Goal: Task Accomplishment & Management: Manage account settings

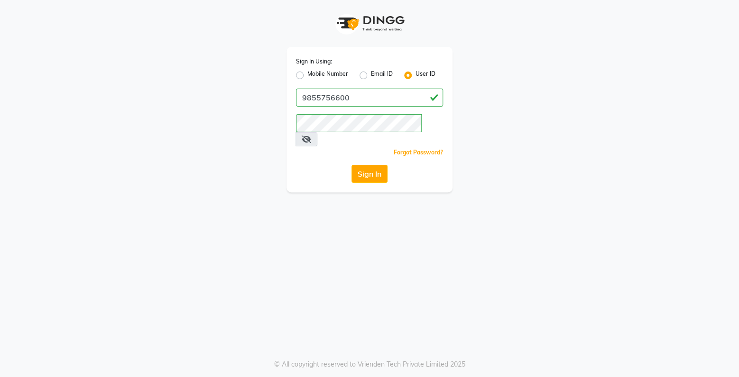
click at [307, 77] on label "Mobile Number" at bounding box center [327, 75] width 41 height 11
click at [307, 76] on input "Mobile Number" at bounding box center [310, 73] width 6 height 6
radio input "true"
radio input "false"
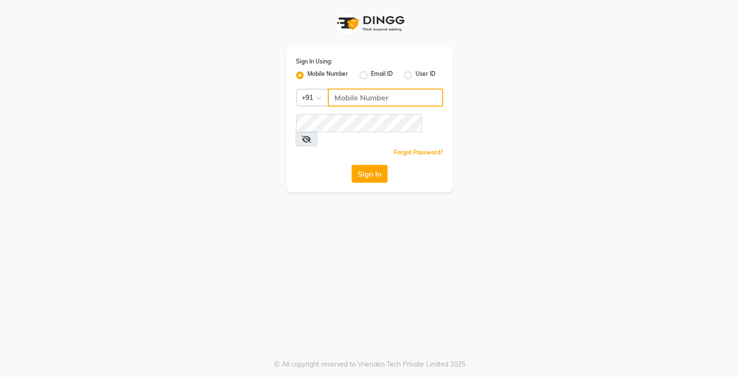
click at [346, 101] on input "Username" at bounding box center [385, 98] width 115 height 18
type input "9855756600"
drag, startPoint x: 365, startPoint y: 154, endPoint x: 365, endPoint y: 162, distance: 8.1
click at [365, 165] on button "Sign In" at bounding box center [369, 174] width 36 height 18
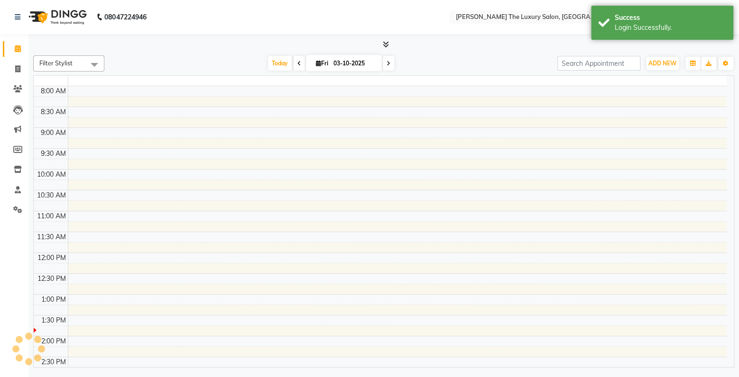
select select "en"
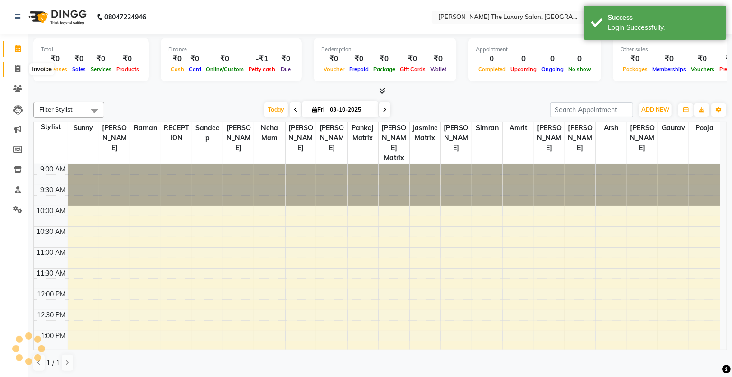
click at [21, 68] on span at bounding box center [17, 69] width 17 height 11
select select "service"
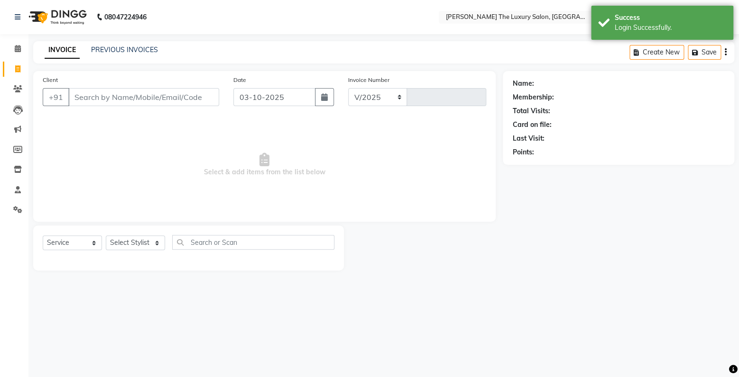
select select "7179"
type input "3880"
click at [106, 95] on input "Client" at bounding box center [143, 97] width 151 height 18
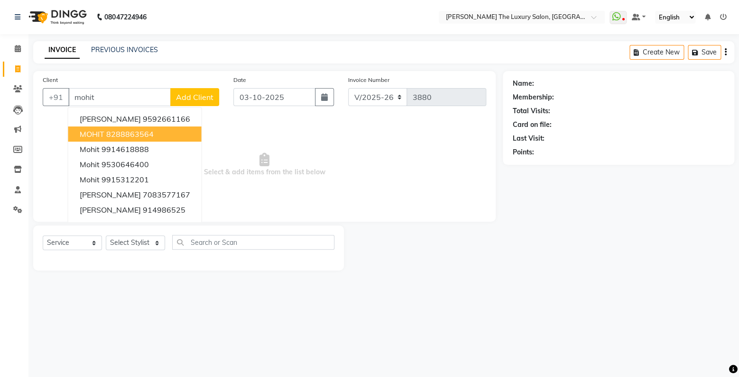
click at [155, 133] on button "MOHIT 8288863564" at bounding box center [134, 134] width 133 height 15
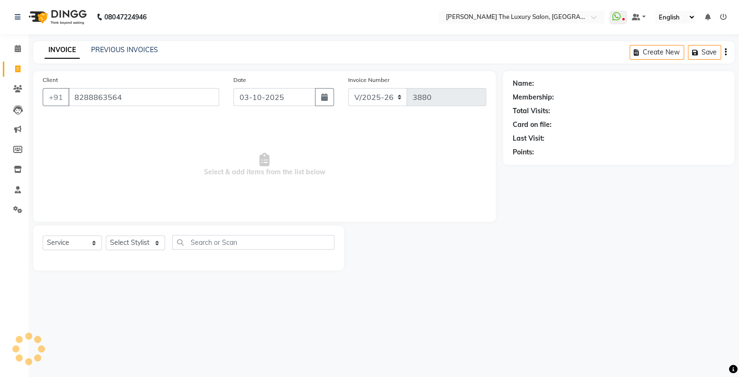
type input "8288863564"
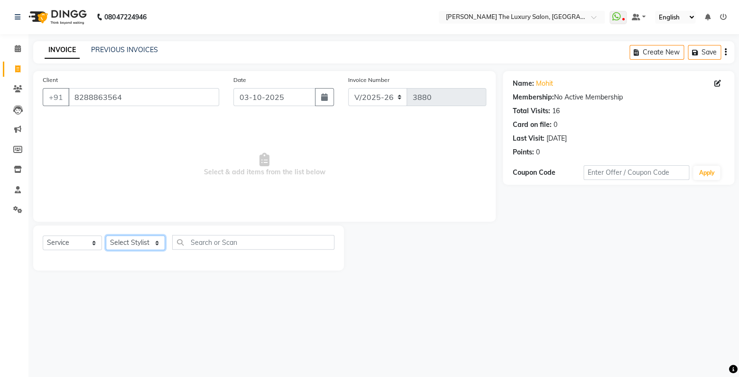
select select "85119"
click option "simran" at bounding box center [0, 0] width 0 height 0
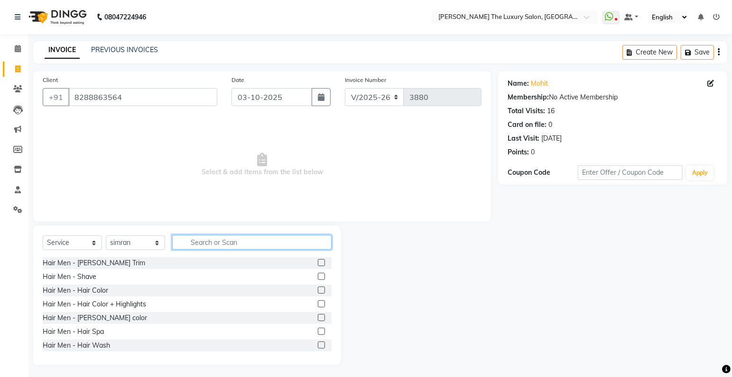
click at [225, 238] on input "text" at bounding box center [251, 242] width 159 height 15
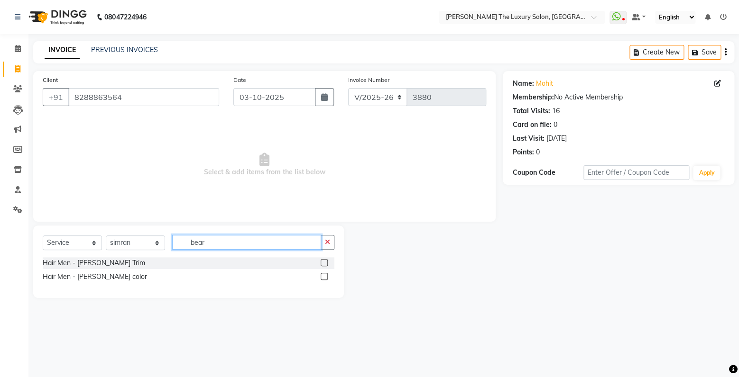
type input "bear"
click at [324, 263] on label at bounding box center [324, 262] width 7 height 7
click at [324, 263] on input "checkbox" at bounding box center [324, 263] width 6 height 6
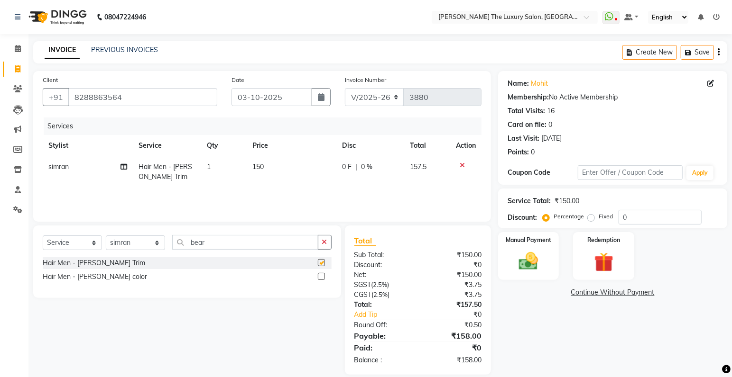
checkbox input "false"
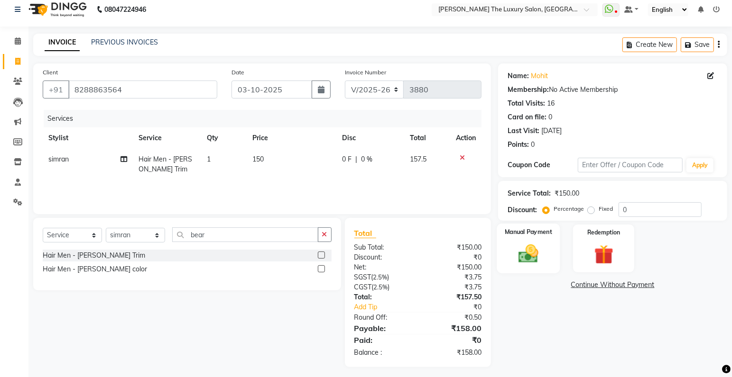
scroll to position [12, 0]
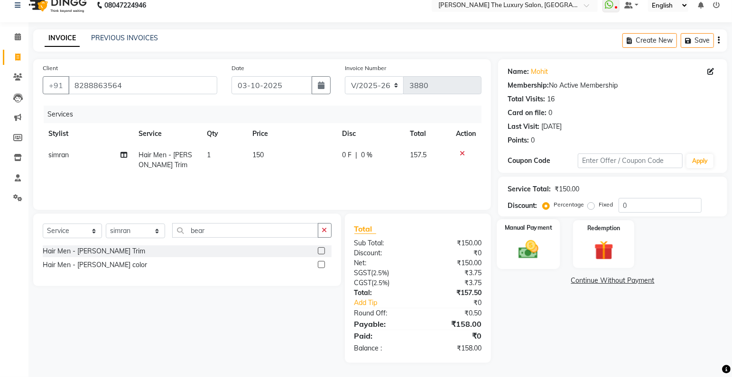
click at [541, 234] on div "Manual Payment" at bounding box center [528, 245] width 63 height 50
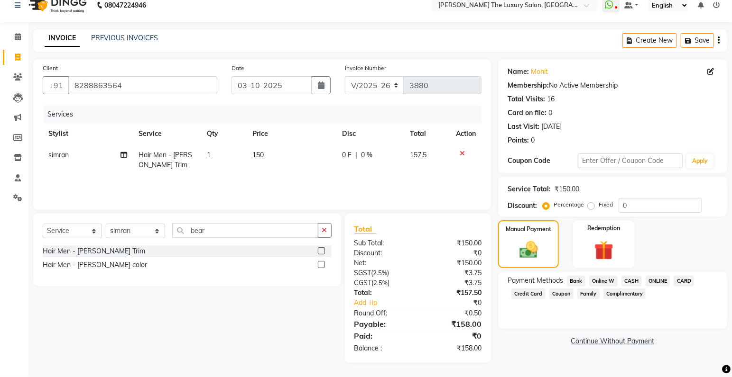
click at [654, 275] on div "Payment Methods Bank Online W CASH ONLINE CARD Credit Card Coupon Family Compli…" at bounding box center [612, 300] width 229 height 57
click at [654, 276] on span "ONLINE" at bounding box center [657, 281] width 25 height 11
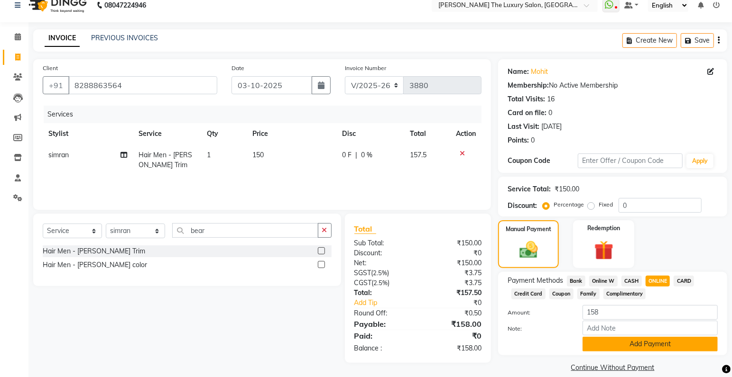
click at [672, 345] on button "Add Payment" at bounding box center [649, 344] width 135 height 15
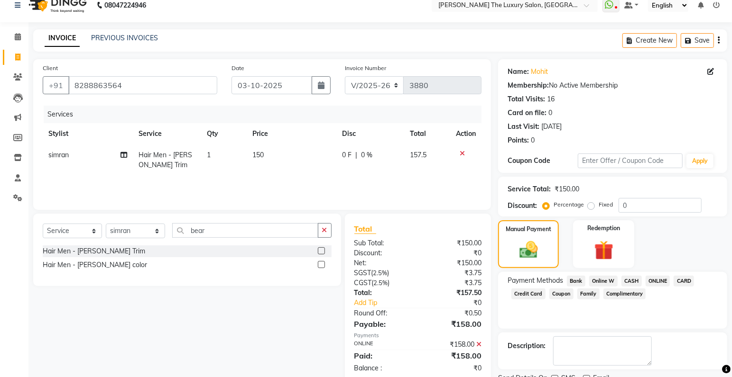
scroll to position [50, 0]
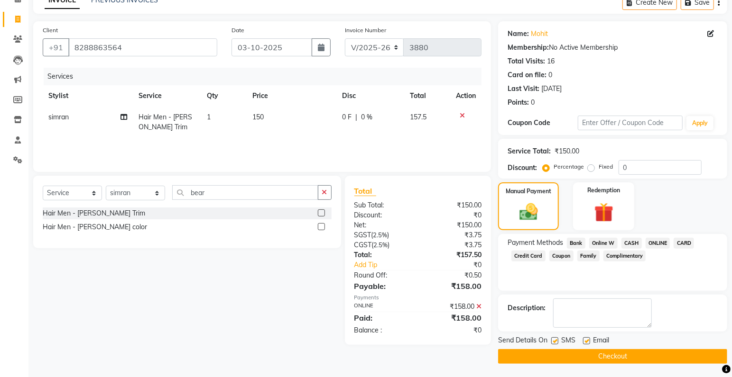
click at [557, 338] on label at bounding box center [554, 341] width 7 height 7
click at [557, 339] on input "checkbox" at bounding box center [554, 342] width 6 height 6
checkbox input "false"
click at [561, 351] on button "Checkout" at bounding box center [612, 356] width 229 height 15
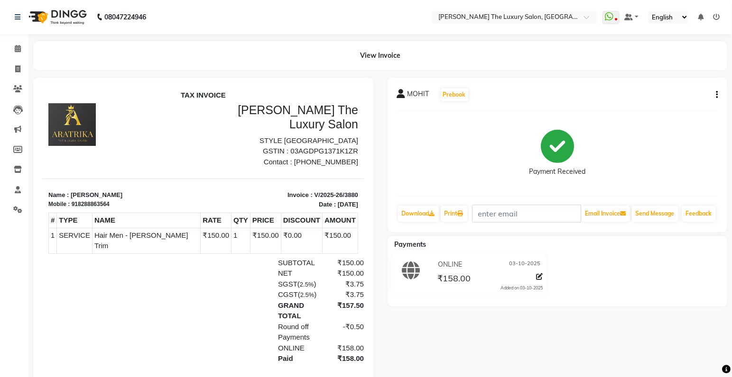
click at [296, 5] on nav "08047224946 Select Location × [PERSON_NAME] The [GEOGRAPHIC_DATA] WhatsApp Stat…" at bounding box center [366, 17] width 732 height 34
drag, startPoint x: 13, startPoint y: 72, endPoint x: 29, endPoint y: 70, distance: 16.7
click at [14, 71] on span at bounding box center [17, 69] width 17 height 11
select select "7179"
select select "service"
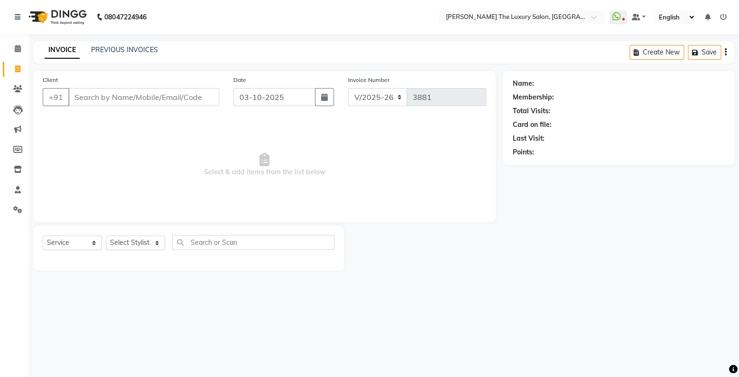
click at [165, 97] on input "Client" at bounding box center [143, 97] width 151 height 18
click at [117, 103] on input "Client" at bounding box center [143, 97] width 151 height 18
click at [139, 99] on input "Client" at bounding box center [143, 97] width 151 height 18
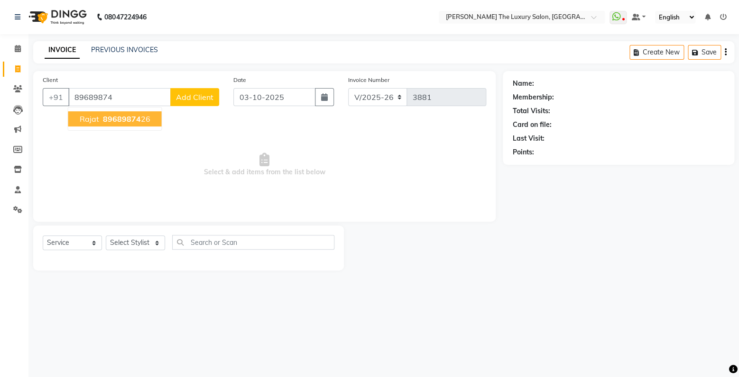
click at [145, 120] on ngb-highlight "89689874 26" at bounding box center [125, 118] width 49 height 9
type input "8968987426"
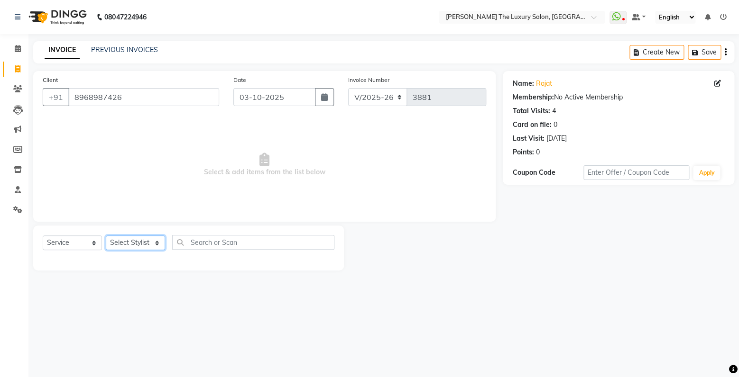
click at [106, 236] on select "Select Stylist amrit arsh [PERSON_NAME] [PERSON_NAME] jasmine matrix [PERSON_NA…" at bounding box center [135, 243] width 59 height 15
select select "60213"
click option "Raman" at bounding box center [0, 0] width 0 height 0
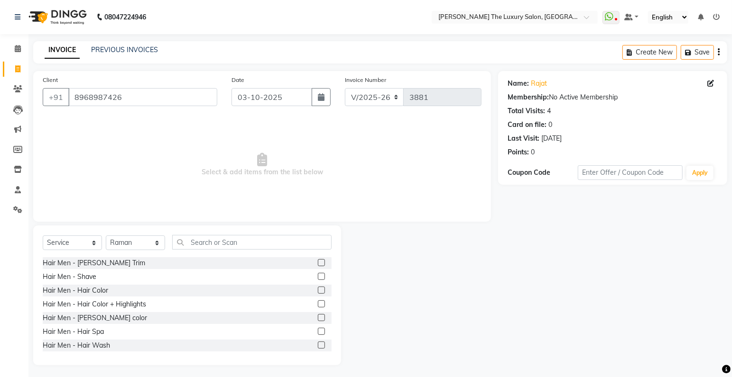
click at [318, 262] on label at bounding box center [321, 262] width 7 height 7
click at [318, 262] on input "checkbox" at bounding box center [321, 263] width 6 height 6
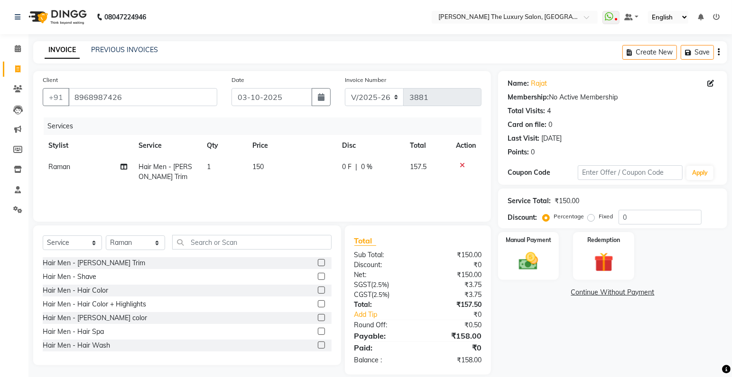
click at [318, 263] on label at bounding box center [321, 262] width 7 height 7
click at [318, 263] on input "checkbox" at bounding box center [321, 263] width 6 height 6
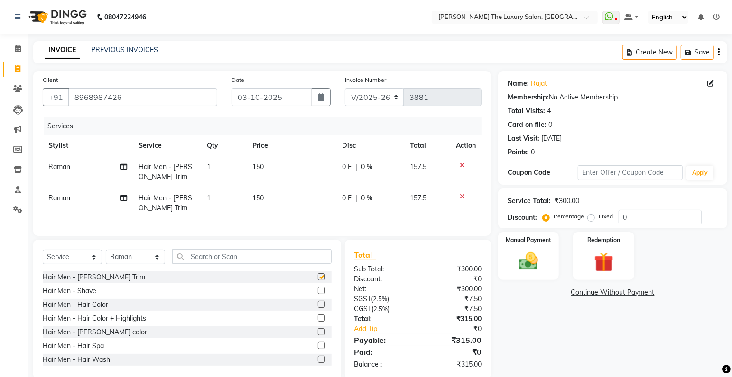
checkbox input "false"
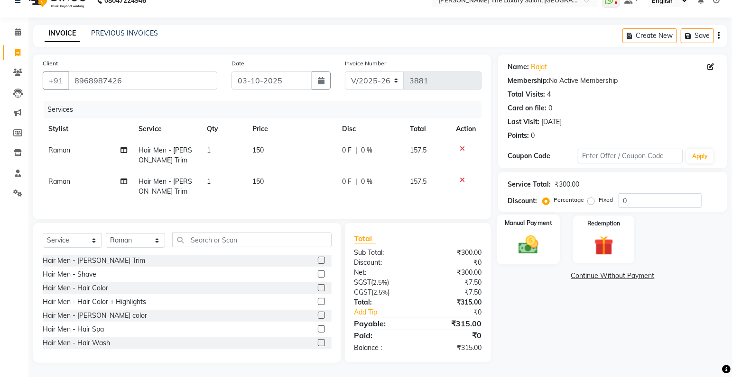
click at [531, 235] on img at bounding box center [528, 245] width 33 height 23
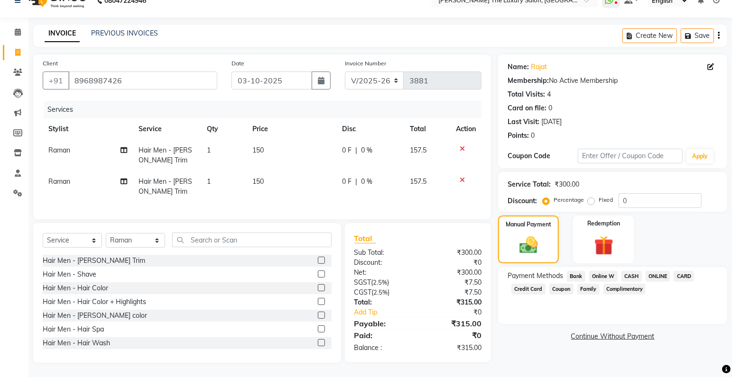
click at [633, 271] on span "CASH" at bounding box center [631, 276] width 20 height 11
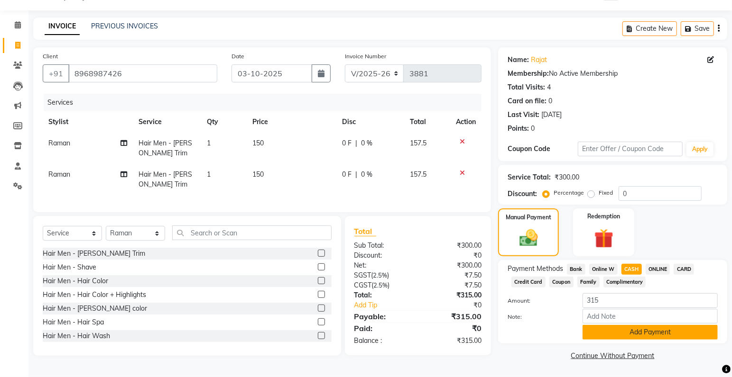
click at [642, 329] on button "Add Payment" at bounding box center [649, 332] width 135 height 15
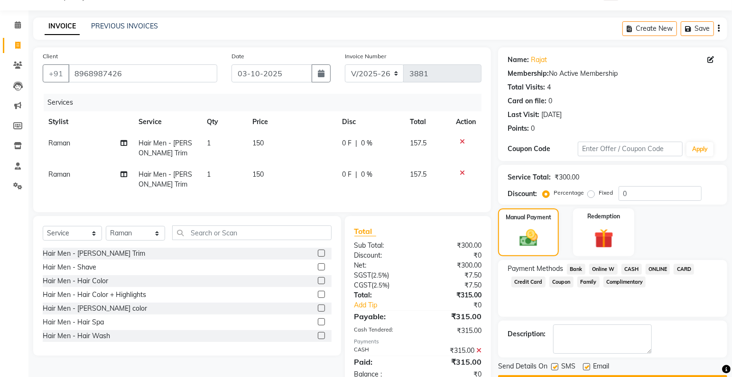
scroll to position [56, 0]
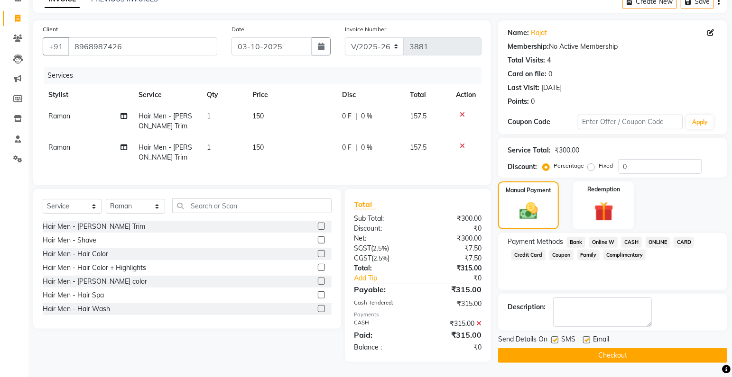
click at [618, 351] on button "Checkout" at bounding box center [612, 356] width 229 height 15
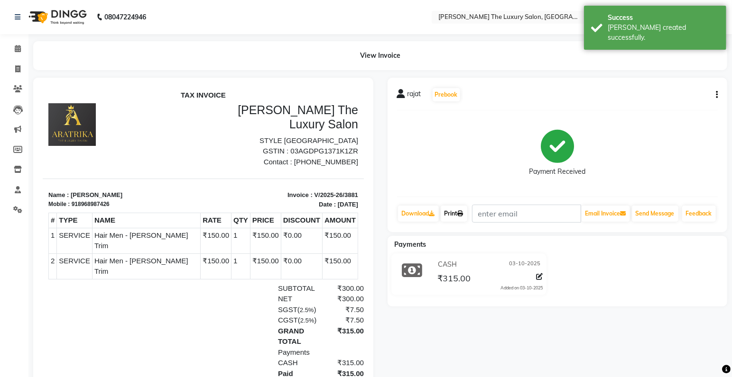
click at [457, 222] on link "Print" at bounding box center [453, 214] width 27 height 16
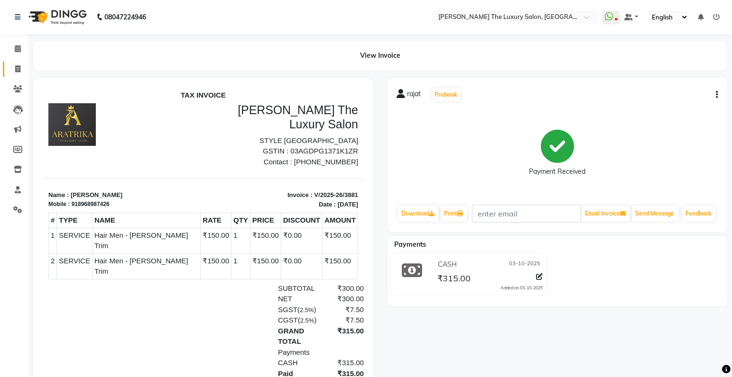
click at [13, 68] on span at bounding box center [17, 69] width 17 height 11
select select "7179"
select select "service"
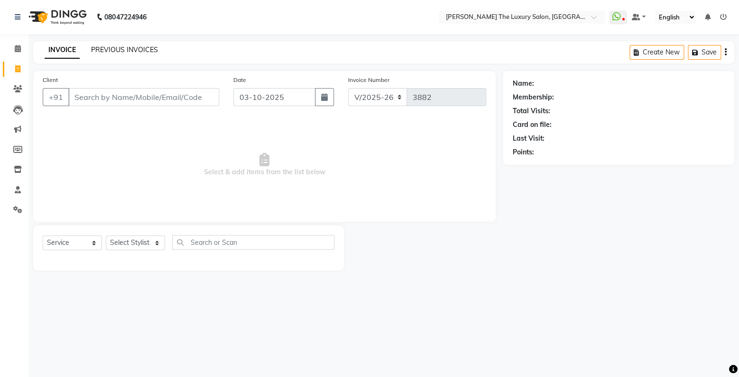
click at [126, 47] on link "PREVIOUS INVOICES" at bounding box center [124, 50] width 67 height 9
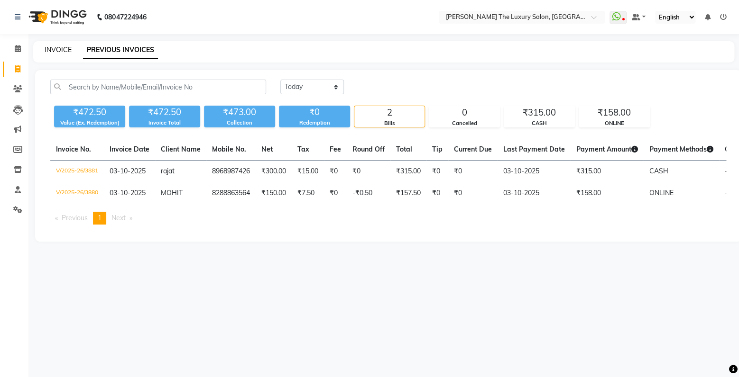
click at [61, 51] on link "INVOICE" at bounding box center [58, 50] width 27 height 9
select select "7179"
select select "service"
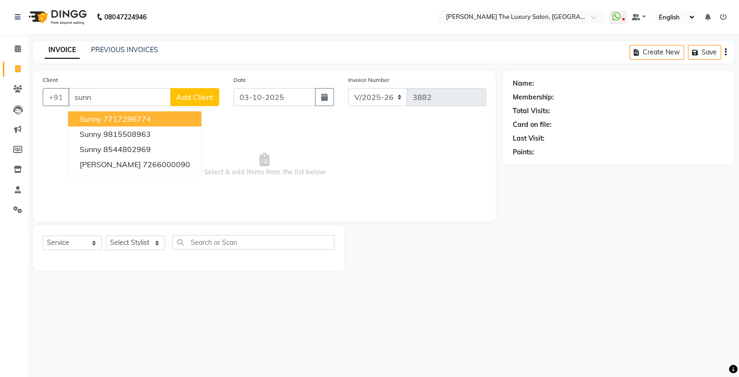
click at [146, 122] on ngb-highlight "7717296774" at bounding box center [126, 118] width 47 height 9
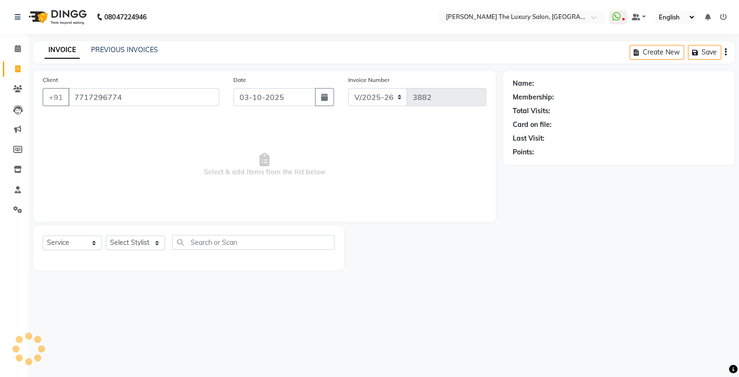
type input "7717296774"
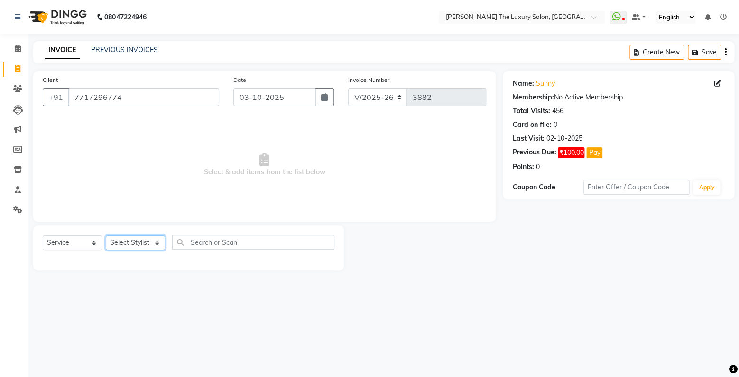
click at [106, 236] on select "Select Stylist amrit arsh [PERSON_NAME] [PERSON_NAME] jasmine matrix [PERSON_NA…" at bounding box center [135, 243] width 59 height 15
select select "60213"
click option "Raman" at bounding box center [0, 0] width 0 height 0
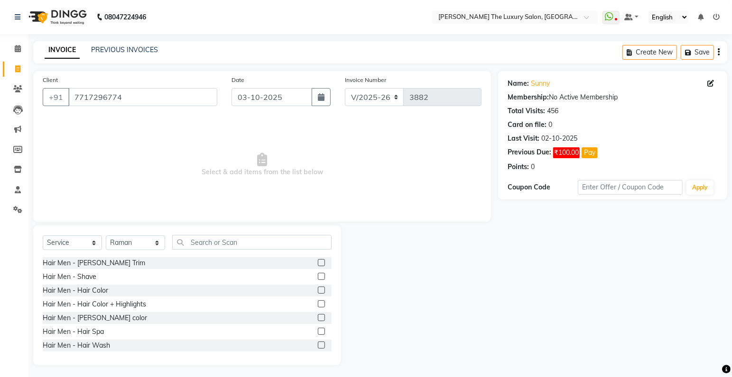
click at [318, 261] on label at bounding box center [321, 262] width 7 height 7
click at [318, 261] on input "checkbox" at bounding box center [321, 263] width 6 height 6
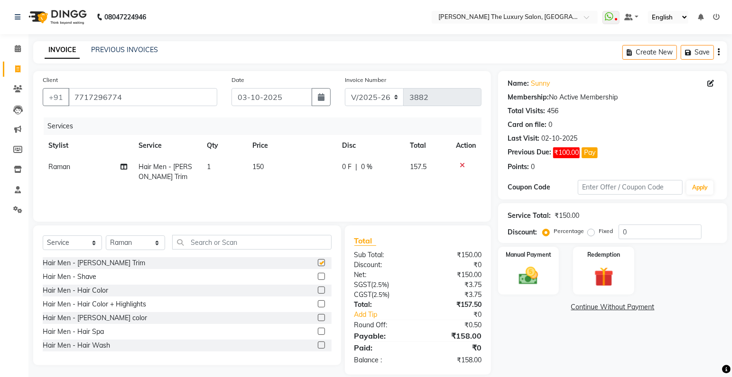
checkbox input "false"
click at [274, 243] on input "text" at bounding box center [251, 242] width 159 height 15
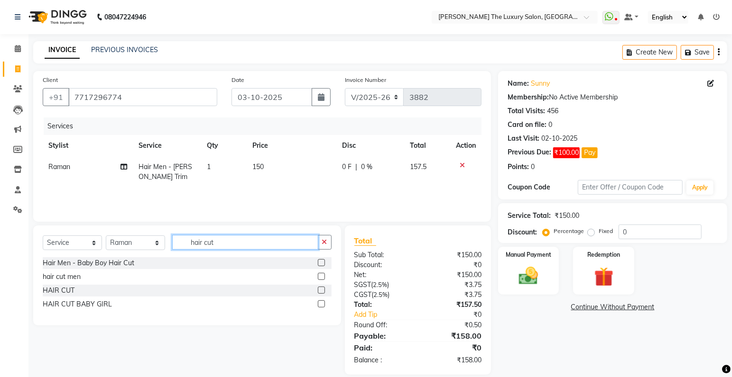
type input "hair cut"
click at [321, 276] on label at bounding box center [321, 276] width 7 height 7
click at [321, 276] on input "checkbox" at bounding box center [321, 277] width 6 height 6
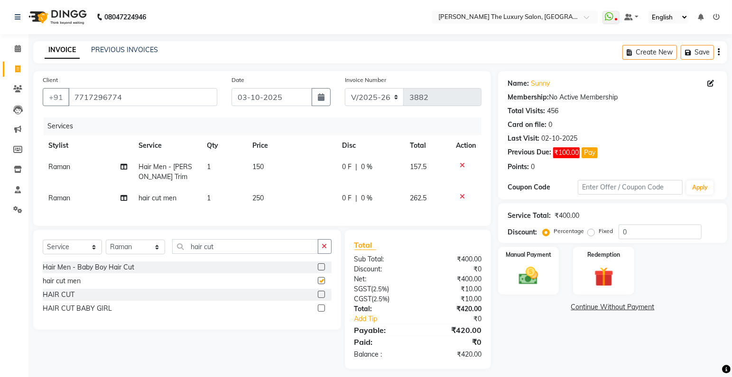
checkbox input "false"
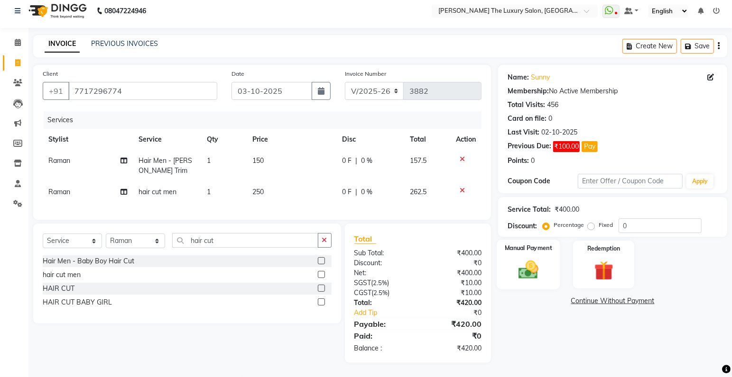
click at [526, 269] on img at bounding box center [528, 270] width 33 height 23
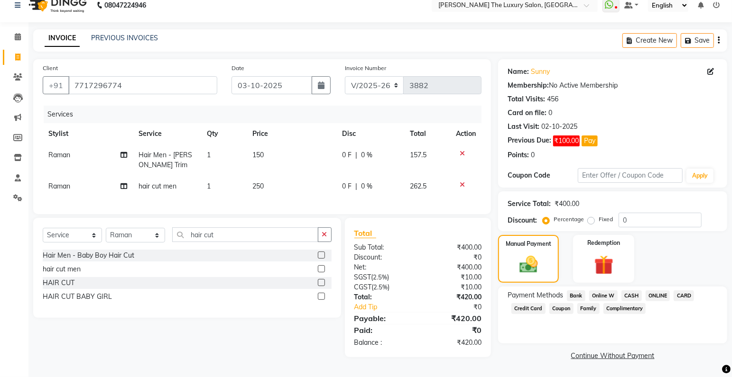
click at [633, 292] on span "CASH" at bounding box center [631, 296] width 20 height 11
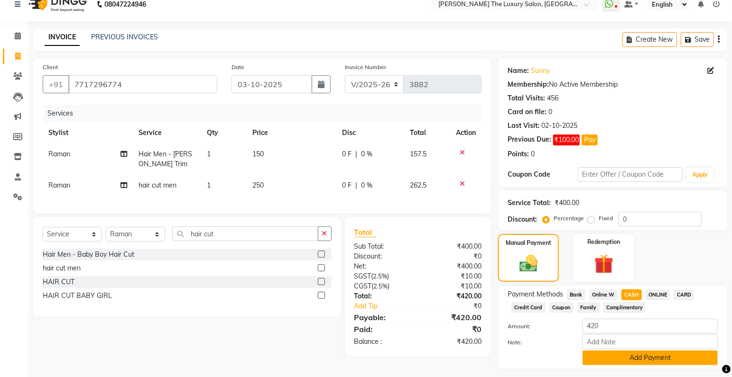
click at [631, 359] on button "Add Payment" at bounding box center [649, 358] width 135 height 15
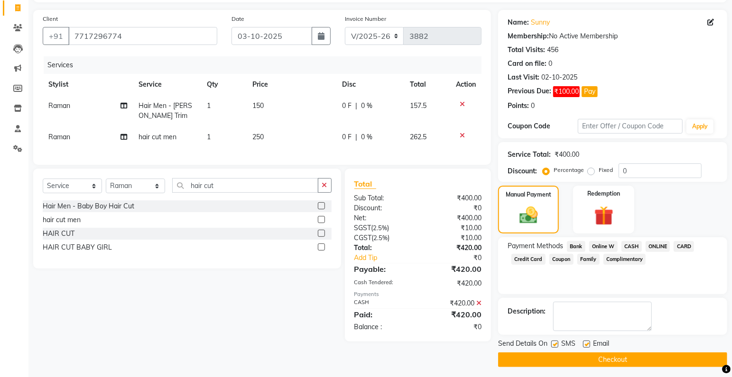
scroll to position [64, 0]
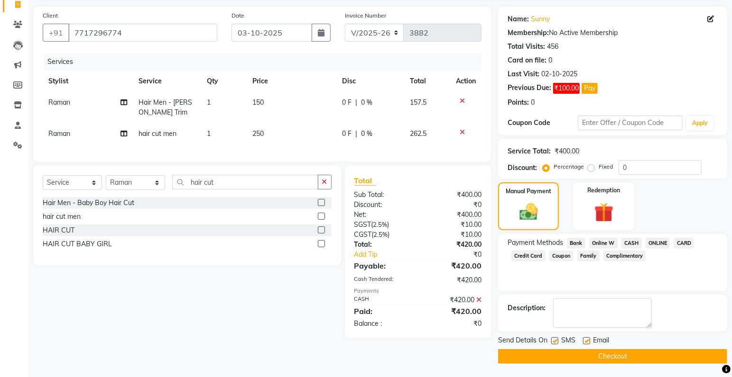
click at [557, 341] on label at bounding box center [554, 341] width 7 height 7
click at [557, 341] on input "checkbox" at bounding box center [554, 342] width 6 height 6
checkbox input "false"
click at [560, 355] on button "Checkout" at bounding box center [612, 356] width 229 height 15
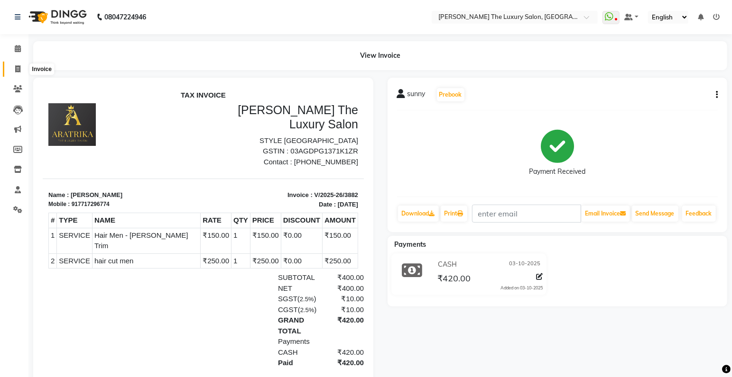
click at [20, 68] on icon at bounding box center [17, 68] width 5 height 7
select select "service"
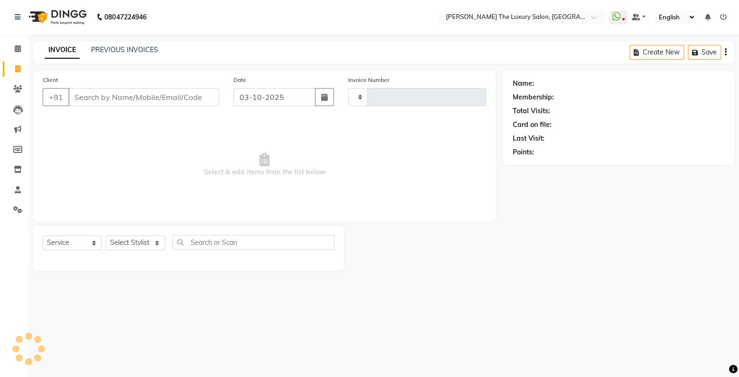
type input "3883"
select select "7179"
click at [88, 100] on input "Client" at bounding box center [143, 97] width 151 height 18
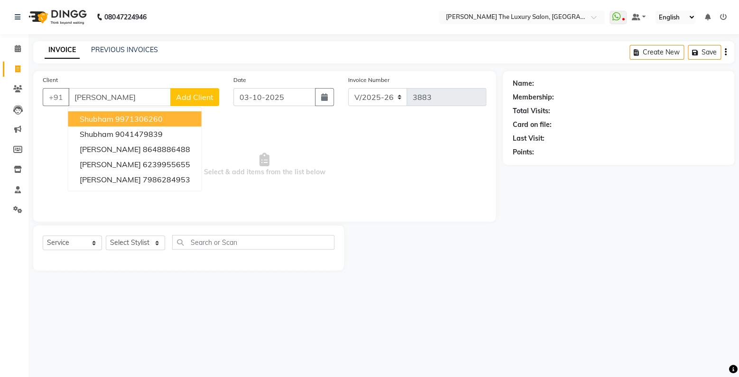
click at [156, 123] on ngb-highlight "9971306260" at bounding box center [138, 118] width 47 height 9
type input "9971306260"
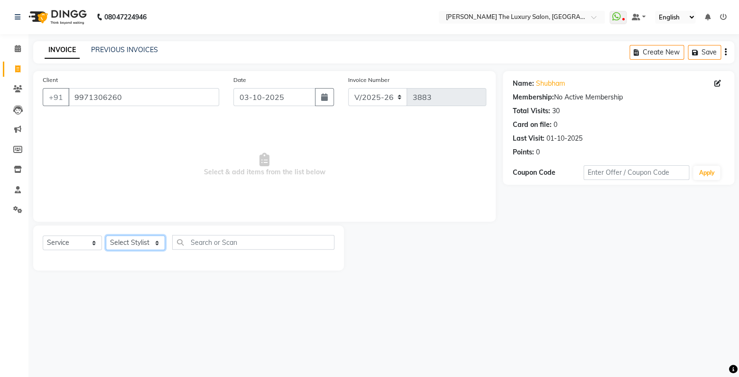
click at [106, 236] on select "Select Stylist amrit arsh [PERSON_NAME] [PERSON_NAME] jasmine matrix [PERSON_NA…" at bounding box center [135, 243] width 59 height 15
click option "pooja" at bounding box center [0, 0] width 0 height 0
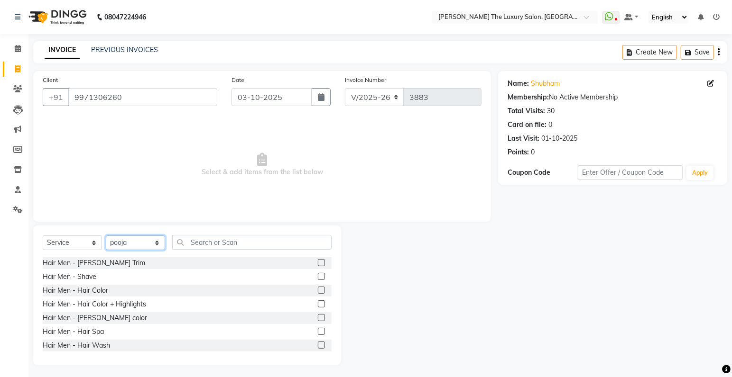
click at [106, 236] on select "Select Stylist amrit arsh [PERSON_NAME] [PERSON_NAME] jasmine matrix [PERSON_NA…" at bounding box center [135, 243] width 59 height 15
select select "60213"
click option "Raman" at bounding box center [0, 0] width 0 height 0
click at [318, 263] on label at bounding box center [321, 262] width 7 height 7
click at [318, 263] on input "checkbox" at bounding box center [321, 263] width 6 height 6
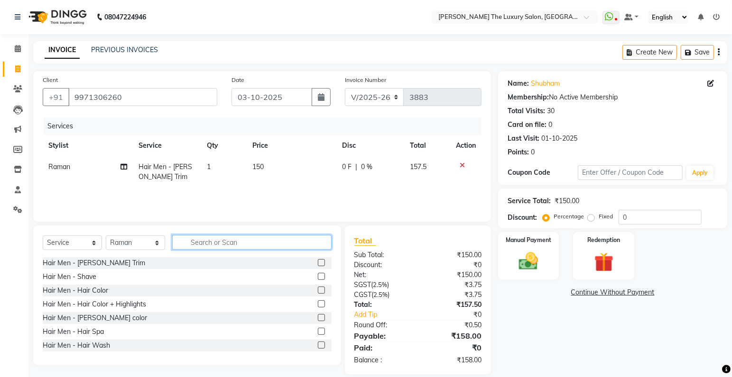
checkbox input "false"
click at [255, 246] on input "text" at bounding box center [251, 242] width 159 height 15
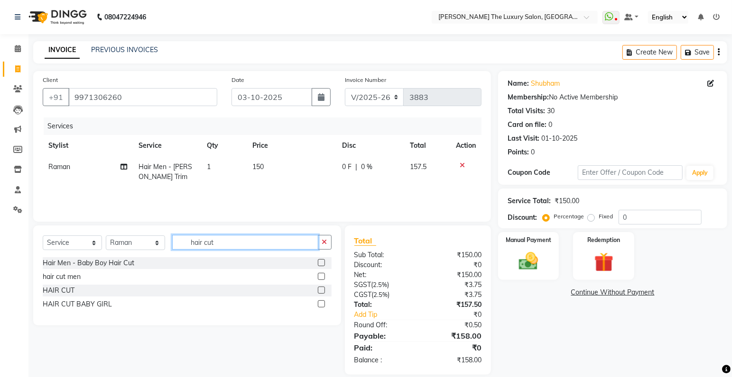
type input "hair cut"
click at [320, 276] on label at bounding box center [321, 276] width 7 height 7
click at [320, 276] on input "checkbox" at bounding box center [321, 277] width 6 height 6
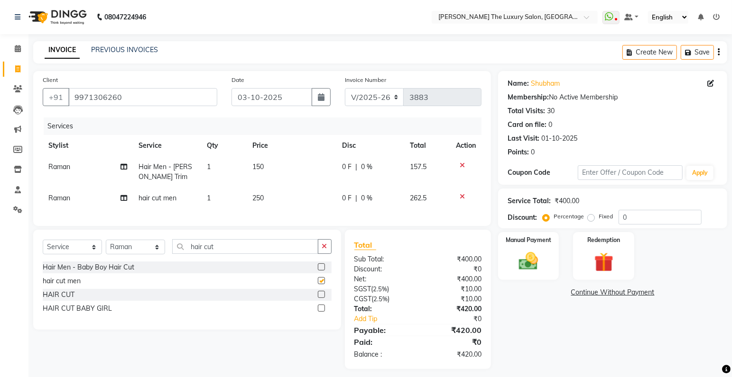
checkbox input "false"
click at [542, 269] on img at bounding box center [528, 261] width 33 height 23
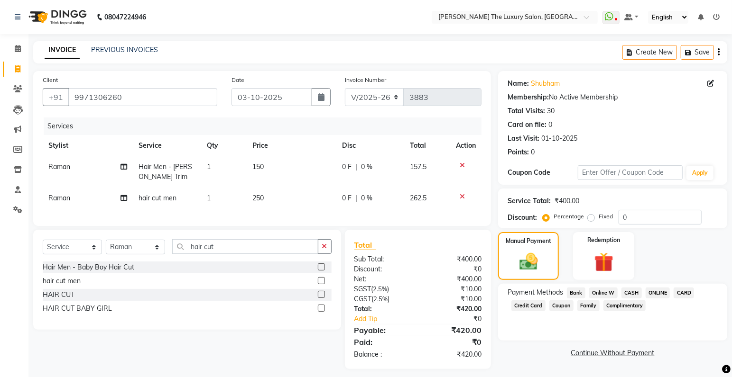
click at [630, 293] on span "CASH" at bounding box center [631, 293] width 20 height 11
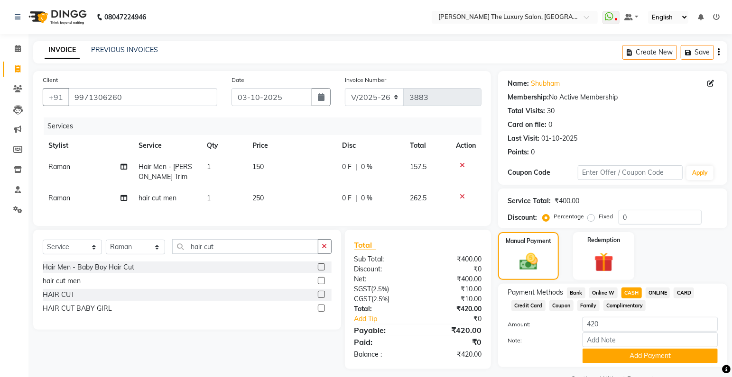
click at [637, 349] on div "Note:" at bounding box center [612, 341] width 224 height 16
click at [637, 356] on button "Add Payment" at bounding box center [649, 356] width 135 height 15
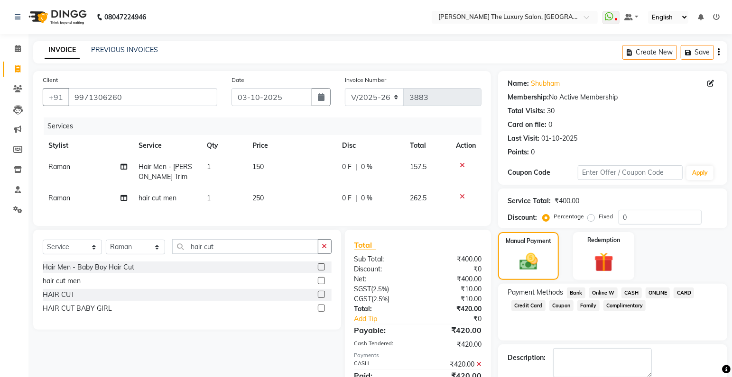
scroll to position [50, 0]
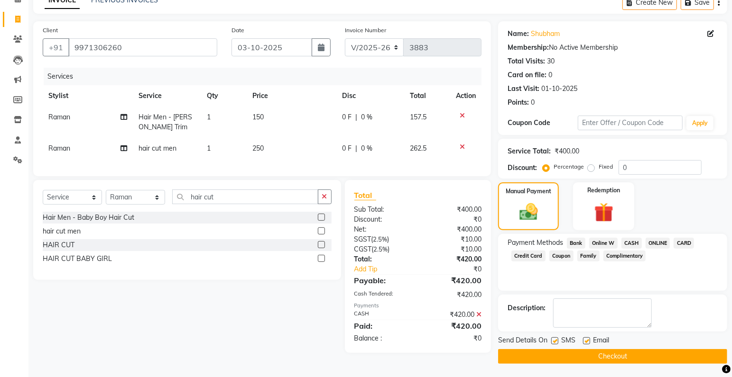
click at [556, 340] on label at bounding box center [554, 341] width 7 height 7
click at [556, 340] on input "checkbox" at bounding box center [554, 342] width 6 height 6
checkbox input "false"
click at [561, 356] on button "Checkout" at bounding box center [612, 356] width 229 height 15
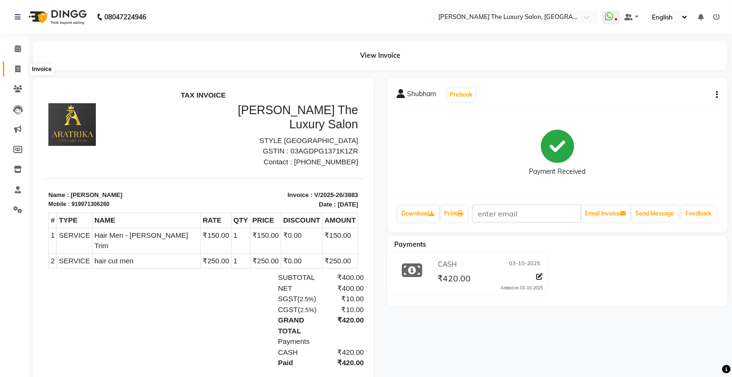
click at [13, 68] on span at bounding box center [17, 69] width 17 height 11
select select "service"
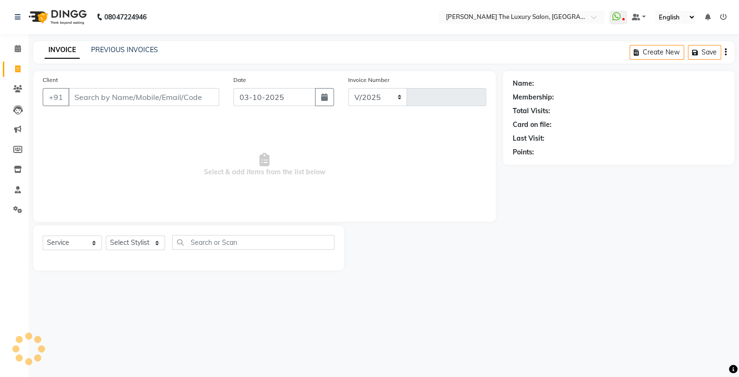
select select "7179"
type input "3884"
click at [93, 97] on input "Client" at bounding box center [143, 97] width 151 height 18
click at [98, 96] on input "Client" at bounding box center [143, 97] width 151 height 18
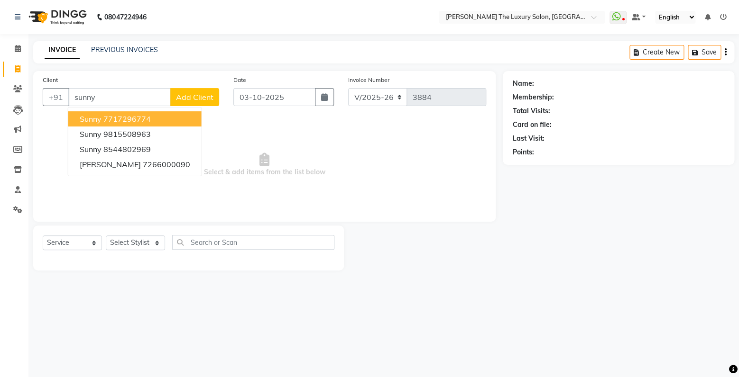
click at [125, 116] on ngb-highlight "7717296774" at bounding box center [126, 118] width 47 height 9
type input "7717296774"
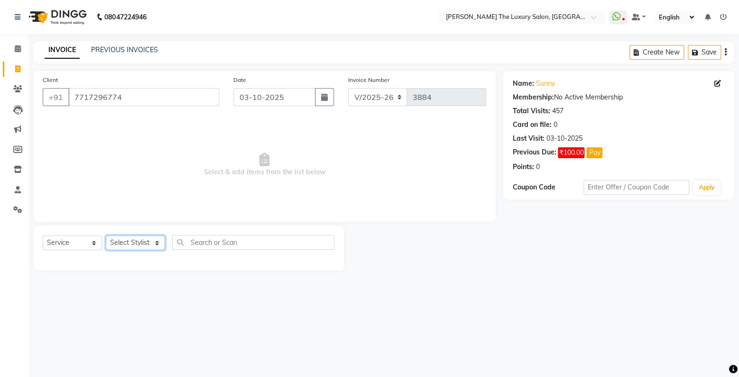
click at [106, 236] on select "Select Stylist amrit arsh [PERSON_NAME] [PERSON_NAME] jasmine matrix [PERSON_NA…" at bounding box center [135, 243] width 59 height 15
select select "86782"
click option "arsh" at bounding box center [0, 0] width 0 height 0
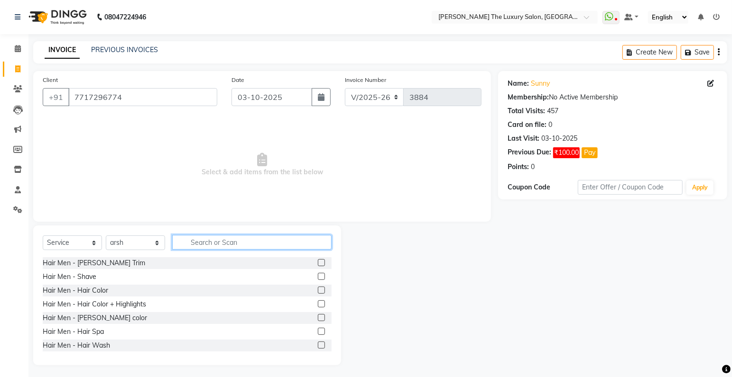
click at [229, 243] on input "text" at bounding box center [251, 242] width 159 height 15
click at [318, 262] on label at bounding box center [321, 262] width 7 height 7
click at [318, 262] on input "checkbox" at bounding box center [321, 263] width 6 height 6
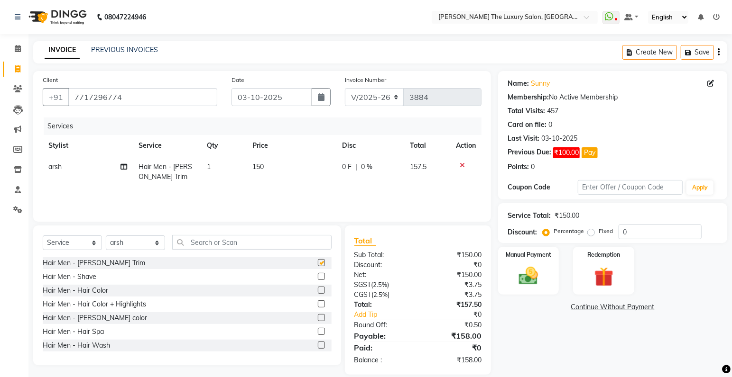
checkbox input "false"
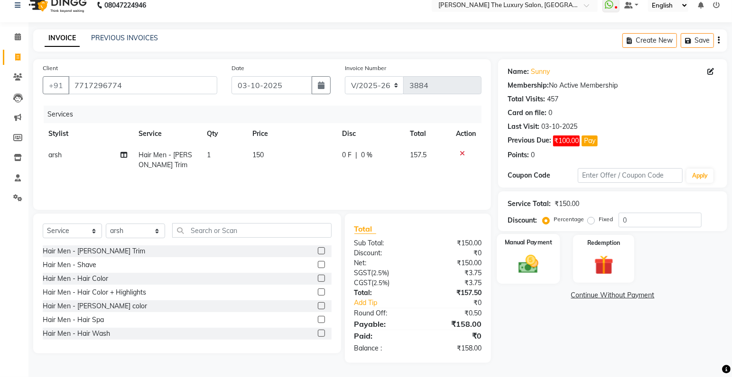
click at [532, 265] on img at bounding box center [528, 264] width 33 height 23
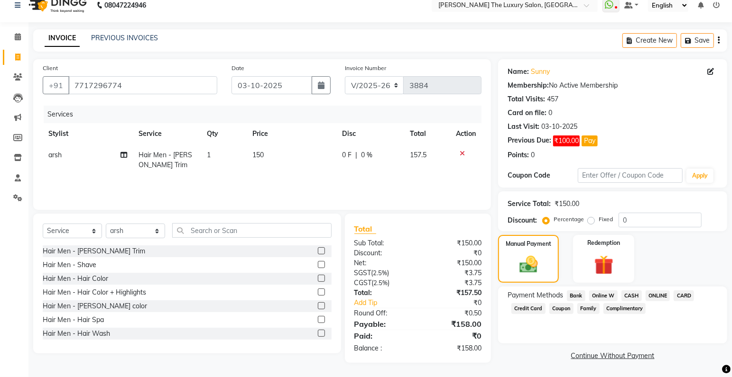
click at [634, 296] on span "CASH" at bounding box center [631, 296] width 20 height 11
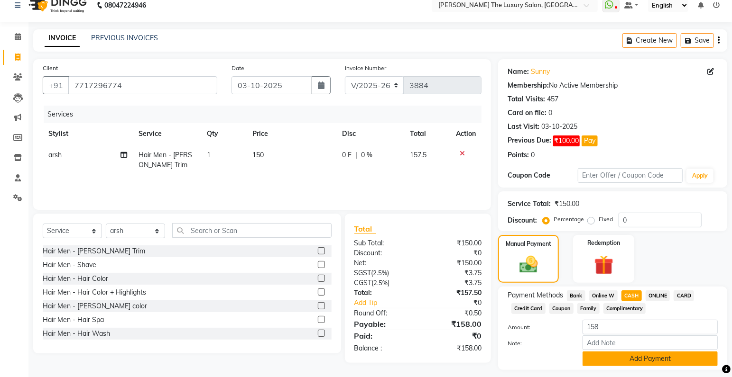
click at [655, 361] on button "Add Payment" at bounding box center [649, 359] width 135 height 15
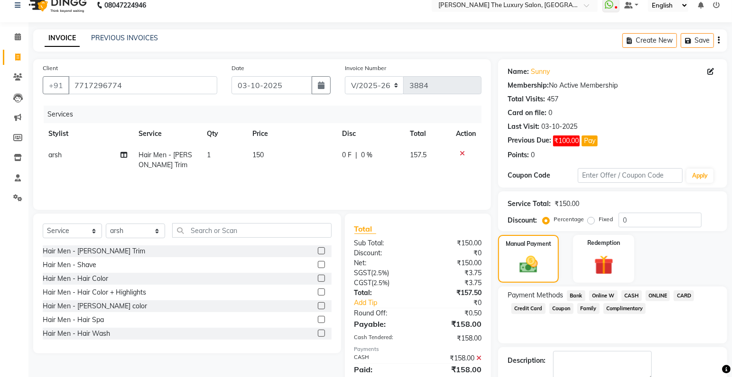
scroll to position [64, 0]
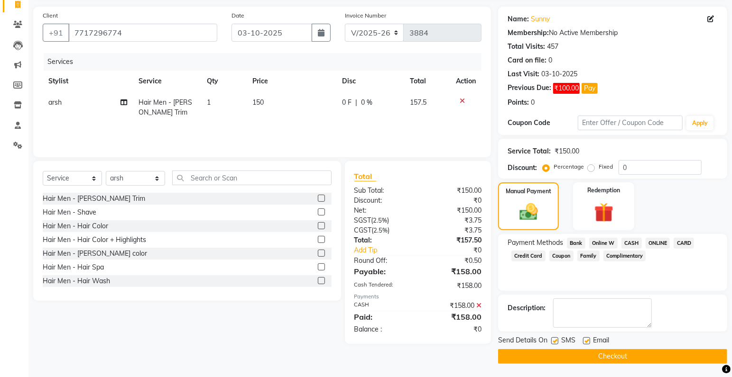
click at [557, 339] on label at bounding box center [554, 341] width 7 height 7
click at [557, 339] on input "checkbox" at bounding box center [554, 342] width 6 height 6
checkbox input "false"
click at [567, 355] on button "Checkout" at bounding box center [612, 356] width 229 height 15
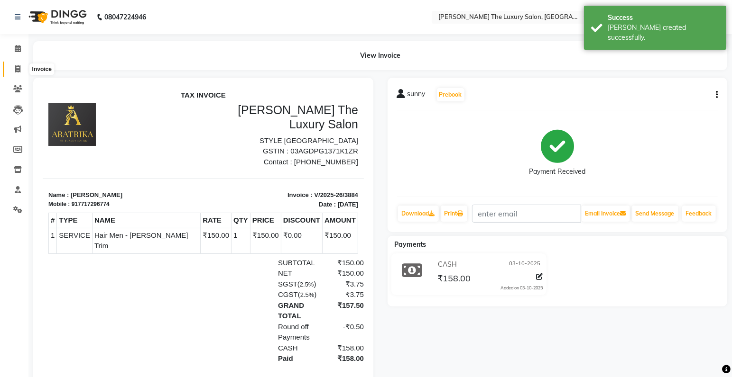
click at [23, 69] on span at bounding box center [17, 69] width 17 height 11
select select "7179"
select select "service"
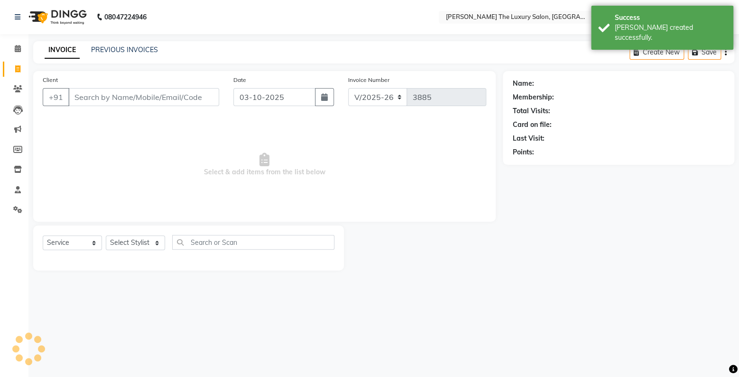
click at [94, 97] on input "Client" at bounding box center [143, 97] width 151 height 18
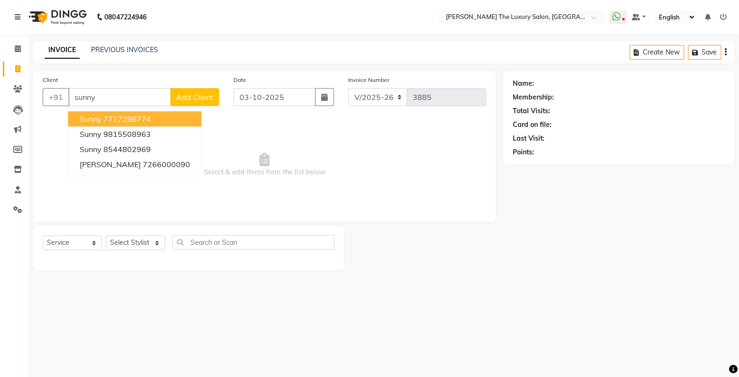
click at [119, 116] on ngb-highlight "7717296774" at bounding box center [126, 118] width 47 height 9
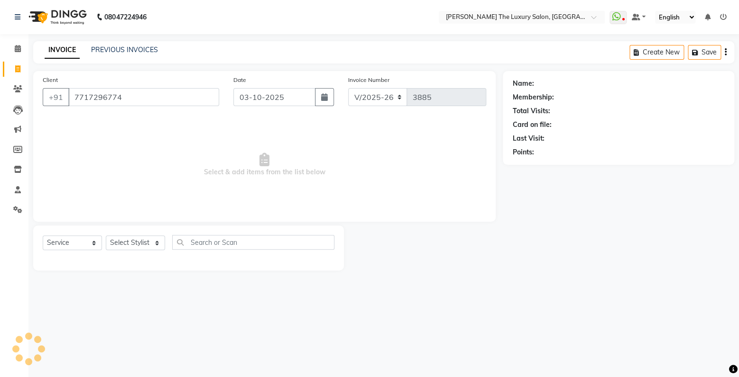
type input "7717296774"
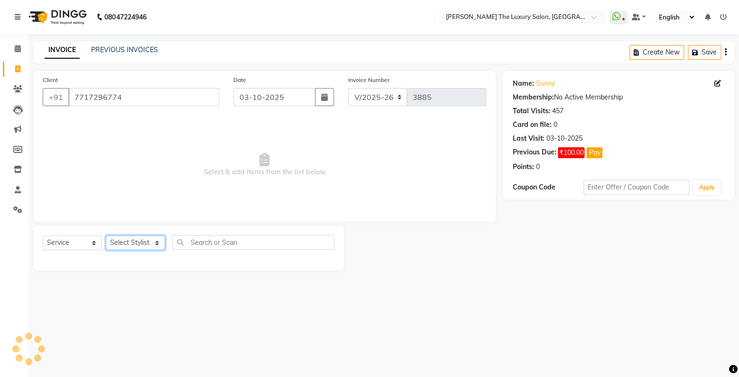
click at [106, 236] on select "Select Stylist amrit arsh [PERSON_NAME] [PERSON_NAME] jasmine matrix [PERSON_NA…" at bounding box center [135, 243] width 59 height 15
select select "60213"
click option "Raman" at bounding box center [0, 0] width 0 height 0
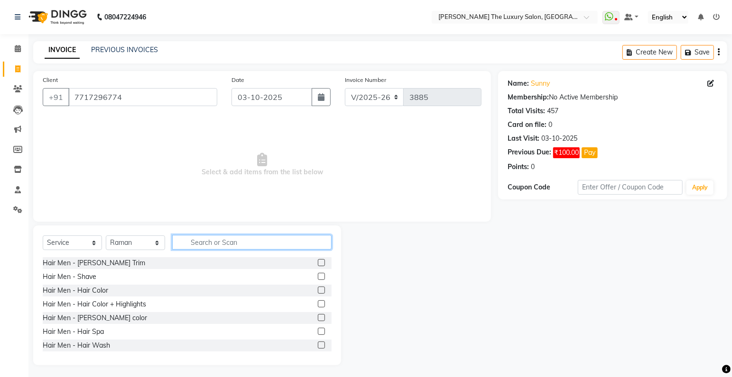
click at [222, 246] on input "text" at bounding box center [251, 242] width 159 height 15
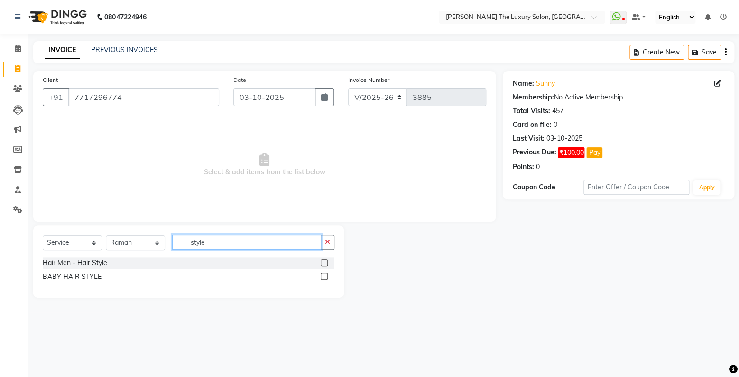
type input "style"
click at [324, 263] on label at bounding box center [324, 262] width 7 height 7
click at [324, 263] on input "checkbox" at bounding box center [324, 263] width 6 height 6
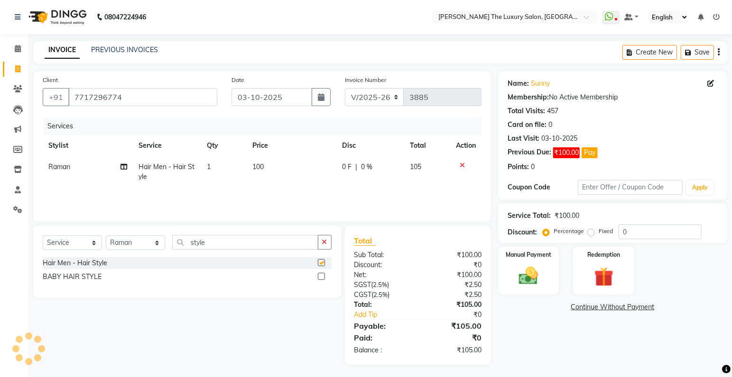
checkbox input "false"
click at [259, 164] on span "100" at bounding box center [257, 167] width 11 height 9
select select "60213"
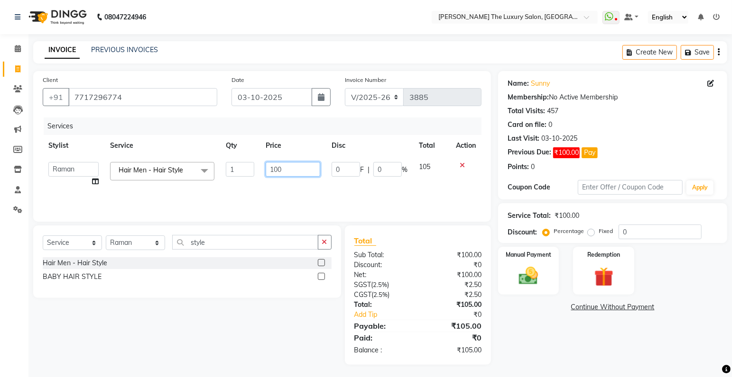
drag, startPoint x: 276, startPoint y: 169, endPoint x: 223, endPoint y: 174, distance: 53.3
click at [266, 174] on input "100" at bounding box center [293, 169] width 55 height 15
type input "90"
click at [333, 189] on div "Services Stylist Service Qty Price Disc Total Action amrit arsh [PERSON_NAME] […" at bounding box center [262, 165] width 439 height 95
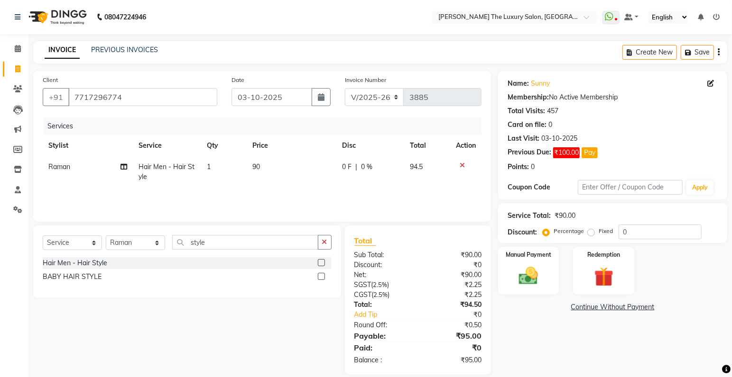
click at [257, 167] on span "90" at bounding box center [256, 167] width 8 height 9
select select "60213"
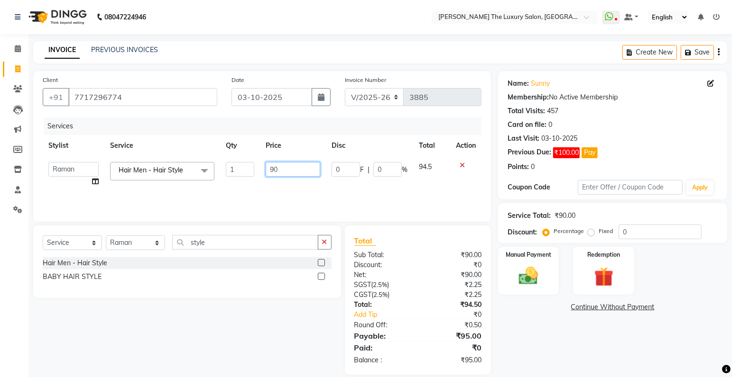
click at [282, 165] on input "90" at bounding box center [293, 169] width 55 height 15
type input "95"
click at [330, 193] on div "Services Stylist Service Qty Price Disc Total Action amrit arsh [PERSON_NAME] […" at bounding box center [262, 165] width 439 height 95
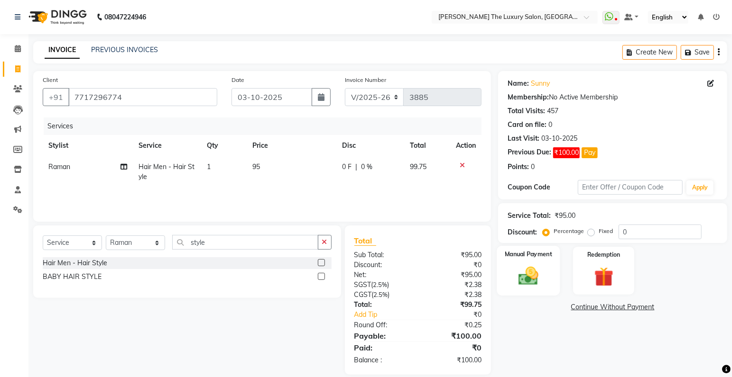
click at [538, 266] on img at bounding box center [528, 276] width 33 height 23
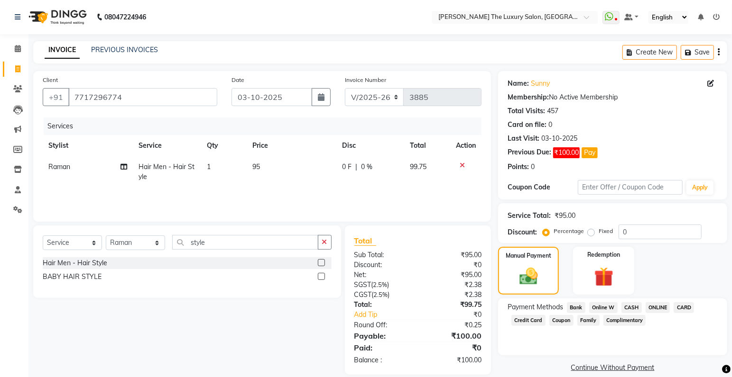
click at [632, 305] on span "CASH" at bounding box center [631, 308] width 20 height 11
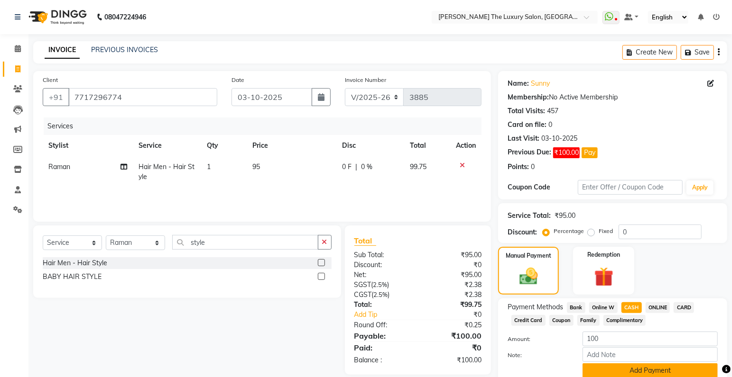
click at [634, 373] on button "Add Payment" at bounding box center [649, 371] width 135 height 15
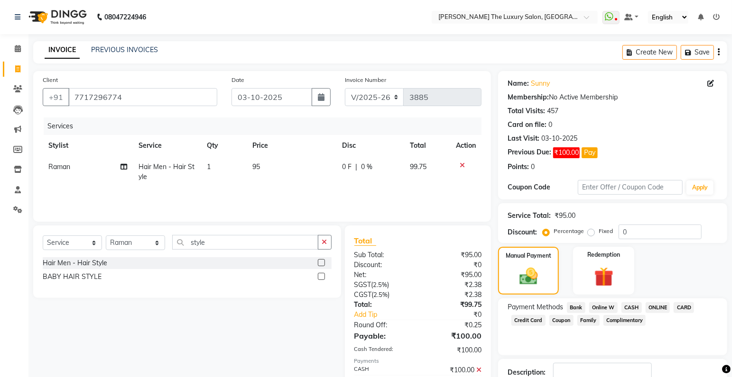
scroll to position [64, 0]
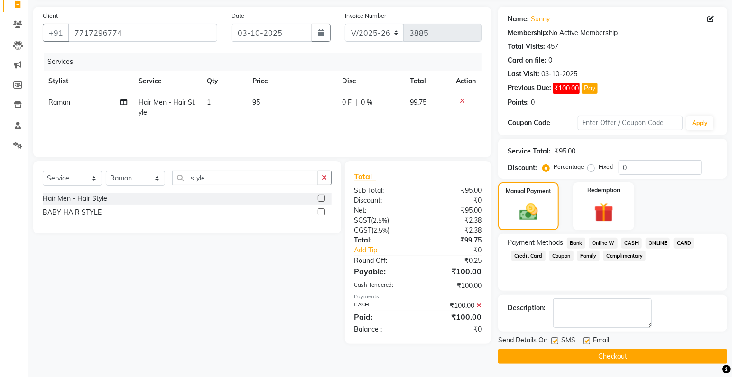
click at [555, 340] on label at bounding box center [554, 341] width 7 height 7
click at [555, 340] on input "checkbox" at bounding box center [554, 342] width 6 height 6
checkbox input "false"
click at [563, 358] on button "Checkout" at bounding box center [612, 356] width 229 height 15
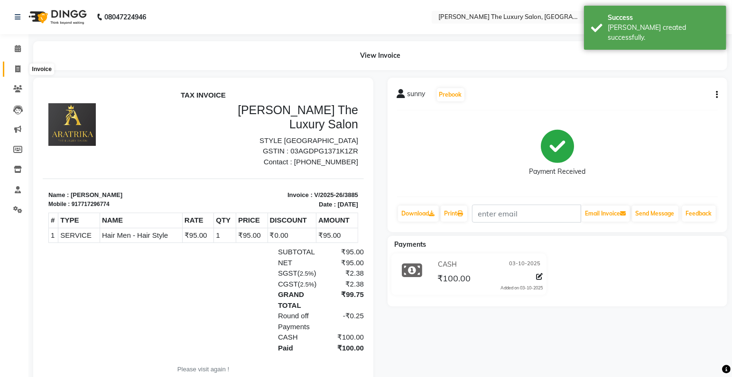
click at [19, 70] on icon at bounding box center [17, 68] width 5 height 7
select select "service"
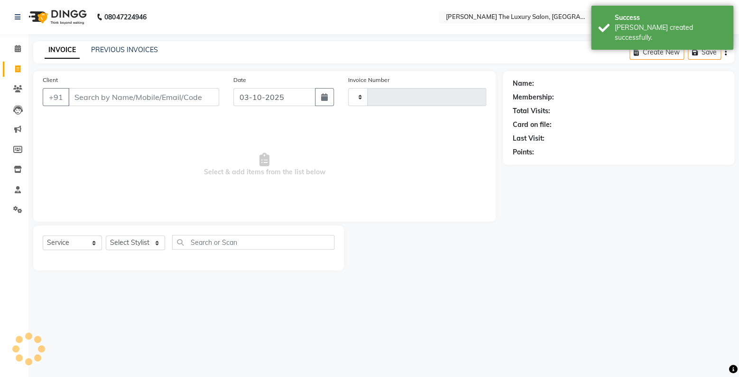
type input "3886"
select select "7179"
click at [132, 102] on input "Client" at bounding box center [143, 97] width 151 height 18
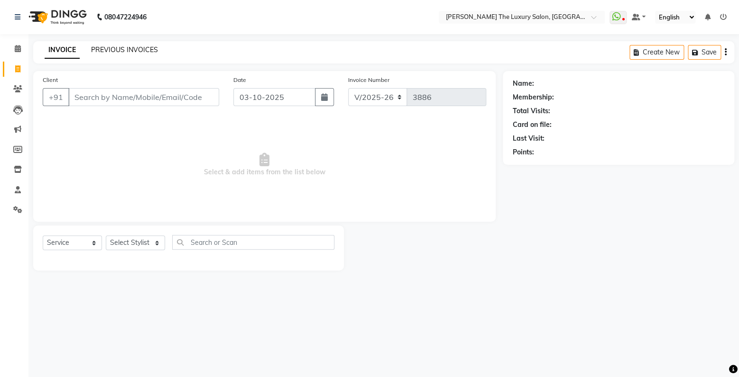
click at [120, 50] on link "PREVIOUS INVOICES" at bounding box center [124, 50] width 67 height 9
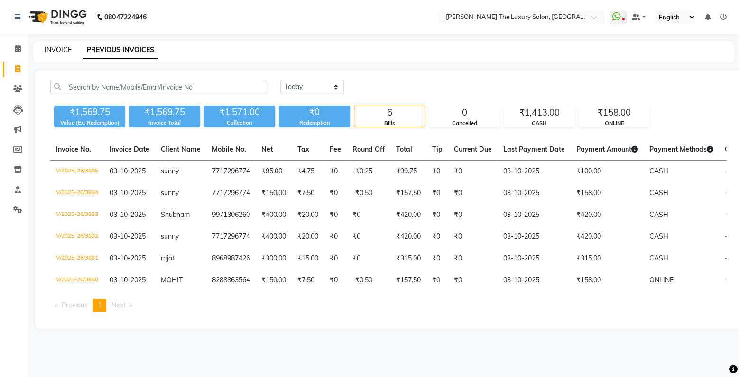
click at [57, 49] on link "INVOICE" at bounding box center [58, 50] width 27 height 9
select select "service"
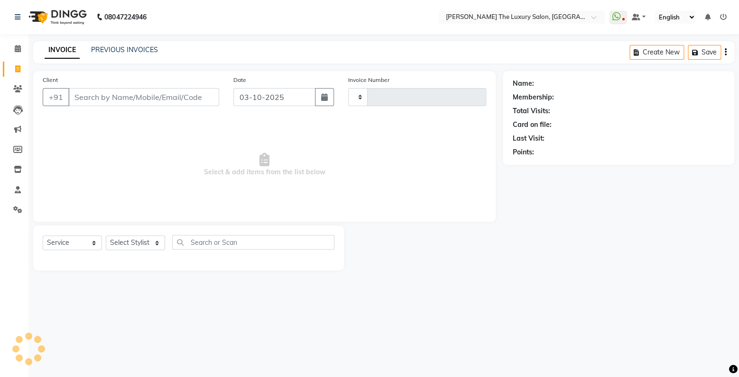
type input "3886"
select select "7179"
click at [110, 98] on input "Client" at bounding box center [143, 97] width 151 height 18
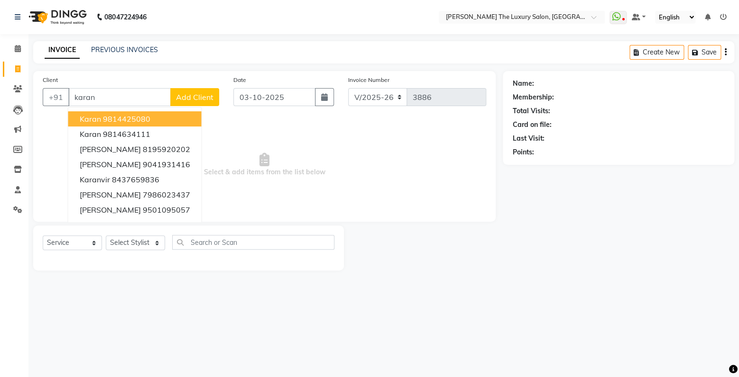
click at [121, 124] on ngb-highlight "9814425080" at bounding box center [126, 118] width 47 height 9
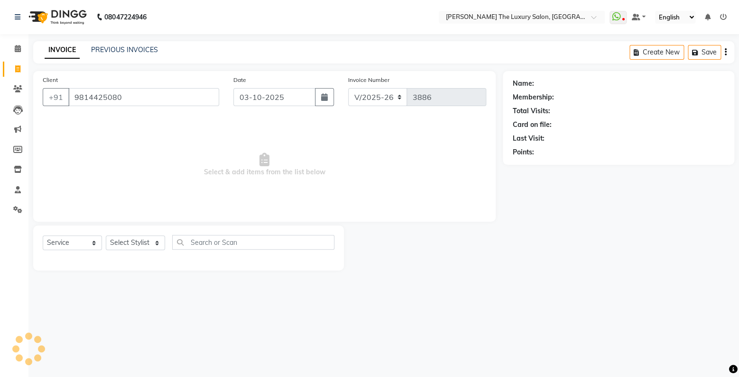
type input "9814425080"
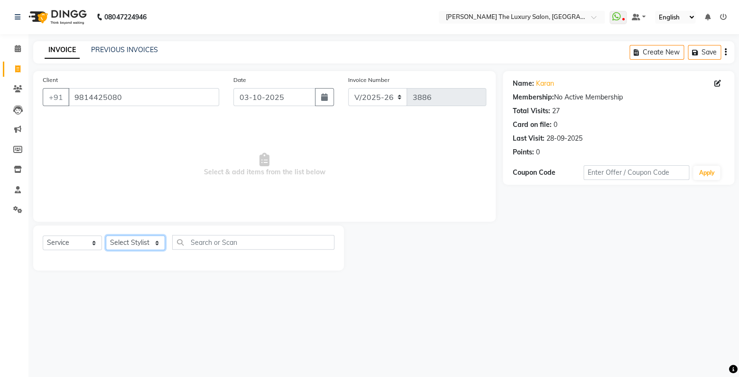
click at [106, 236] on select "Select Stylist amrit arsh [PERSON_NAME] [PERSON_NAME] jasmine matrix [PERSON_NA…" at bounding box center [135, 243] width 59 height 15
select select "86736"
click option "[PERSON_NAME]" at bounding box center [0, 0] width 0 height 0
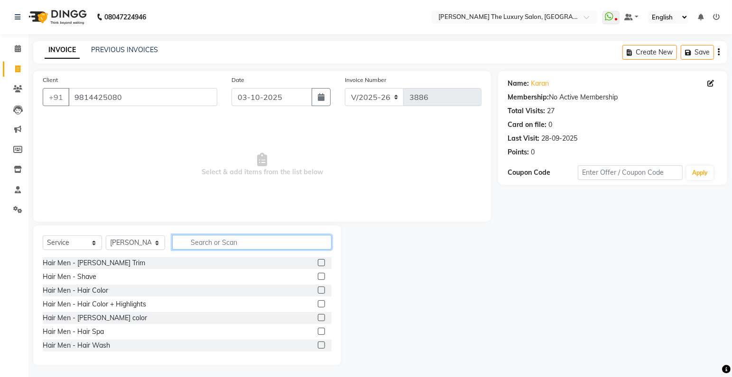
click at [215, 242] on input "text" at bounding box center [251, 242] width 159 height 15
type input "nail"
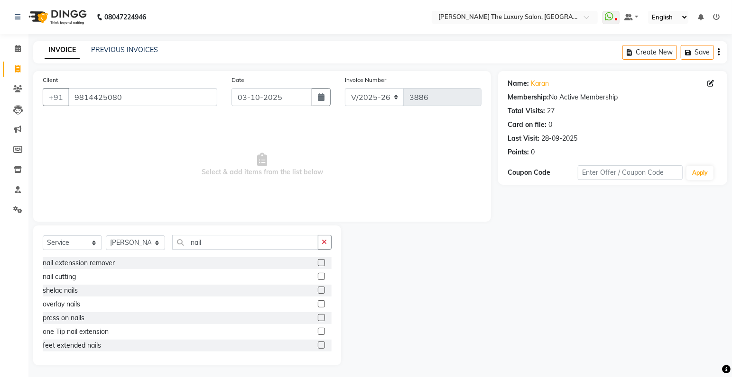
click at [318, 265] on label at bounding box center [321, 262] width 7 height 7
click at [318, 265] on input "checkbox" at bounding box center [321, 263] width 6 height 6
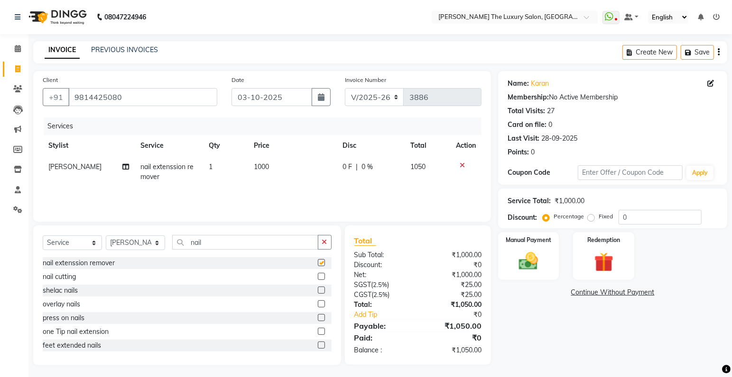
checkbox input "false"
click at [106, 236] on select "Select Stylist amrit arsh [PERSON_NAME] [PERSON_NAME] jasmine matrix [PERSON_NA…" at bounding box center [135, 243] width 59 height 15
select select "60210"
click option "[PERSON_NAME]" at bounding box center [0, 0] width 0 height 0
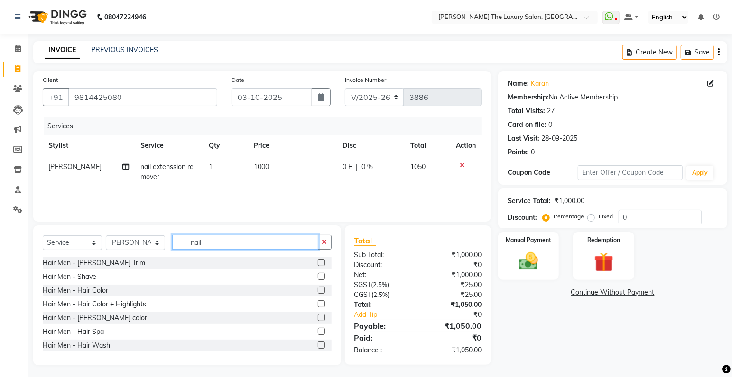
drag, startPoint x: 226, startPoint y: 243, endPoint x: 80, endPoint y: 246, distance: 145.6
click at [172, 246] on input "nail" at bounding box center [245, 242] width 146 height 15
type input "w"
type input "h"
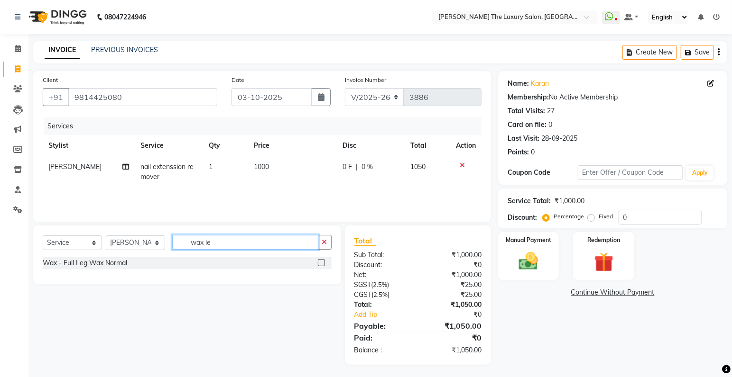
type input "wax le"
click at [321, 262] on label at bounding box center [321, 262] width 7 height 7
click at [321, 262] on input "checkbox" at bounding box center [321, 263] width 6 height 6
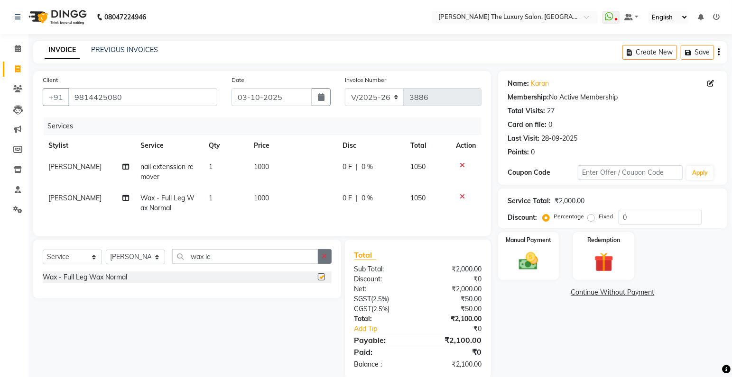
checkbox input "false"
click at [262, 198] on span "1000" at bounding box center [261, 198] width 15 height 9
select select "60210"
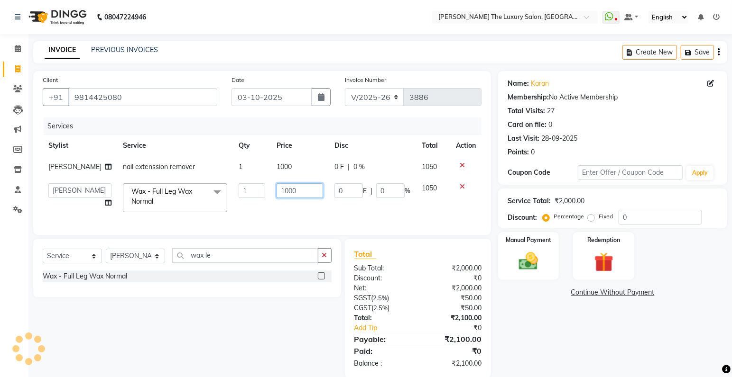
click at [278, 191] on input "1000" at bounding box center [299, 190] width 47 height 15
type input "800"
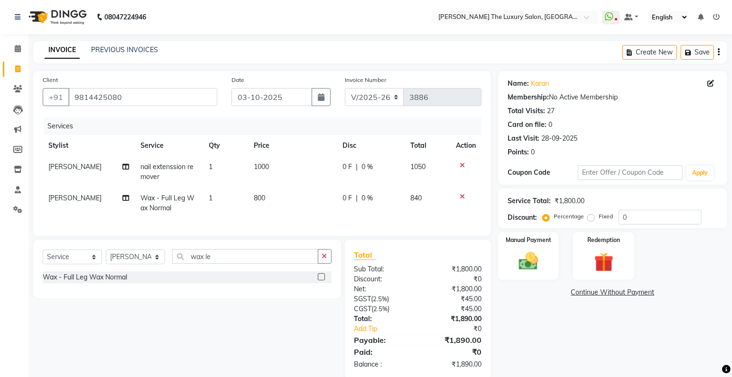
click at [327, 222] on div "Services Stylist Service Qty Price Disc Total Action [PERSON_NAME] nail extenss…" at bounding box center [262, 172] width 439 height 109
click at [128, 264] on select "Select Stylist amrit arsh [PERSON_NAME] [PERSON_NAME] jasmine matrix [PERSON_NA…" at bounding box center [135, 257] width 59 height 15
select select "93051"
click option "pooja" at bounding box center [0, 0] width 0 height 0
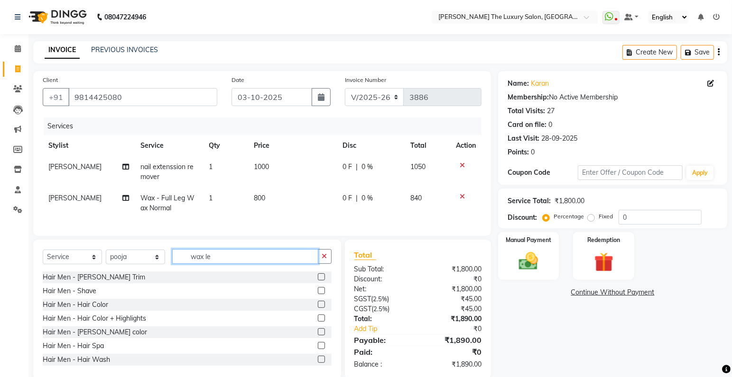
click at [231, 264] on input "wax le" at bounding box center [245, 256] width 146 height 15
type input "wax l"
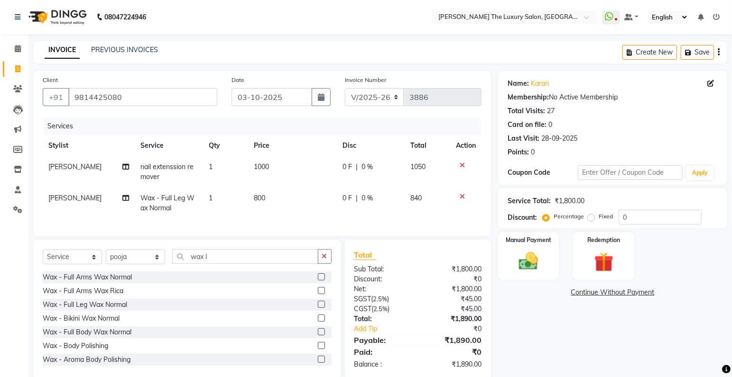
click at [318, 307] on div at bounding box center [325, 305] width 14 height 12
click at [318, 308] on label at bounding box center [321, 304] width 7 height 7
click at [318, 308] on input "checkbox" at bounding box center [321, 305] width 6 height 6
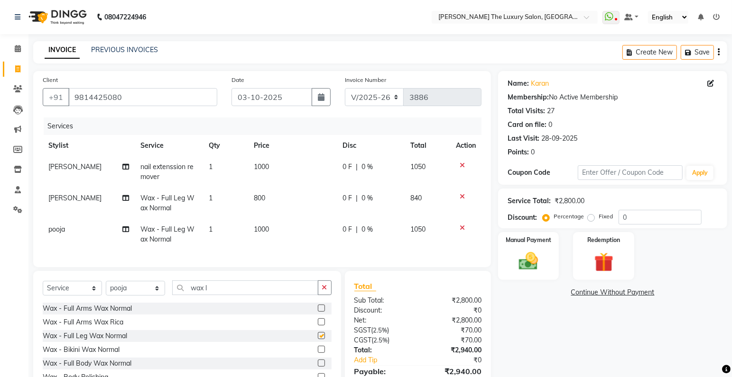
checkbox input "false"
click at [260, 231] on span "1000" at bounding box center [261, 229] width 15 height 9
select select "93051"
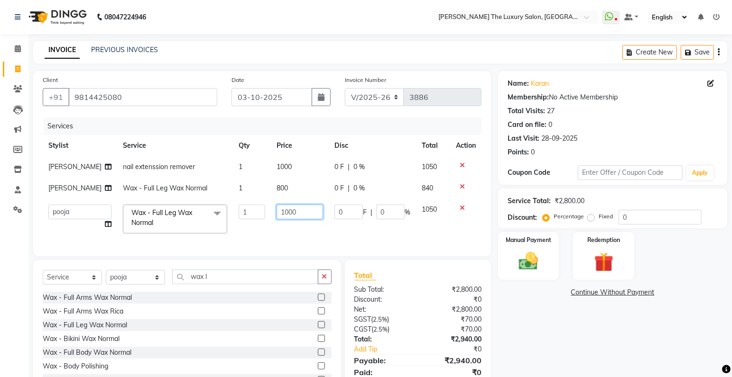
click at [278, 212] on input "1000" at bounding box center [299, 212] width 47 height 15
type input "800"
click at [372, 240] on div "Services Stylist Service Qty Price Disc Total Action [PERSON_NAME] nail extenss…" at bounding box center [262, 182] width 439 height 129
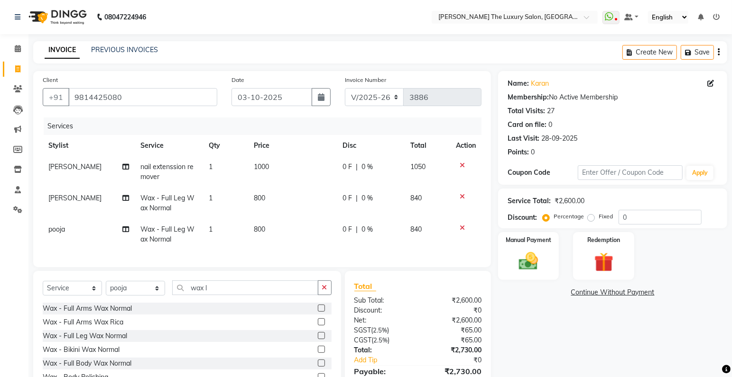
scroll to position [55, 0]
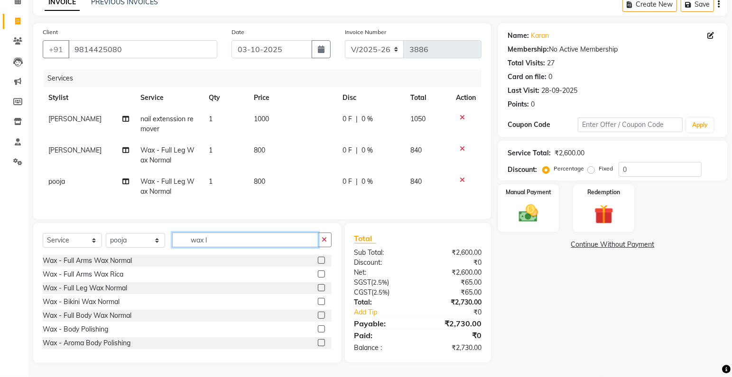
drag, startPoint x: 235, startPoint y: 244, endPoint x: 98, endPoint y: 246, distance: 137.0
click at [172, 246] on input "wax l" at bounding box center [245, 240] width 146 height 15
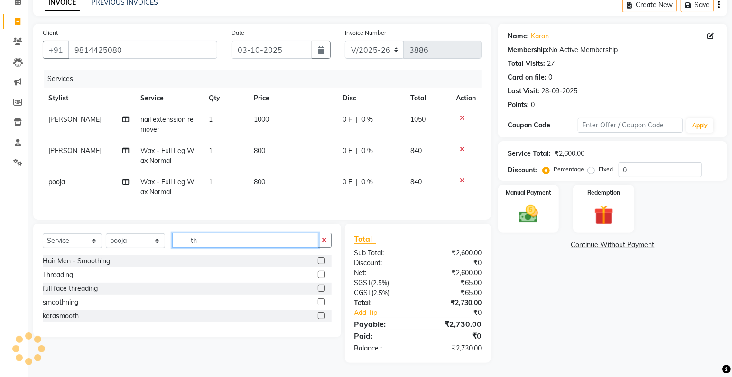
scroll to position [54, 0]
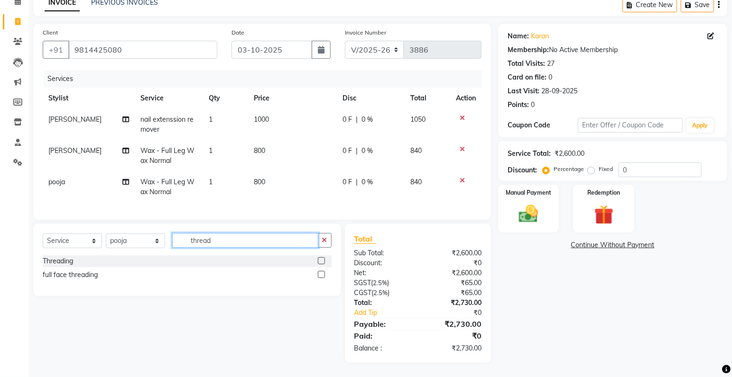
type input "thread"
click at [322, 262] on label at bounding box center [321, 260] width 7 height 7
click at [322, 262] on input "checkbox" at bounding box center [321, 261] width 6 height 6
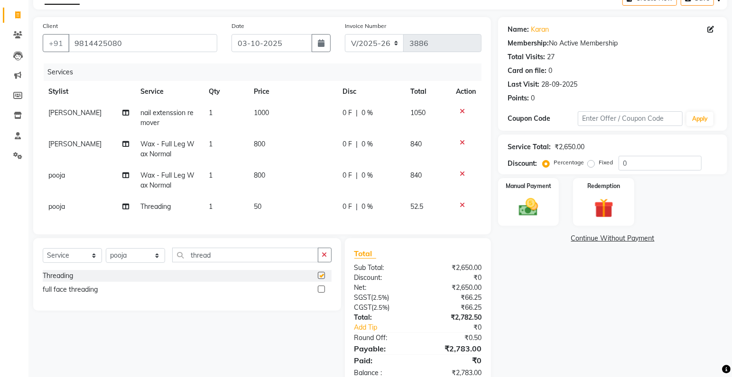
checkbox input "false"
click at [106, 248] on select "Select Stylist amrit arsh [PERSON_NAME] [PERSON_NAME] jasmine matrix [PERSON_NA…" at bounding box center [135, 255] width 59 height 15
select select "60213"
click option "Raman" at bounding box center [0, 0] width 0 height 0
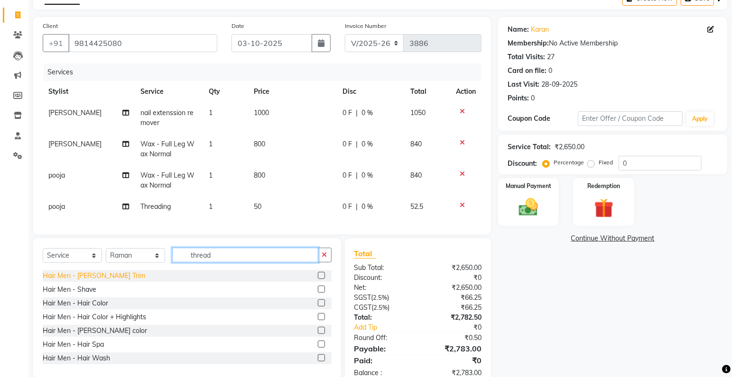
drag, startPoint x: 233, startPoint y: 263, endPoint x: 91, endPoint y: 287, distance: 144.3
click at [172, 263] on input "thread" at bounding box center [245, 255] width 146 height 15
click at [318, 279] on label at bounding box center [321, 275] width 7 height 7
click at [318, 279] on input "checkbox" at bounding box center [321, 276] width 6 height 6
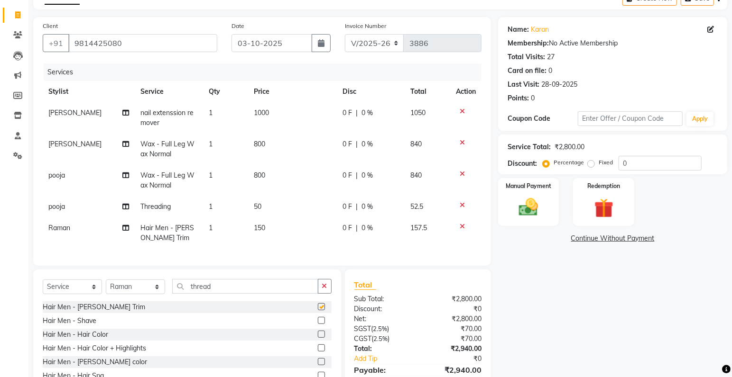
checkbox input "false"
drag, startPoint x: 236, startPoint y: 291, endPoint x: 58, endPoint y: 290, distance: 177.3
click at [172, 290] on input "thread" at bounding box center [245, 286] width 146 height 15
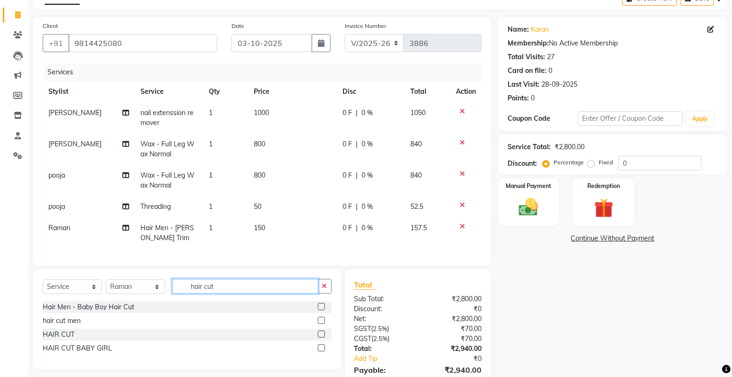
type input "hair cut"
click at [321, 324] on label at bounding box center [321, 320] width 7 height 7
click at [321, 324] on input "checkbox" at bounding box center [321, 321] width 6 height 6
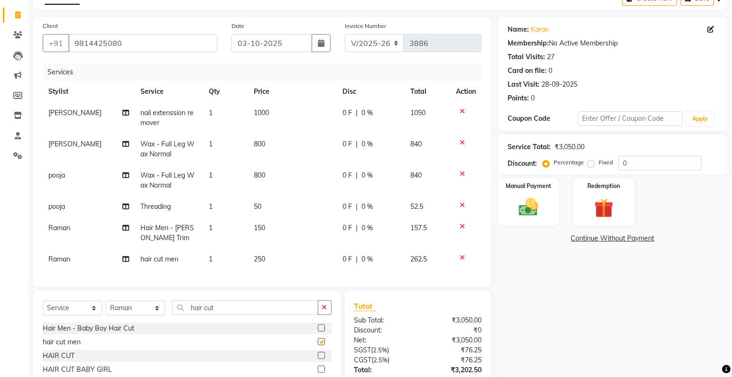
checkbox input "false"
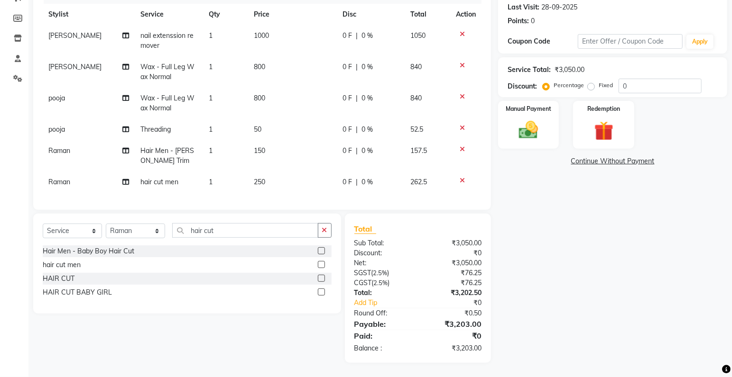
scroll to position [138, 0]
click at [532, 119] on img at bounding box center [528, 130] width 33 height 23
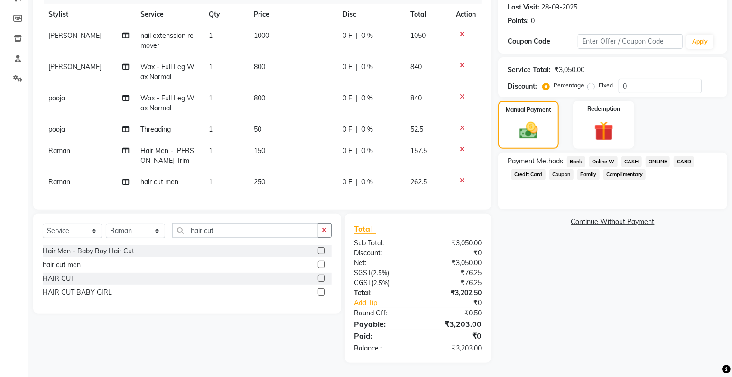
click at [630, 156] on span "CASH" at bounding box center [631, 161] width 20 height 11
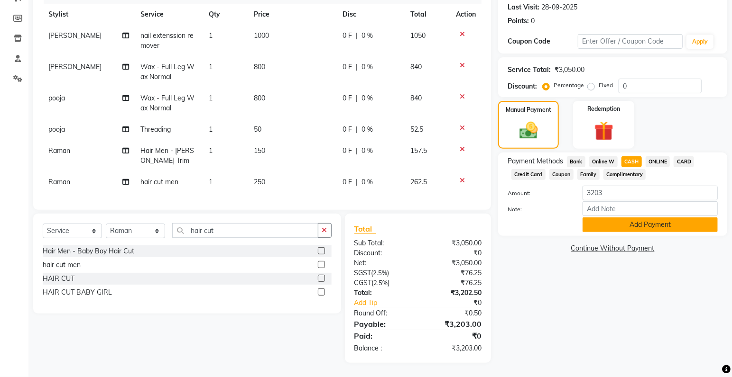
click at [636, 218] on button "Add Payment" at bounding box center [649, 225] width 135 height 15
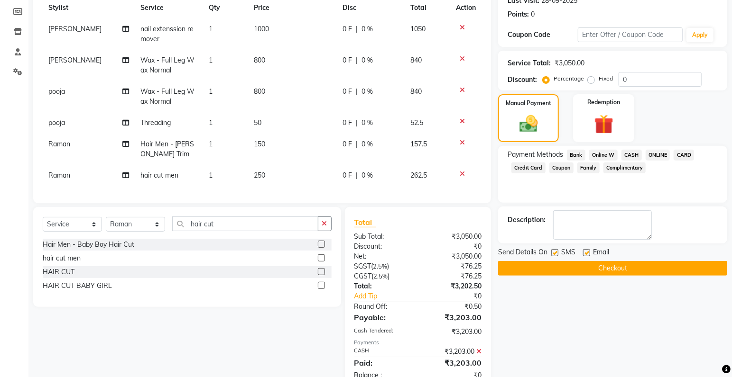
scroll to position [122, 0]
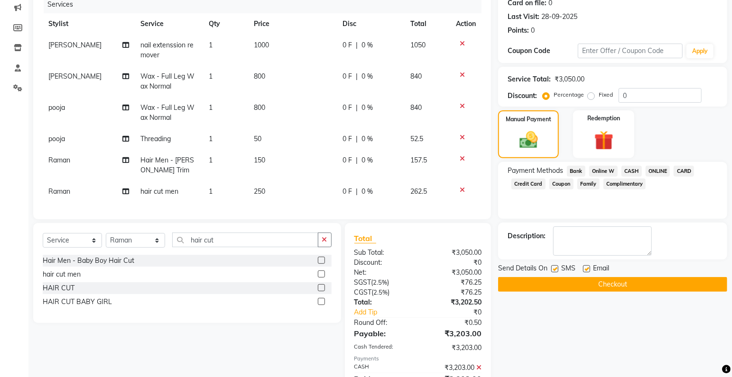
click at [555, 269] on label at bounding box center [554, 269] width 7 height 7
click at [555, 269] on input "checkbox" at bounding box center [554, 269] width 6 height 6
checkbox input "false"
click at [582, 284] on button "Checkout" at bounding box center [612, 284] width 229 height 15
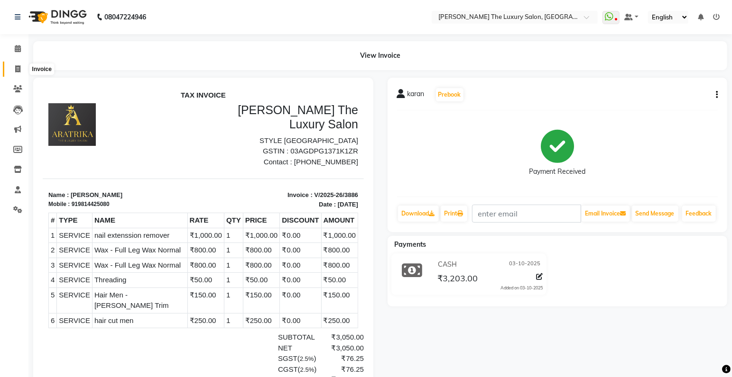
click at [16, 68] on icon at bounding box center [17, 68] width 5 height 7
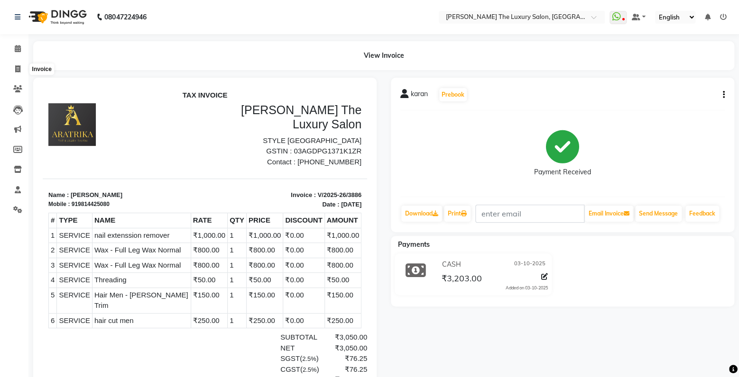
select select "7179"
select select "service"
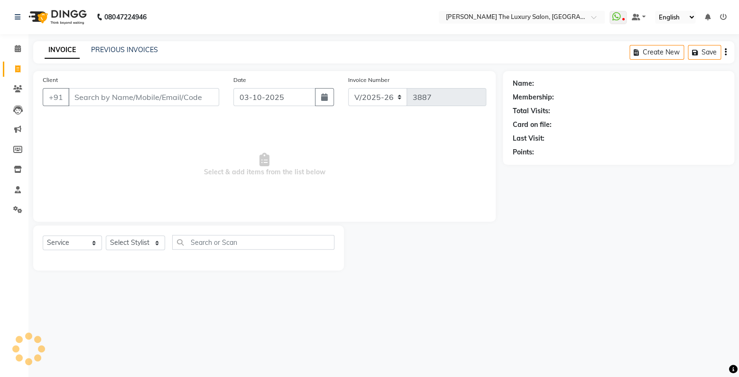
click at [100, 96] on input "Client" at bounding box center [143, 97] width 151 height 18
click at [118, 93] on input "Client" at bounding box center [143, 97] width 151 height 18
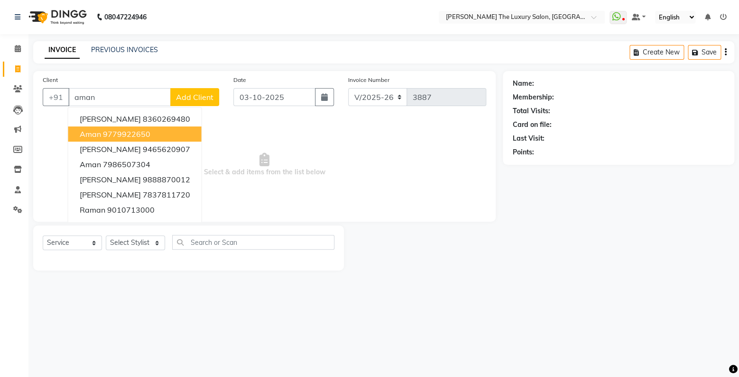
click at [161, 137] on button "aman 9779922650" at bounding box center [134, 134] width 133 height 15
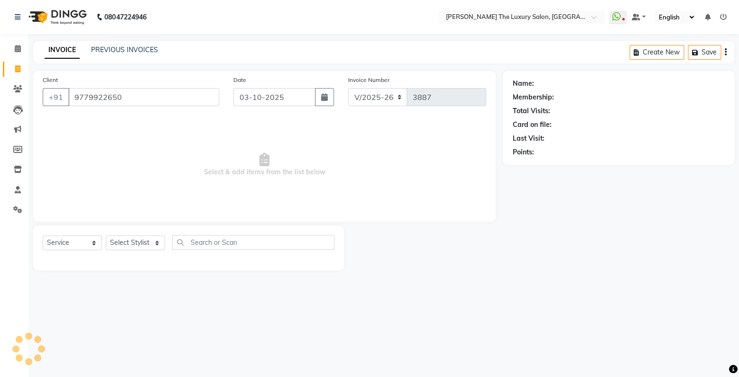
type input "9779922650"
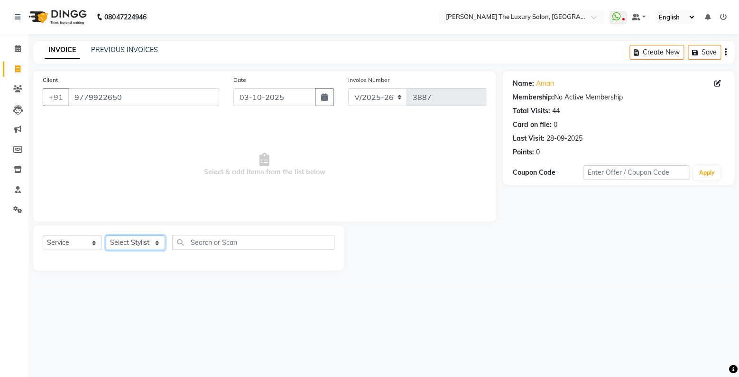
click at [106, 236] on select "Select Stylist amrit arsh [PERSON_NAME] [PERSON_NAME] jasmine matrix [PERSON_NA…" at bounding box center [135, 243] width 59 height 15
select select "74644"
click option "[PERSON_NAME]" at bounding box center [0, 0] width 0 height 0
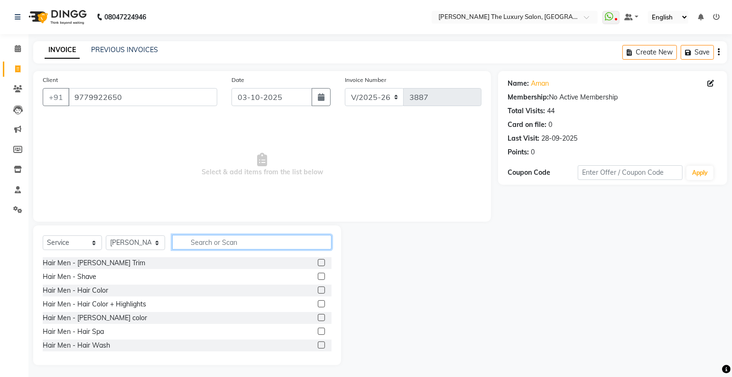
click at [238, 243] on input "text" at bounding box center [251, 242] width 159 height 15
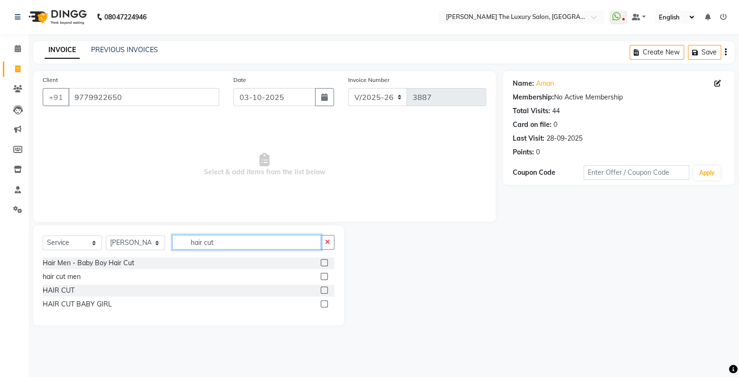
type input "hair cut"
click at [323, 278] on label at bounding box center [324, 276] width 7 height 7
click at [323, 278] on input "checkbox" at bounding box center [324, 277] width 6 height 6
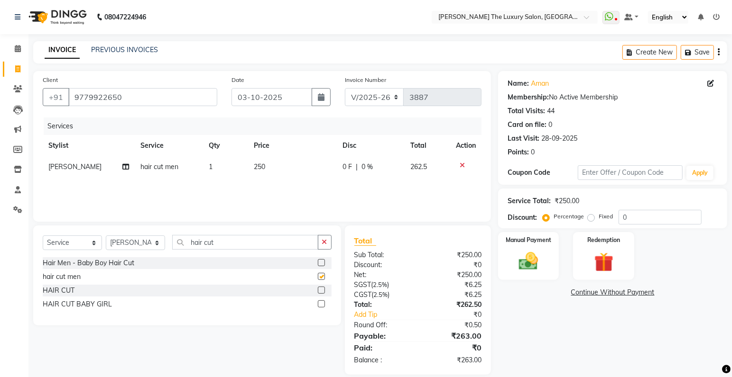
checkbox input "false"
click at [322, 287] on label at bounding box center [321, 290] width 7 height 7
click at [322, 288] on input "checkbox" at bounding box center [321, 291] width 6 height 6
checkbox input "false"
click at [461, 166] on icon at bounding box center [461, 165] width 5 height 7
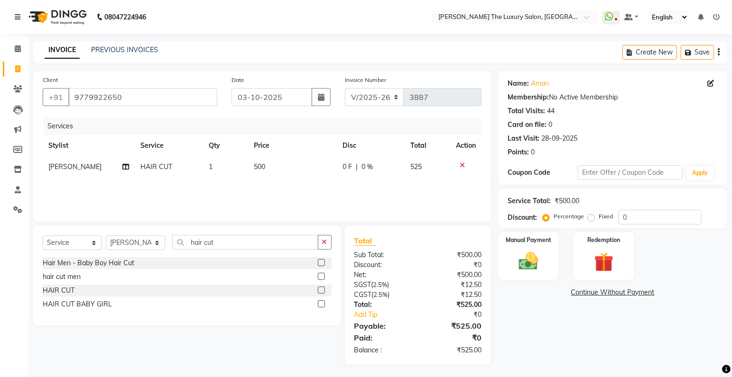
click at [259, 168] on span "500" at bounding box center [259, 167] width 11 height 9
select select "74644"
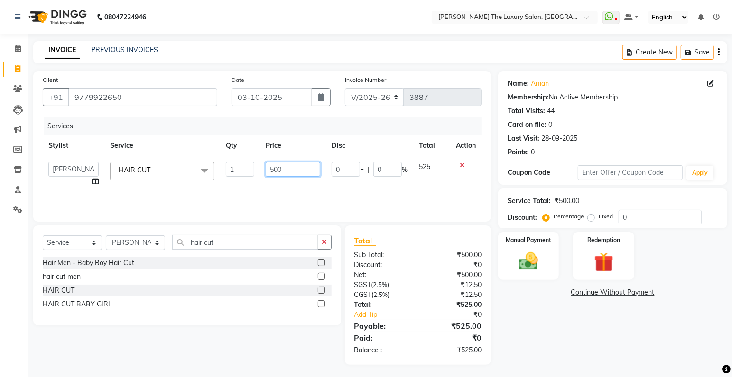
drag, startPoint x: 278, startPoint y: 170, endPoint x: 233, endPoint y: 179, distance: 46.4
click at [266, 177] on input "500" at bounding box center [293, 169] width 55 height 15
type input "450"
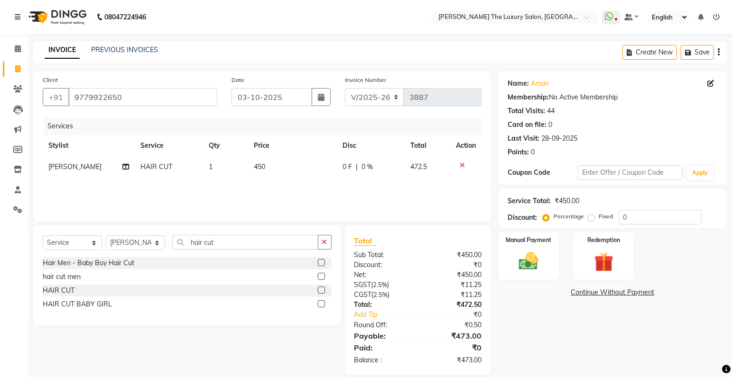
click at [276, 190] on div "Services Stylist Service Qty Price Disc Total Action [PERSON_NAME] HAIR CUT 1 4…" at bounding box center [262, 165] width 439 height 95
click at [106, 236] on select "Select Stylist amrit arsh [PERSON_NAME] [PERSON_NAME] jasmine matrix [PERSON_NA…" at bounding box center [135, 243] width 59 height 15
select select "86668"
click option "[PERSON_NAME]" at bounding box center [0, 0] width 0 height 0
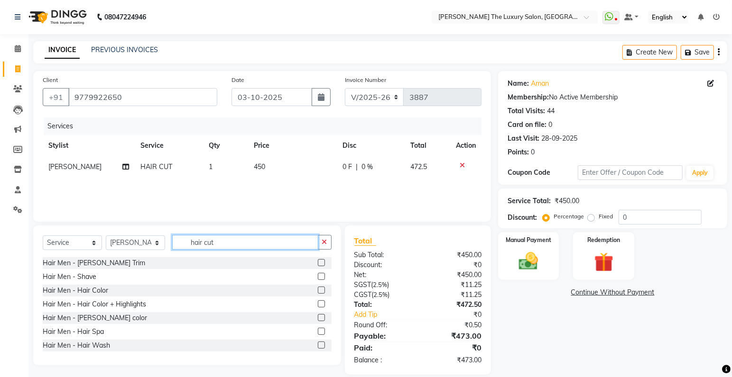
drag, startPoint x: 232, startPoint y: 247, endPoint x: 127, endPoint y: 248, distance: 104.8
click at [172, 248] on input "hair cut" at bounding box center [245, 242] width 146 height 15
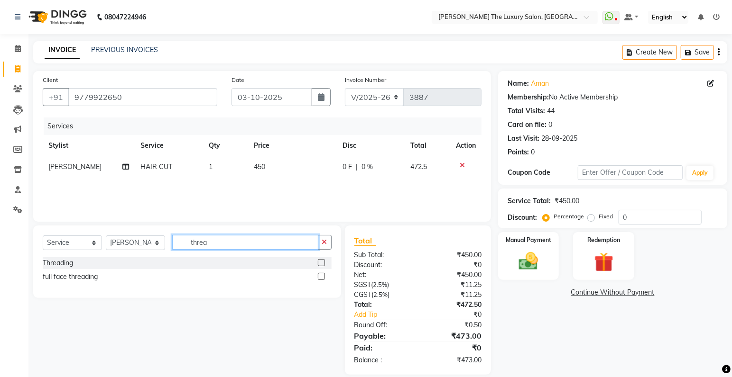
type input "threa"
click at [319, 265] on label at bounding box center [321, 262] width 7 height 7
click at [319, 265] on input "checkbox" at bounding box center [321, 263] width 6 height 6
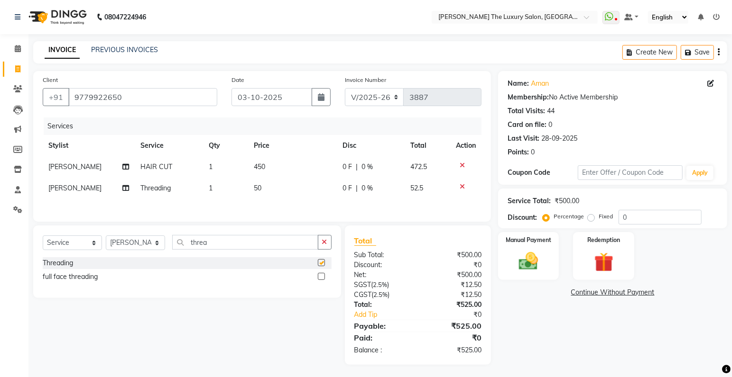
checkbox input "false"
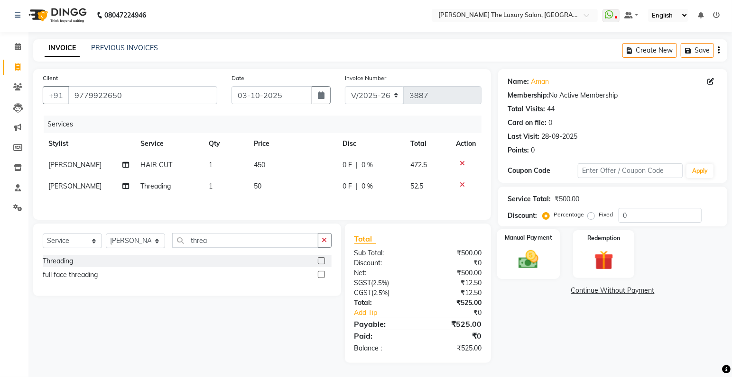
click at [546, 251] on div "Manual Payment" at bounding box center [528, 254] width 63 height 50
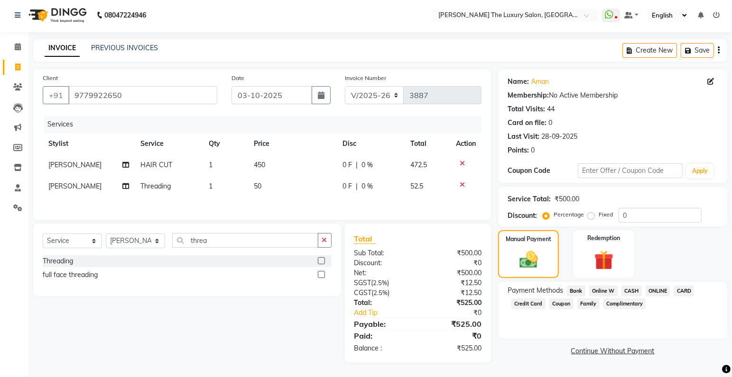
click at [660, 291] on span "ONLINE" at bounding box center [657, 291] width 25 height 11
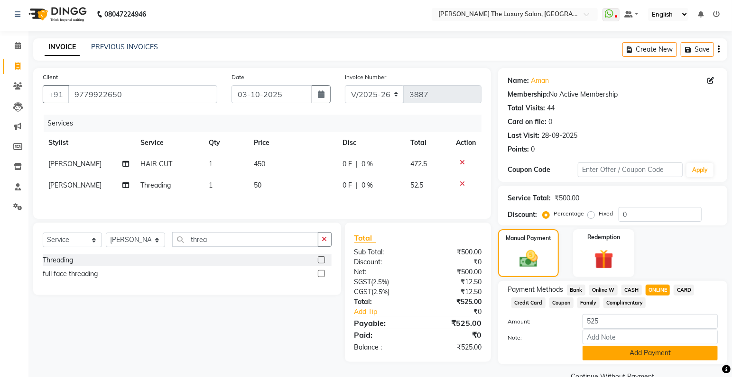
click at [629, 352] on button "Add Payment" at bounding box center [649, 353] width 135 height 15
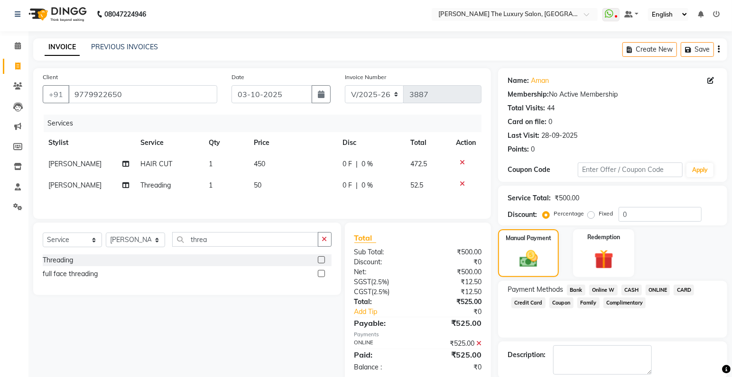
click at [273, 338] on div "Select Service Product Membership Package Voucher Prepaid Gift Card Select Styl…" at bounding box center [183, 302] width 315 height 159
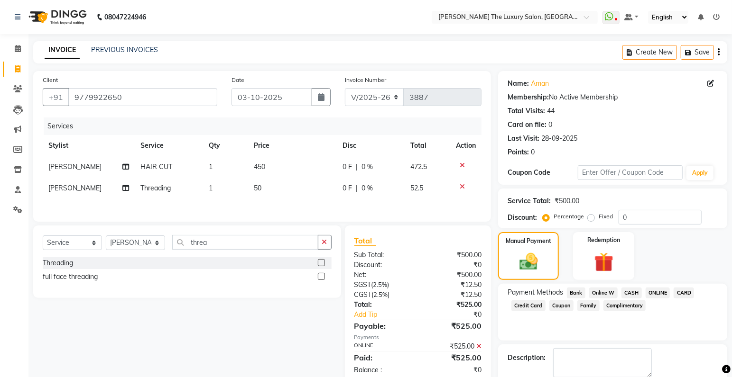
scroll to position [50, 0]
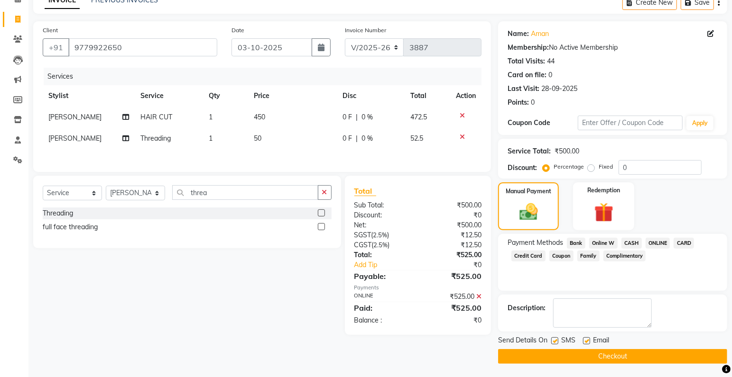
click at [554, 340] on label at bounding box center [554, 341] width 7 height 7
click at [554, 340] on input "checkbox" at bounding box center [554, 342] width 6 height 6
checkbox input "false"
click at [565, 351] on button "Checkout" at bounding box center [612, 356] width 229 height 15
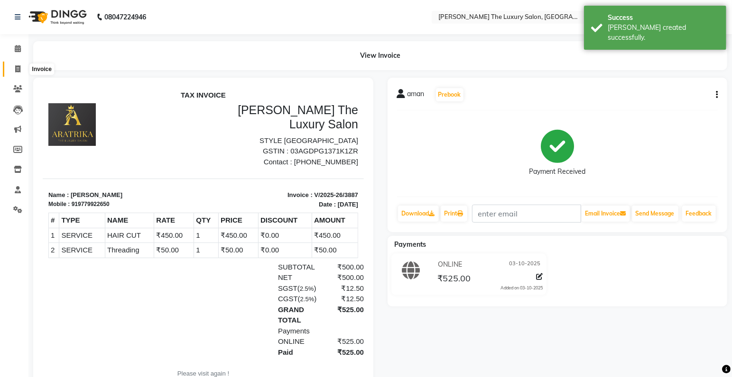
click at [21, 69] on span at bounding box center [17, 69] width 17 height 11
select select "7179"
select select "service"
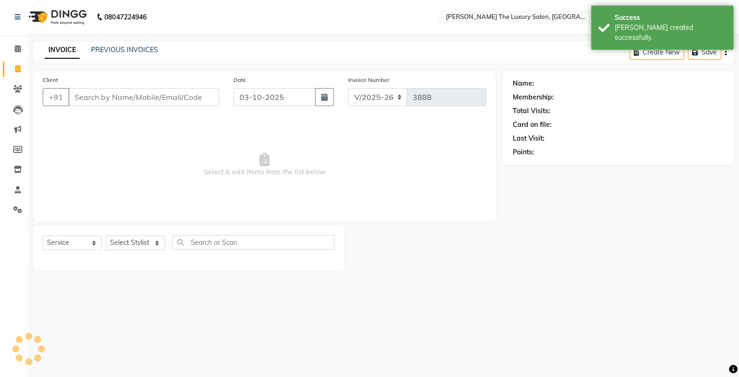
click at [112, 100] on input "Client" at bounding box center [143, 97] width 151 height 18
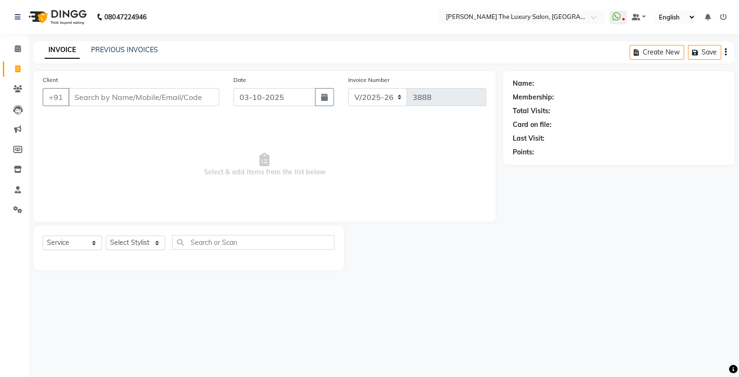
click at [120, 98] on input "Client" at bounding box center [143, 97] width 151 height 18
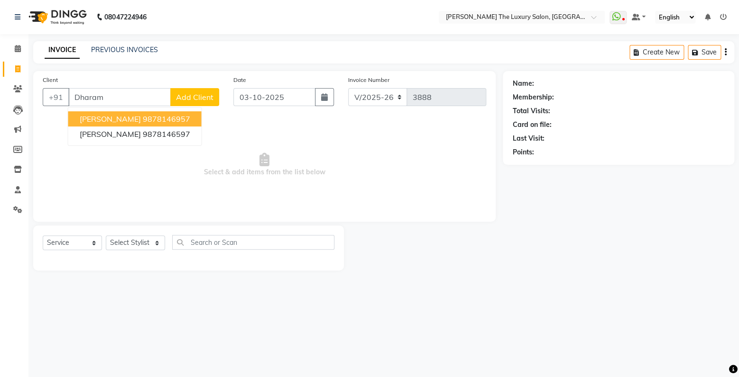
click at [155, 115] on ngb-highlight "9878146957" at bounding box center [166, 118] width 47 height 9
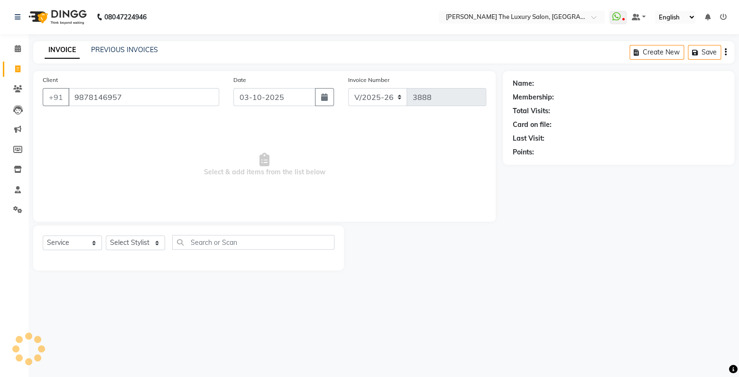
type input "9878146957"
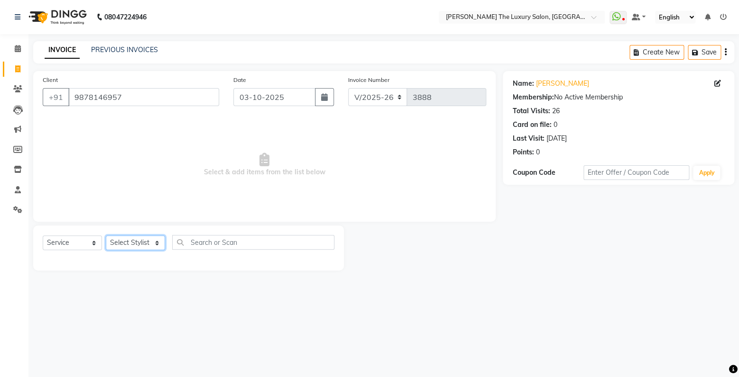
click at [106, 236] on select "Select Stylist amrit arsh [PERSON_NAME] [PERSON_NAME] jasmine matrix [PERSON_NA…" at bounding box center [135, 243] width 59 height 15
select select "85119"
click option "simran" at bounding box center [0, 0] width 0 height 0
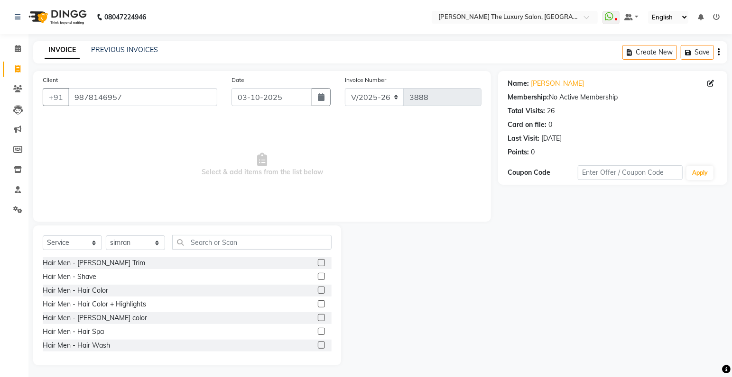
click at [318, 263] on label at bounding box center [321, 262] width 7 height 7
click at [318, 263] on input "checkbox" at bounding box center [321, 263] width 6 height 6
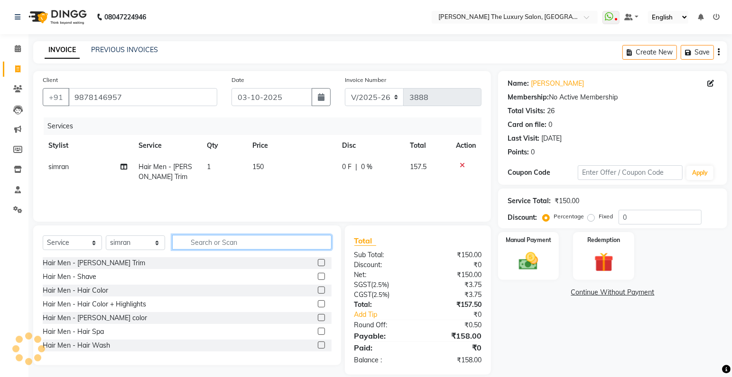
checkbox input "false"
click at [277, 247] on input "text" at bounding box center [251, 242] width 159 height 15
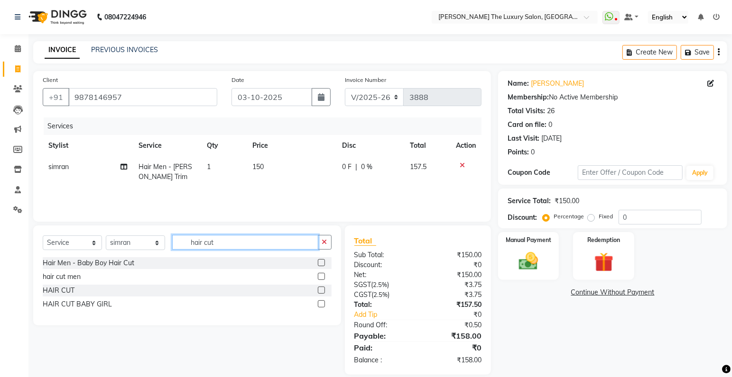
type input "hair cut"
click at [321, 276] on label at bounding box center [321, 276] width 7 height 7
click at [321, 276] on input "checkbox" at bounding box center [321, 277] width 6 height 6
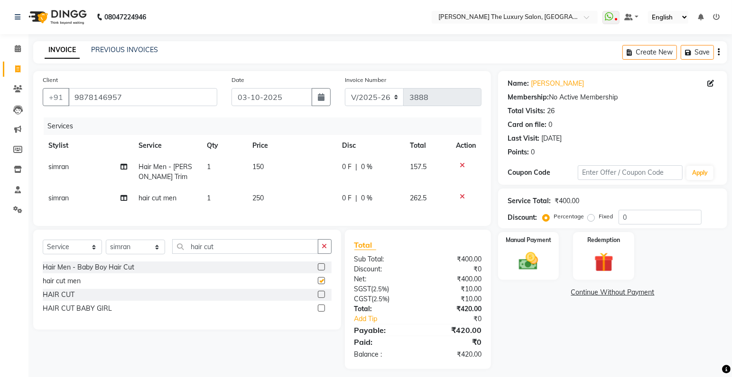
checkbox input "false"
drag, startPoint x: 243, startPoint y: 255, endPoint x: 152, endPoint y: 262, distance: 91.3
click at [172, 254] on input "hair cut" at bounding box center [245, 246] width 146 height 15
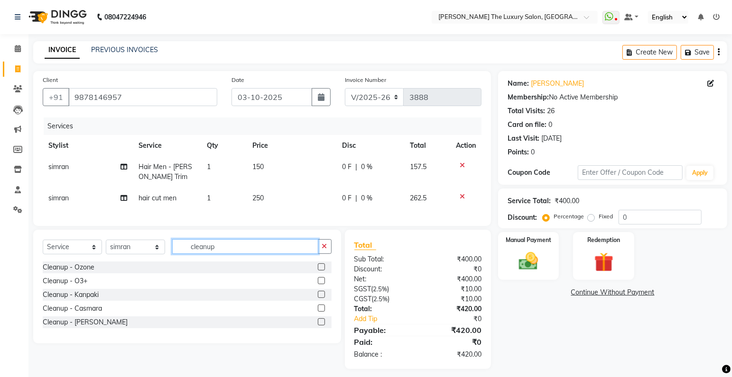
type input "cleanup"
click at [319, 298] on label at bounding box center [321, 294] width 7 height 7
click at [319, 298] on input "checkbox" at bounding box center [321, 295] width 6 height 6
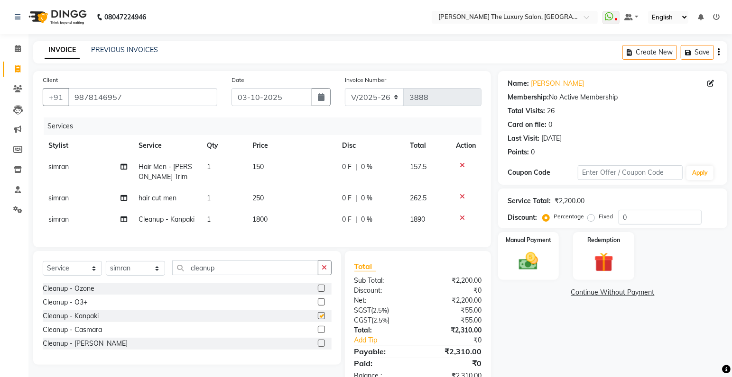
checkbox input "false"
click at [43, 261] on select "Select Service Product Membership Package Voucher Prepaid Gift Card" at bounding box center [72, 268] width 59 height 15
select select "product"
click option "Product" at bounding box center [0, 0] width 0 height 0
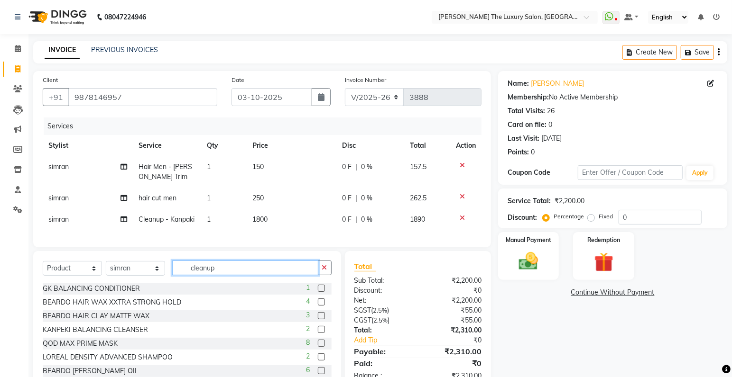
click at [235, 275] on input "cleanup" at bounding box center [245, 268] width 146 height 15
click at [106, 261] on select "Select Stylist amrit arsh [PERSON_NAME] [PERSON_NAME] jasmine matrix [PERSON_NA…" at bounding box center [135, 268] width 59 height 15
select select "60209"
click option "Sunny" at bounding box center [0, 0] width 0 height 0
drag, startPoint x: 229, startPoint y: 277, endPoint x: 83, endPoint y: 280, distance: 146.1
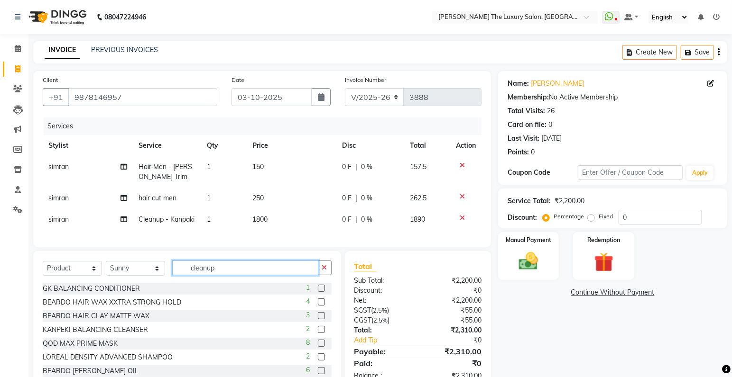
click at [172, 275] on input "cleanup" at bounding box center [245, 268] width 146 height 15
type input "kanpeki"
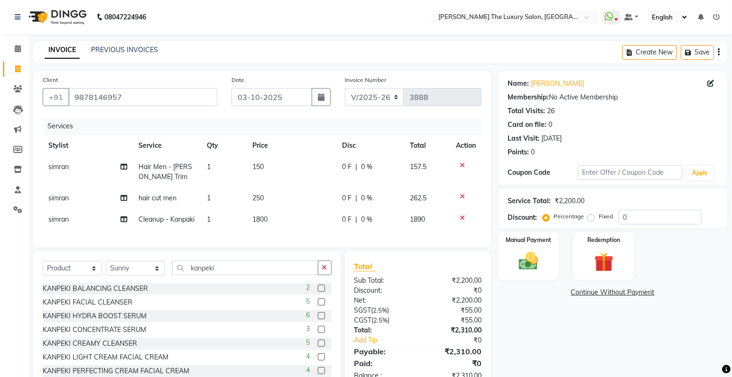
click at [318, 292] on label at bounding box center [321, 288] width 7 height 7
click at [318, 292] on input "checkbox" at bounding box center [321, 289] width 6 height 6
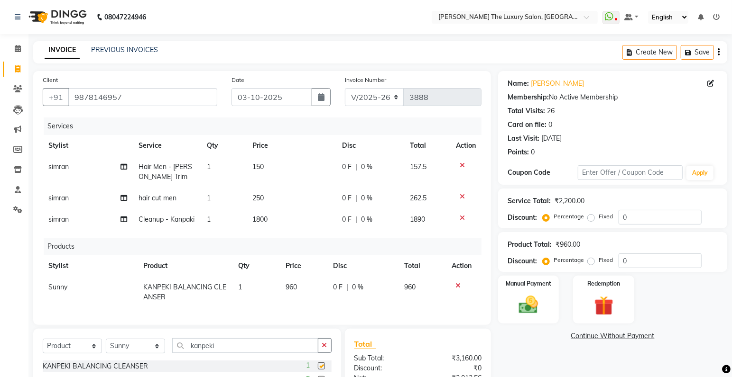
checkbox input "false"
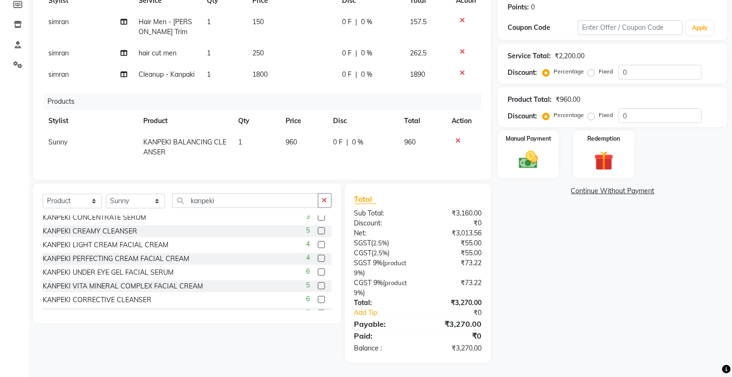
scroll to position [70, 0]
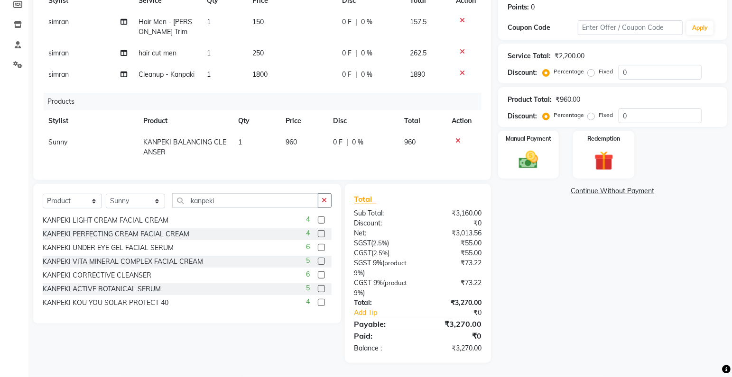
click at [258, 70] on span "1800" at bounding box center [259, 74] width 15 height 9
select select "85119"
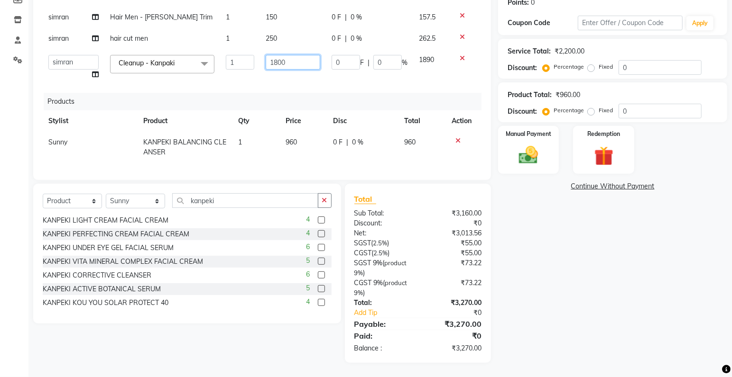
drag, startPoint x: 277, startPoint y: 61, endPoint x: 217, endPoint y: 67, distance: 60.1
click at [266, 67] on input "1800" at bounding box center [293, 62] width 55 height 15
type input "2000"
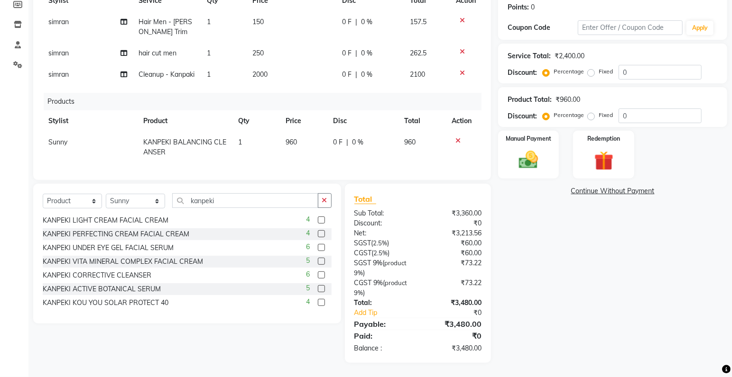
click at [329, 89] on div "Services Stylist Service Qty Price Disc Total Action [PERSON_NAME] Hair Men - […" at bounding box center [262, 71] width 439 height 198
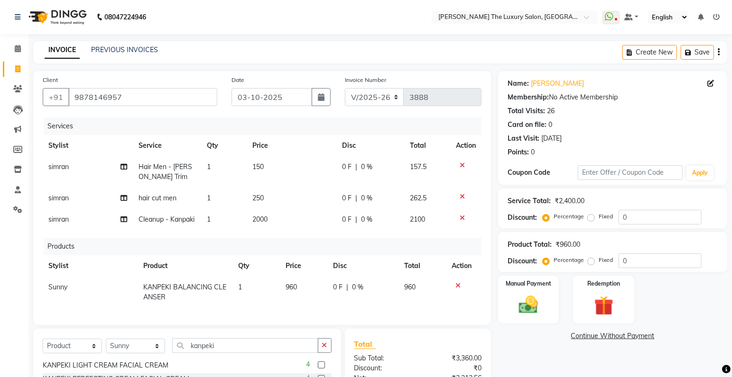
scroll to position [152, 0]
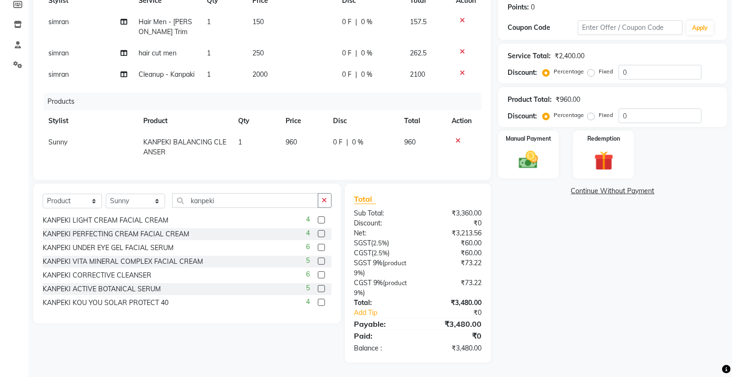
click at [259, 49] on span "250" at bounding box center [257, 53] width 11 height 9
select select "85119"
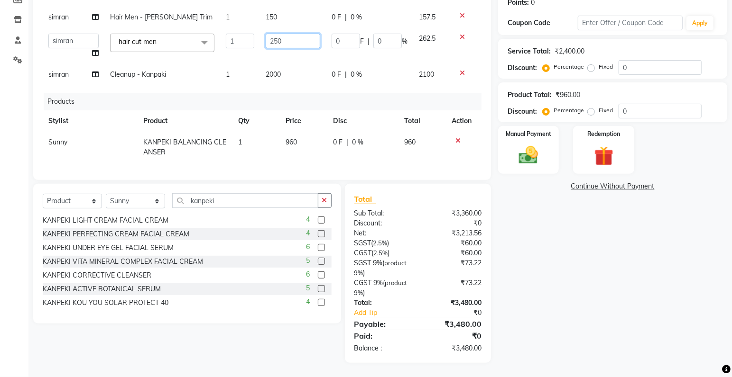
drag, startPoint x: 280, startPoint y: 39, endPoint x: 258, endPoint y: 42, distance: 21.5
click at [266, 42] on input "250" at bounding box center [293, 41] width 55 height 15
type input "300"
click at [466, 56] on td at bounding box center [465, 46] width 31 height 36
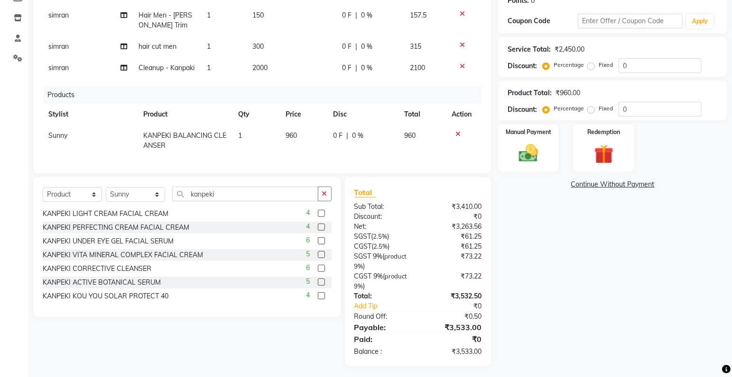
click at [261, 45] on span "300" at bounding box center [257, 46] width 11 height 9
select select "85119"
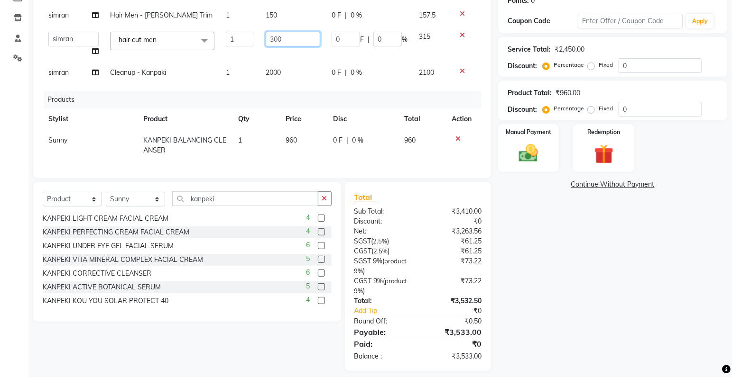
drag, startPoint x: 277, startPoint y: 37, endPoint x: 270, endPoint y: 38, distance: 7.3
click at [270, 38] on input "300" at bounding box center [293, 39] width 55 height 15
type input "290"
click at [482, 47] on div "Client [PHONE_NUMBER] Date [DATE] Invoice Number V/2025 V/[PHONE_NUMBER] Servic…" at bounding box center [262, 48] width 458 height 259
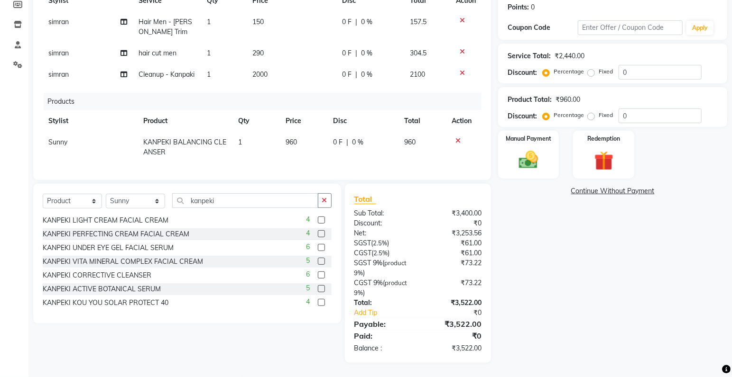
click at [260, 49] on span "290" at bounding box center [257, 53] width 11 height 9
select select "85119"
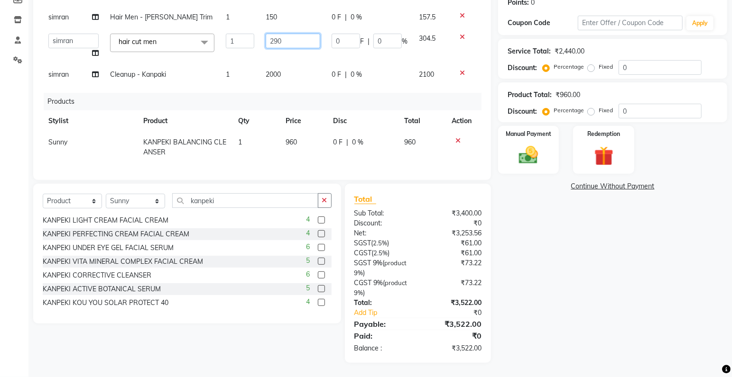
click at [283, 35] on input "290" at bounding box center [293, 41] width 55 height 15
type input "295"
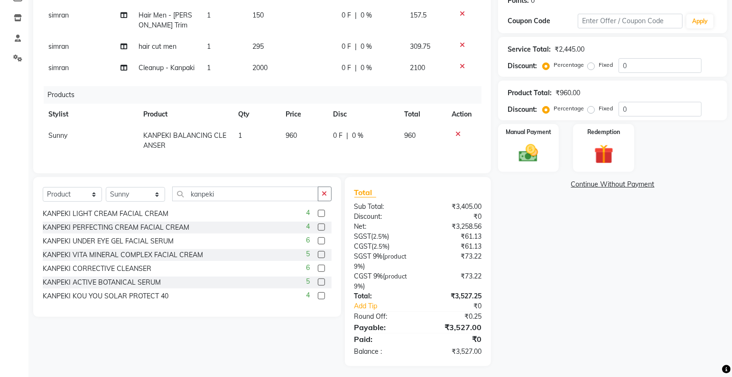
click at [423, 49] on td "309.75" at bounding box center [427, 46] width 46 height 21
select select "85119"
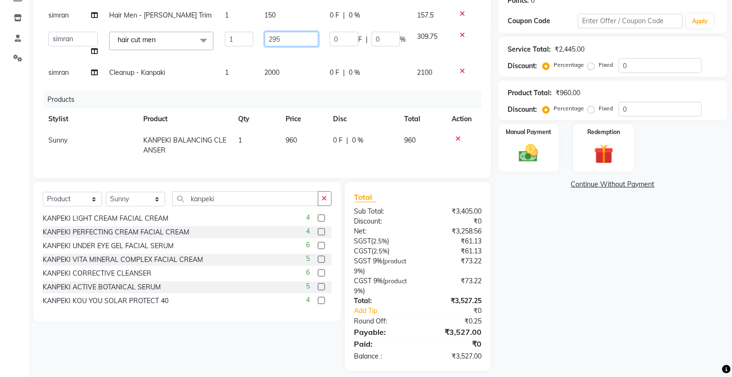
click at [284, 37] on input "295" at bounding box center [292, 39] width 54 height 15
type input "296"
click at [466, 46] on td at bounding box center [465, 44] width 31 height 36
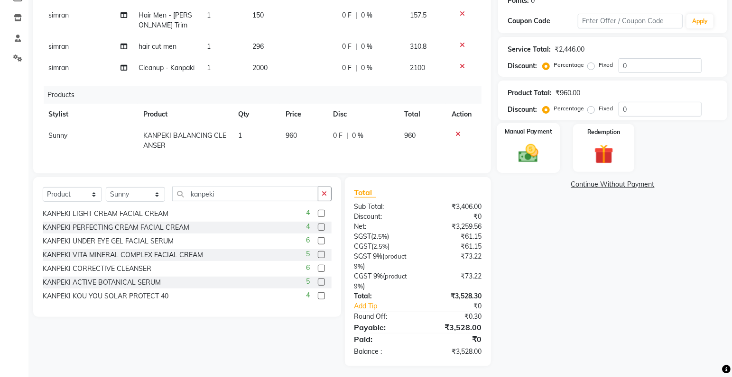
click at [534, 151] on img at bounding box center [528, 153] width 33 height 23
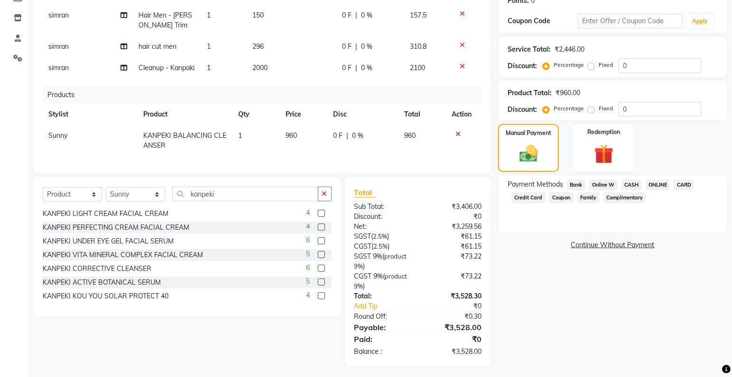
click at [660, 184] on span "ONLINE" at bounding box center [657, 185] width 25 height 11
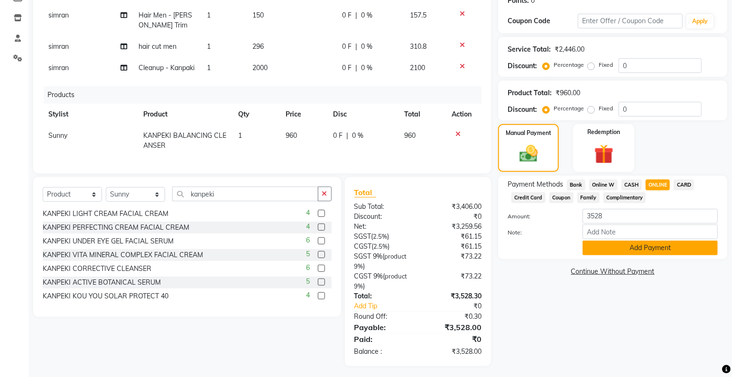
click at [650, 246] on button "Add Payment" at bounding box center [649, 248] width 135 height 15
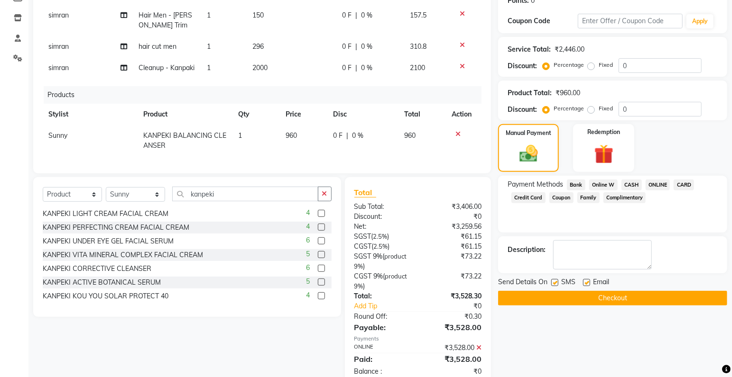
scroll to position [182, 0]
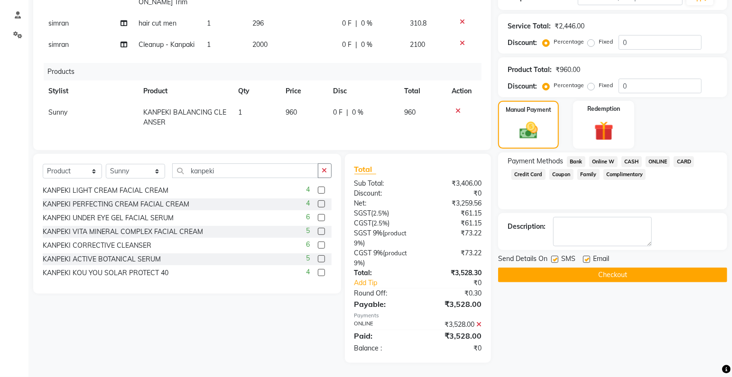
click at [553, 256] on label at bounding box center [554, 259] width 7 height 7
click at [553, 257] on input "checkbox" at bounding box center [554, 260] width 6 height 6
checkbox input "false"
click at [564, 268] on button "Checkout" at bounding box center [612, 275] width 229 height 15
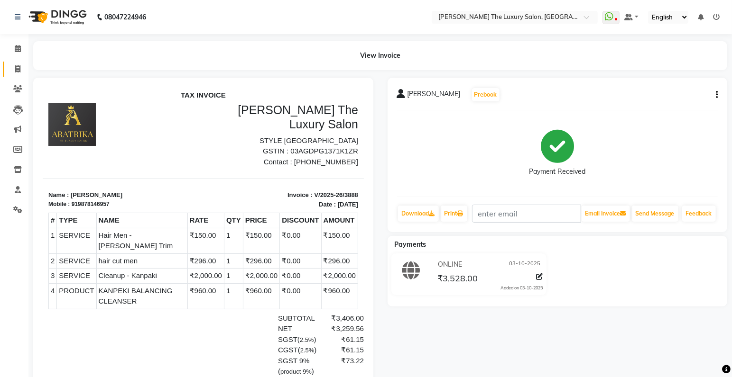
click at [16, 73] on icon at bounding box center [17, 68] width 5 height 7
select select "7179"
select select "service"
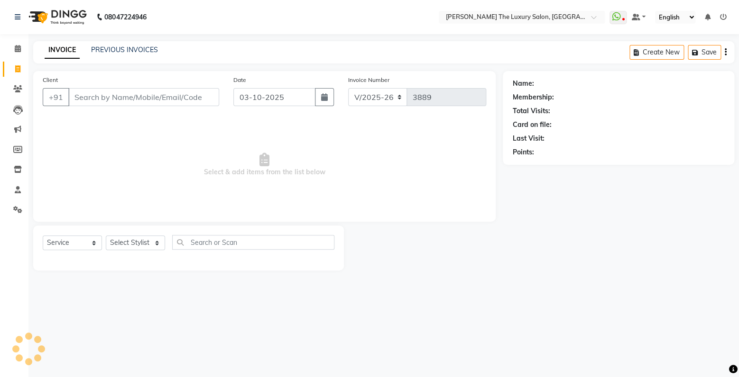
click at [91, 100] on input "Client" at bounding box center [143, 97] width 151 height 18
type input "8146530277"
click at [193, 94] on span "Add Client" at bounding box center [194, 96] width 37 height 9
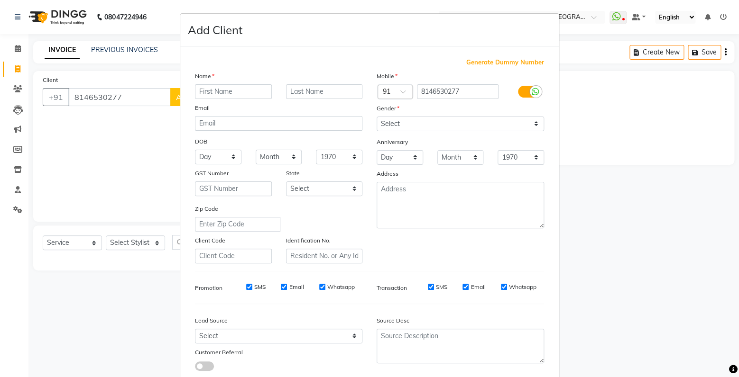
click at [215, 90] on input "text" at bounding box center [233, 91] width 77 height 15
type input "[PERSON_NAME]"
click at [376, 117] on select "Select [DEMOGRAPHIC_DATA] [DEMOGRAPHIC_DATA] Other Prefer Not To Say" at bounding box center [459, 124] width 167 height 15
select select "[DEMOGRAPHIC_DATA]"
click option "[DEMOGRAPHIC_DATA]" at bounding box center [0, 0] width 0 height 0
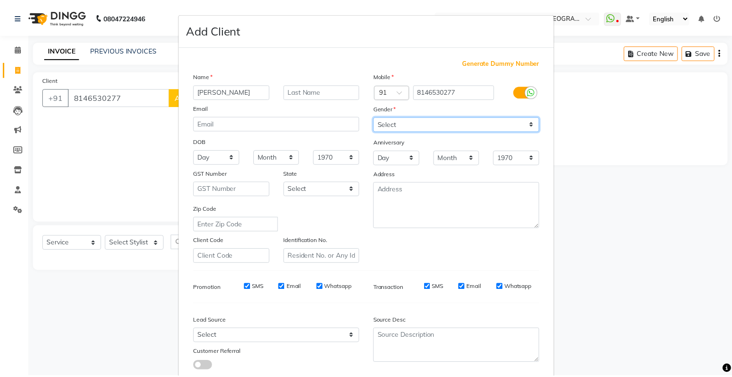
scroll to position [63, 0]
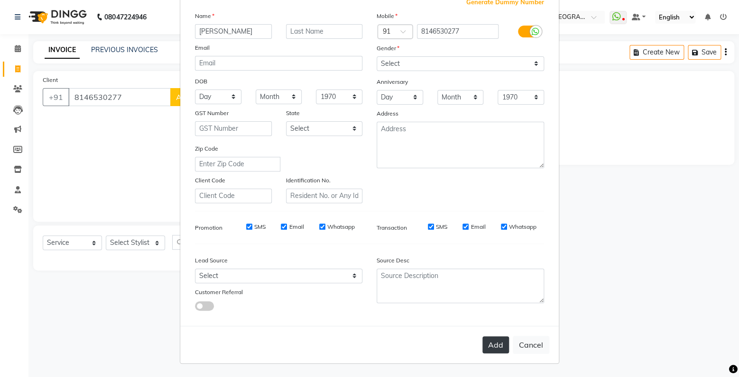
click at [487, 347] on button "Add" at bounding box center [495, 345] width 27 height 17
select select
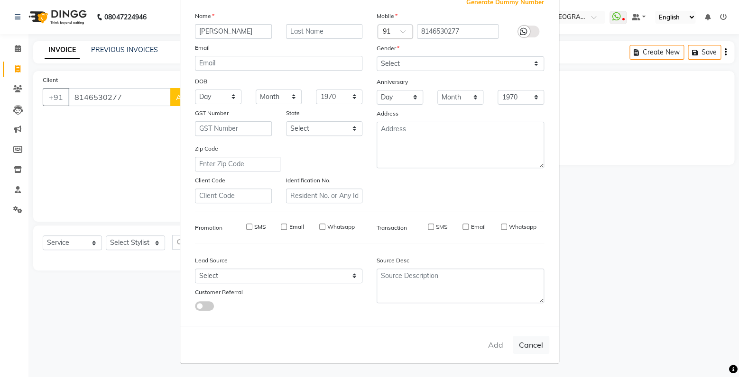
select select
checkbox input "false"
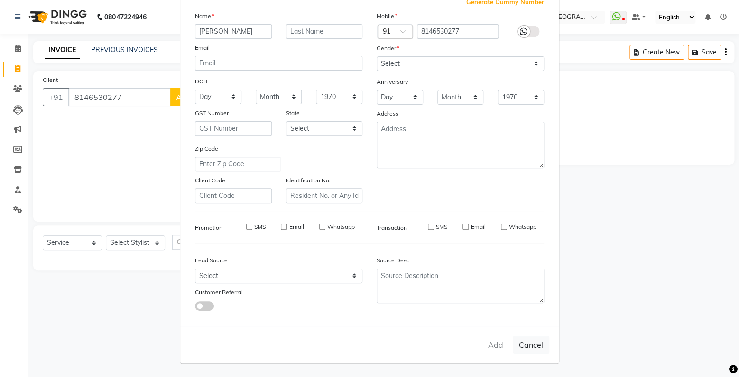
checkbox input "false"
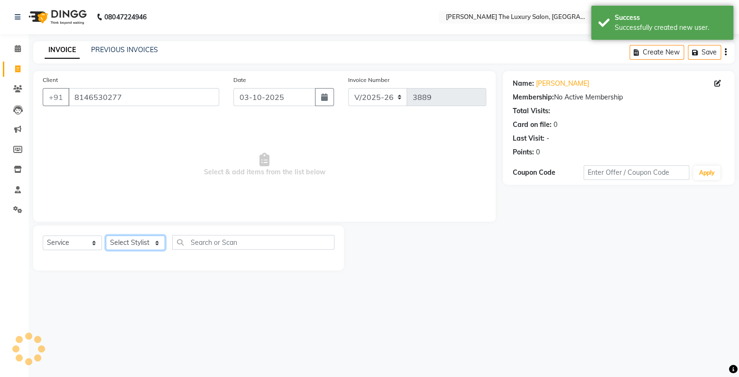
click at [106, 236] on select "Select Stylist amrit arsh [PERSON_NAME] [PERSON_NAME] jasmine matrix [PERSON_NA…" at bounding box center [135, 243] width 59 height 15
select select "93051"
click option "pooja" at bounding box center [0, 0] width 0 height 0
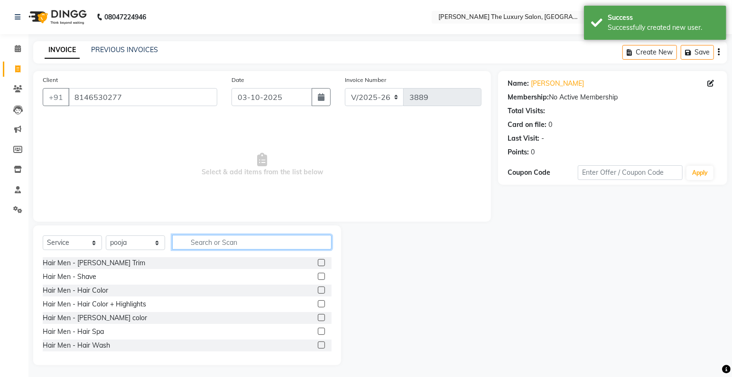
click at [227, 240] on input "text" at bounding box center [251, 242] width 159 height 15
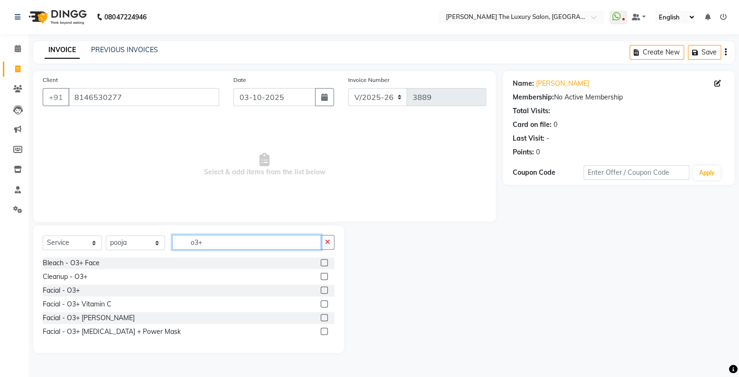
type input "o3+"
click at [326, 333] on label at bounding box center [324, 331] width 7 height 7
click at [326, 333] on input "checkbox" at bounding box center [324, 332] width 6 height 6
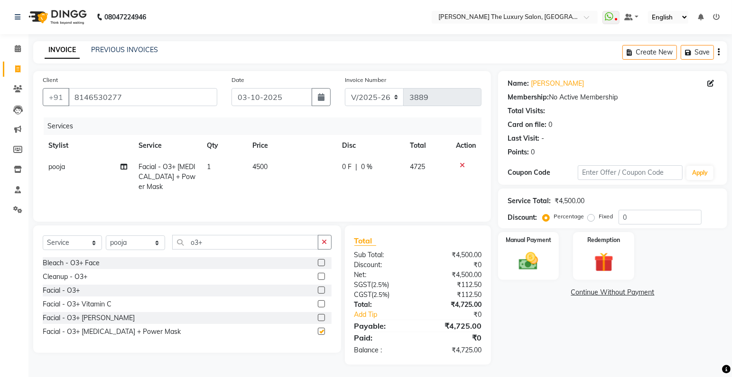
checkbox input "false"
click at [539, 248] on div "Manual Payment" at bounding box center [528, 256] width 63 height 50
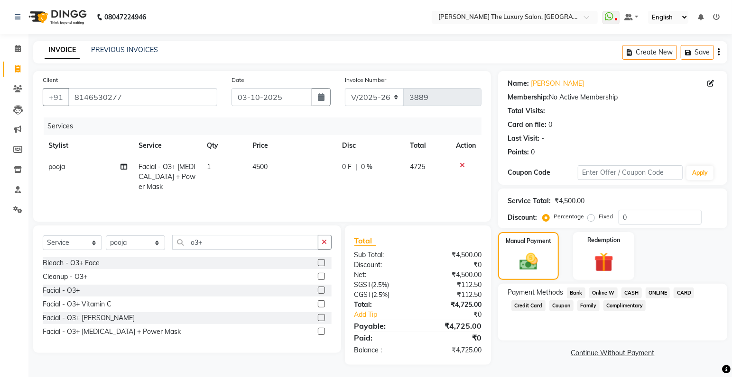
click at [657, 292] on span "ONLINE" at bounding box center [657, 293] width 25 height 11
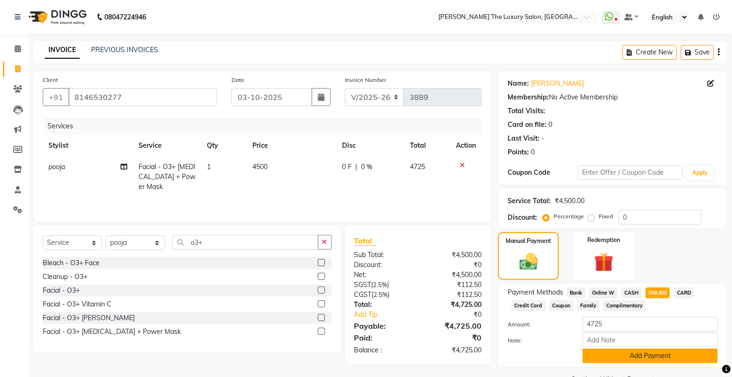
click at [668, 354] on button "Add Payment" at bounding box center [649, 356] width 135 height 15
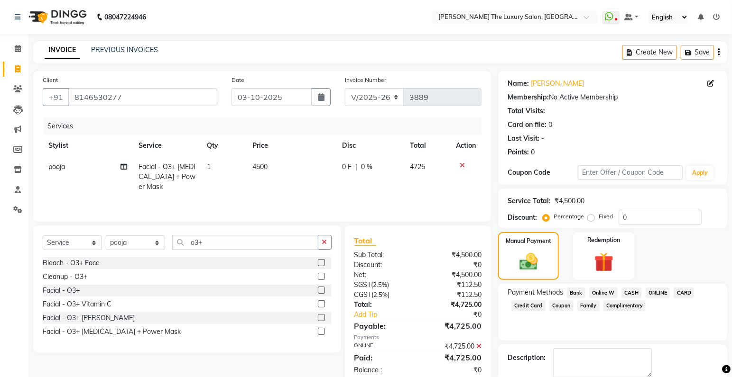
scroll to position [50, 0]
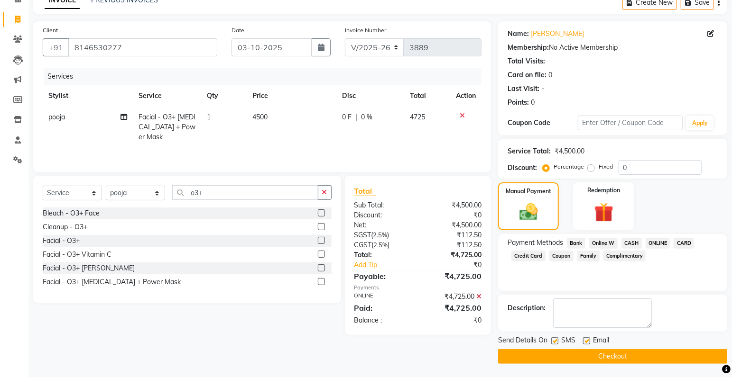
click at [556, 340] on label at bounding box center [554, 341] width 7 height 7
click at [556, 340] on input "checkbox" at bounding box center [554, 342] width 6 height 6
checkbox input "false"
click at [562, 356] on button "Checkout" at bounding box center [612, 356] width 229 height 15
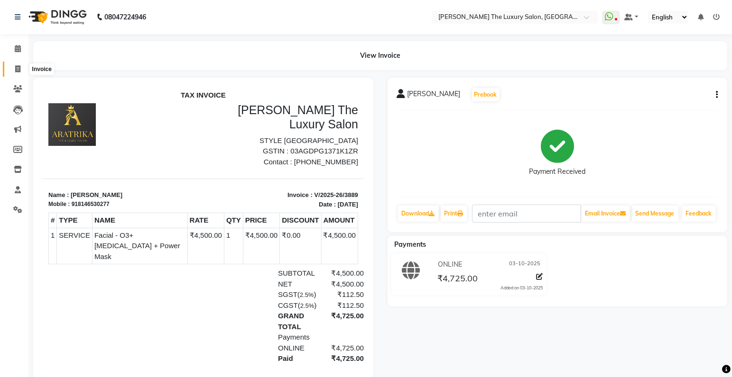
click at [20, 66] on icon at bounding box center [17, 68] width 5 height 7
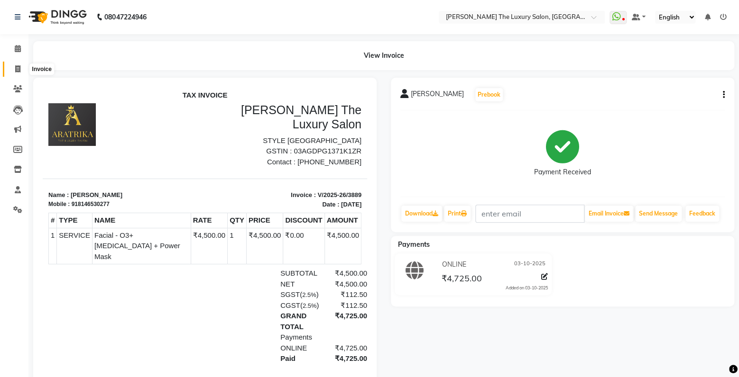
select select "7179"
select select "service"
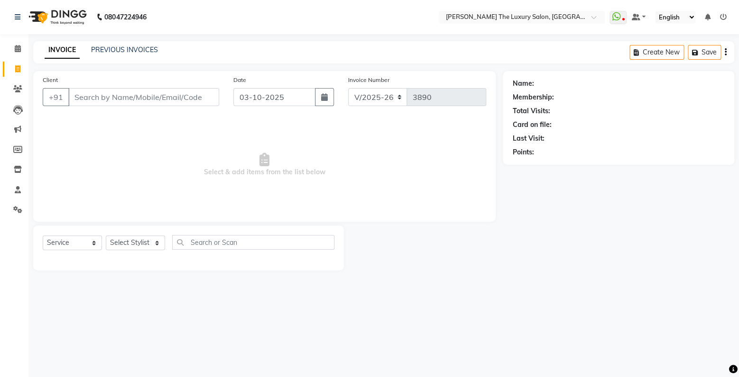
click at [155, 101] on input "Client" at bounding box center [143, 97] width 151 height 18
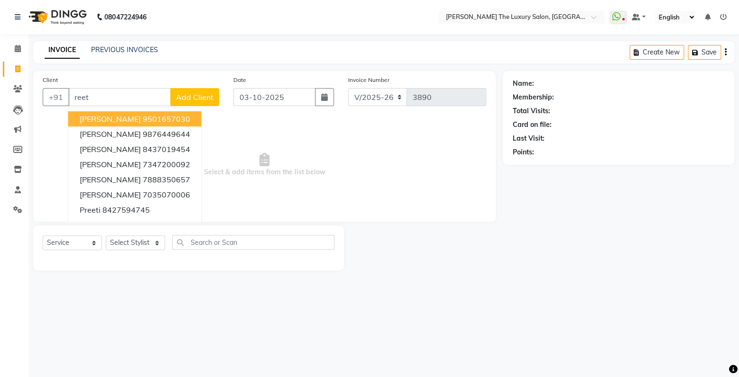
drag, startPoint x: 137, startPoint y: 97, endPoint x: -20, endPoint y: 98, distance: 156.9
click at [68, 98] on input "reet" at bounding box center [119, 97] width 102 height 18
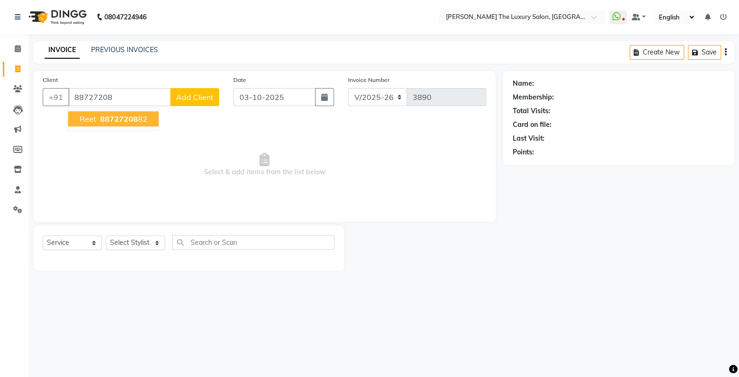
click at [105, 113] on button "reet 88727208 82" at bounding box center [113, 118] width 91 height 15
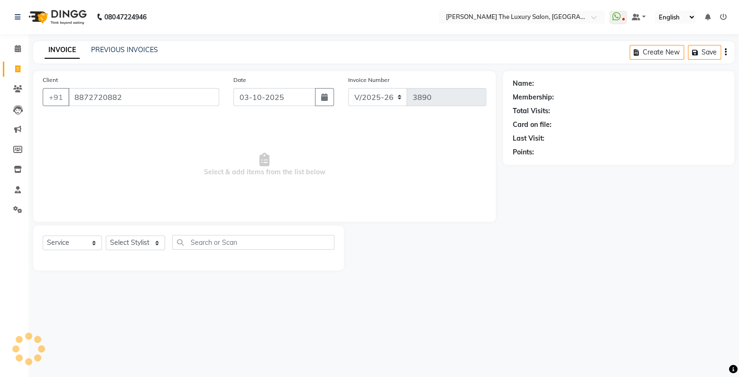
type input "8872720882"
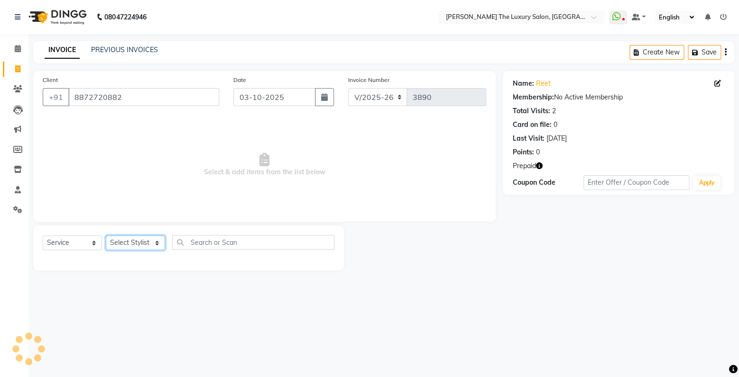
click at [106, 236] on select "Select Stylist amrit arsh [PERSON_NAME] [PERSON_NAME] jasmine matrix [PERSON_NA…" at bounding box center [135, 243] width 59 height 15
select select "74644"
click option "[PERSON_NAME]" at bounding box center [0, 0] width 0 height 0
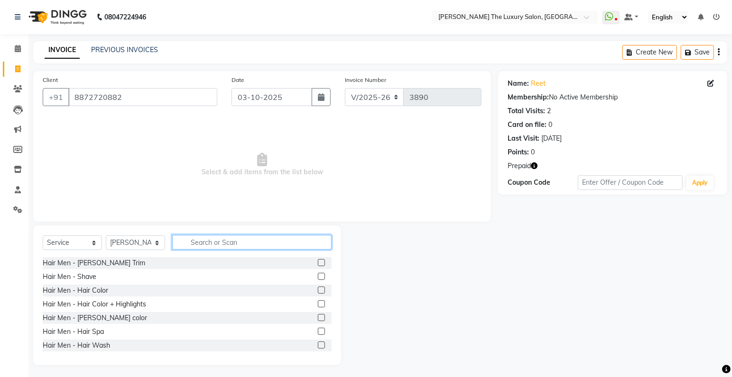
click at [229, 248] on input "text" at bounding box center [251, 242] width 159 height 15
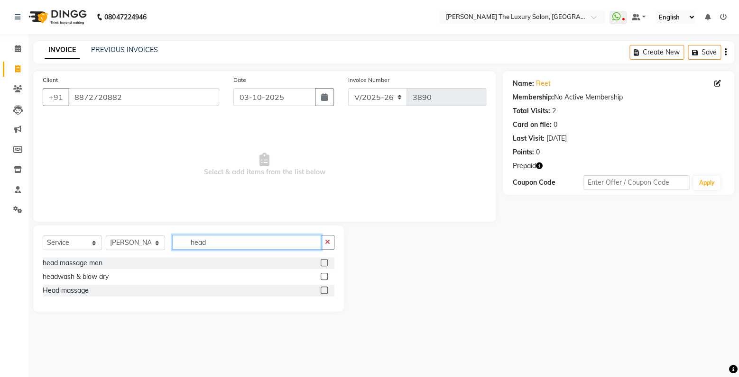
type input "head"
click at [325, 276] on label at bounding box center [324, 276] width 7 height 7
click at [325, 276] on input "checkbox" at bounding box center [324, 277] width 6 height 6
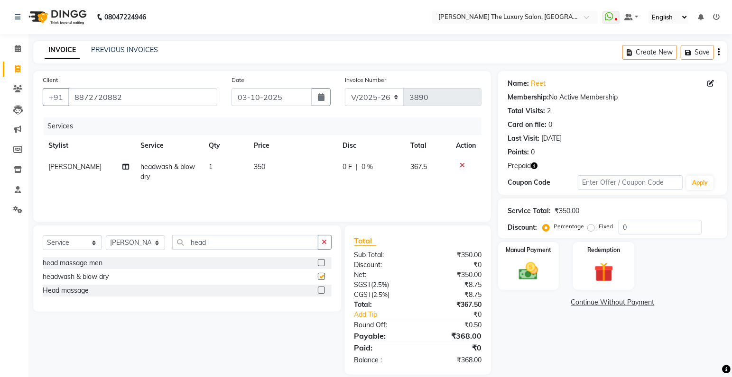
checkbox input "false"
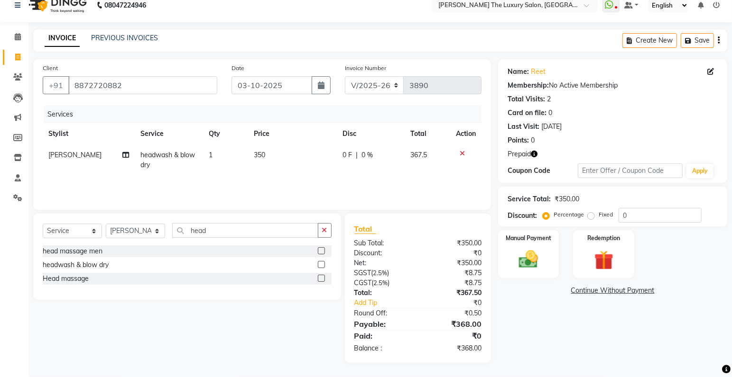
click at [261, 155] on span "350" at bounding box center [259, 155] width 11 height 9
select select "74644"
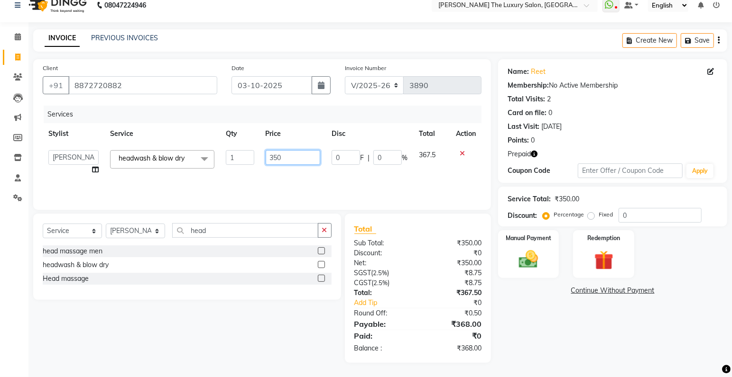
click at [293, 156] on input "350" at bounding box center [293, 157] width 55 height 15
type input "340"
click at [324, 189] on div "Services Stylist Service Qty Price Disc Total Action amrit arsh [PERSON_NAME] […" at bounding box center [262, 153] width 439 height 95
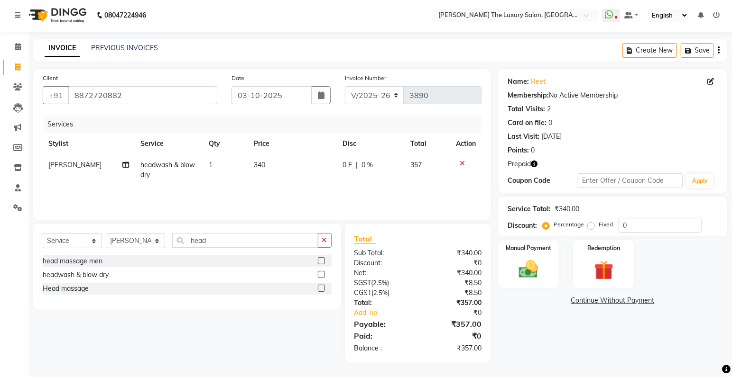
click at [259, 166] on span "340" at bounding box center [259, 165] width 11 height 9
select select "74644"
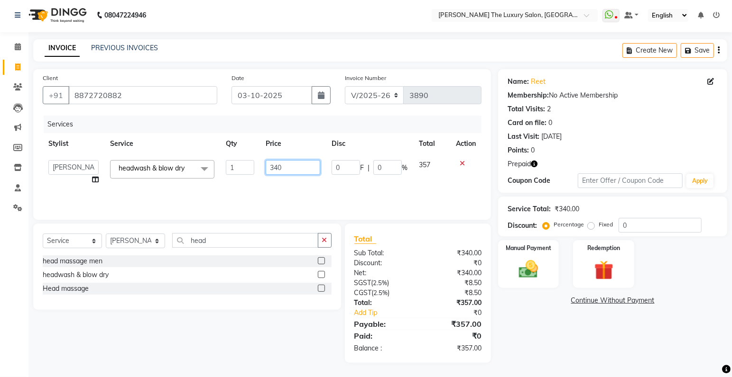
drag, startPoint x: 286, startPoint y: 167, endPoint x: 275, endPoint y: 170, distance: 10.8
click at [270, 170] on input "340" at bounding box center [293, 167] width 55 height 15
type input "335"
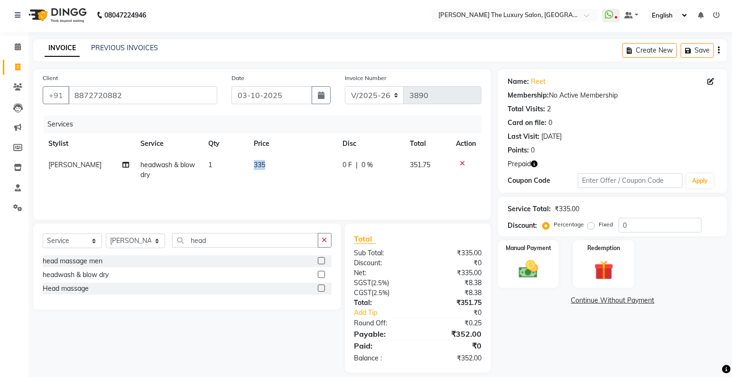
click at [306, 182] on td "335" at bounding box center [292, 170] width 89 height 31
select select "74644"
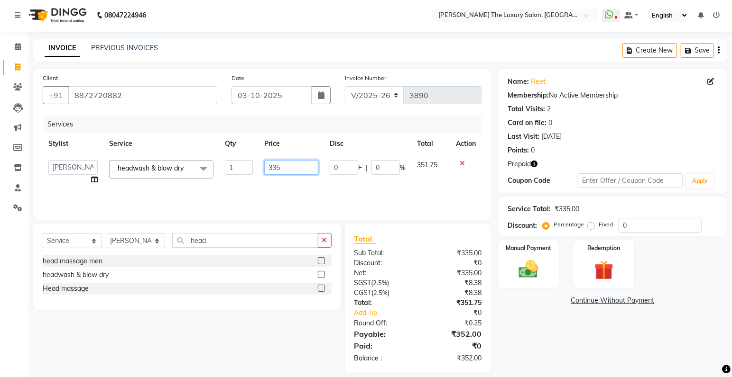
click at [288, 168] on input "335" at bounding box center [291, 167] width 54 height 15
type input "332"
click at [303, 186] on div "Services Stylist Service Qty Price Disc Total Action amrit arsh [PERSON_NAME] […" at bounding box center [262, 163] width 439 height 95
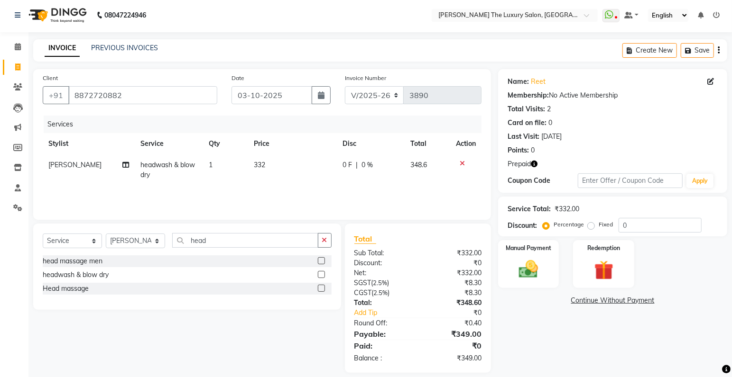
click at [267, 165] on td "332" at bounding box center [292, 170] width 89 height 31
select select "74644"
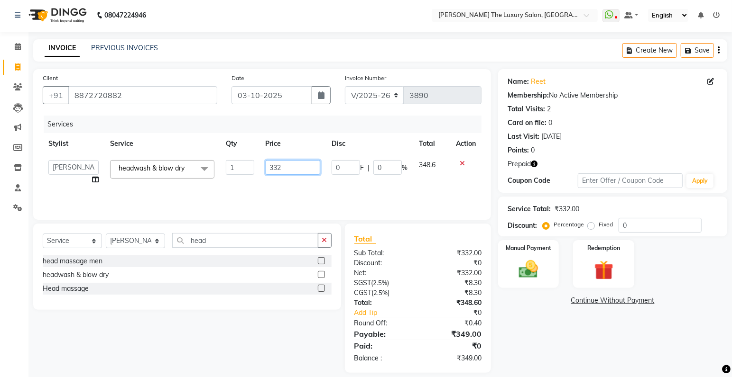
click at [293, 171] on input "332" at bounding box center [293, 167] width 55 height 15
type input "333"
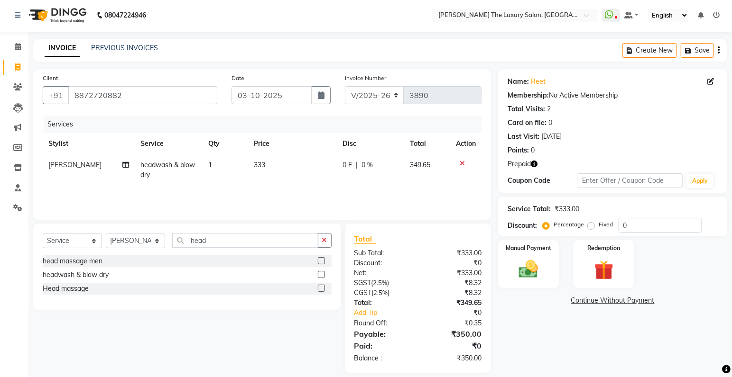
click at [321, 194] on div "Services Stylist Service Qty Price Disc Total Action [PERSON_NAME] headwash & b…" at bounding box center [262, 163] width 439 height 95
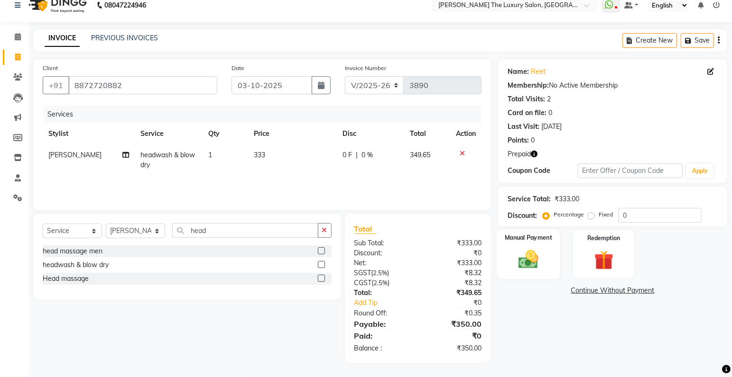
click at [523, 257] on img at bounding box center [528, 259] width 33 height 23
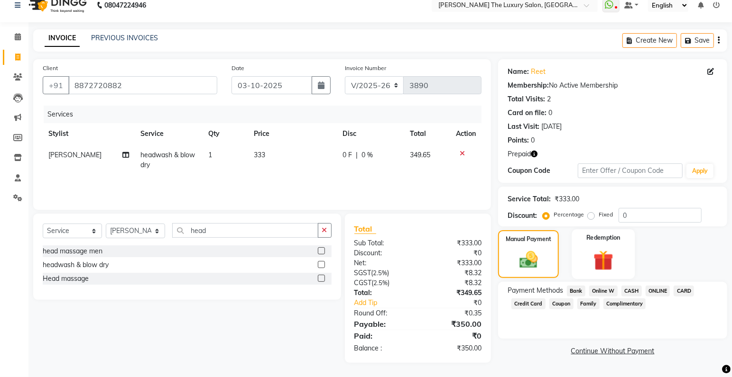
click at [623, 265] on div "Redemption" at bounding box center [603, 254] width 63 height 50
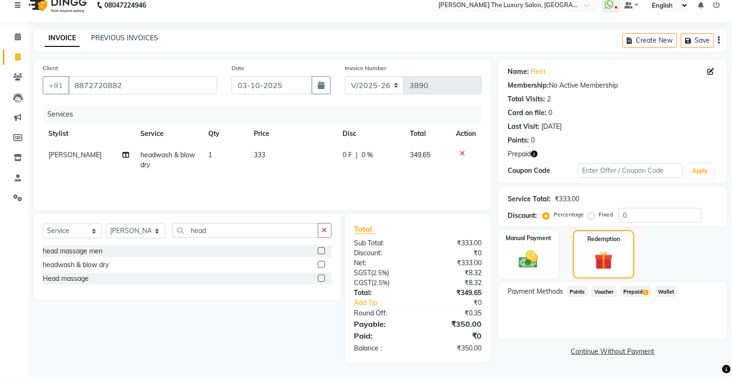
click at [645, 292] on span "1" at bounding box center [644, 293] width 5 height 6
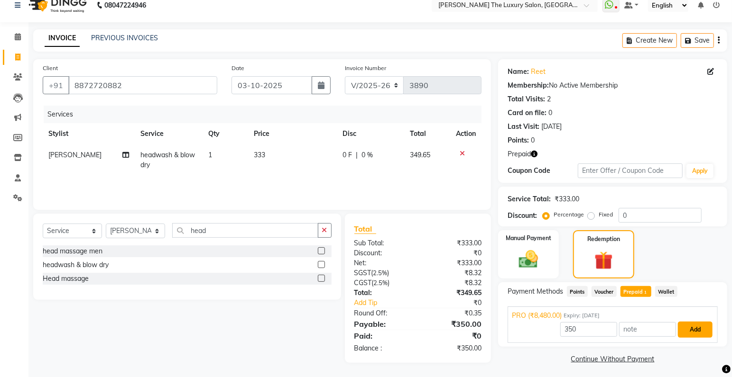
click at [705, 333] on button "Add" at bounding box center [695, 330] width 35 height 16
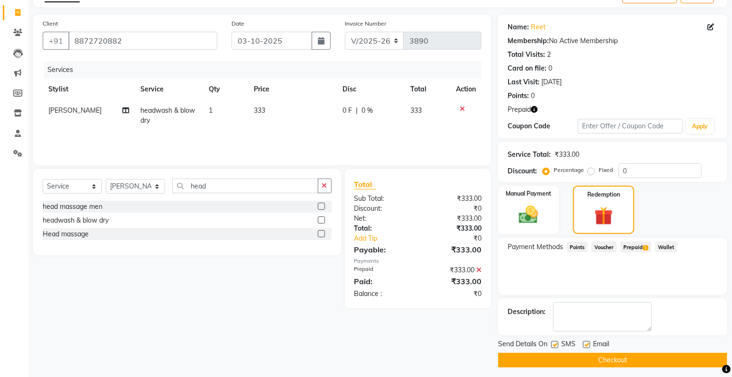
scroll to position [61, 0]
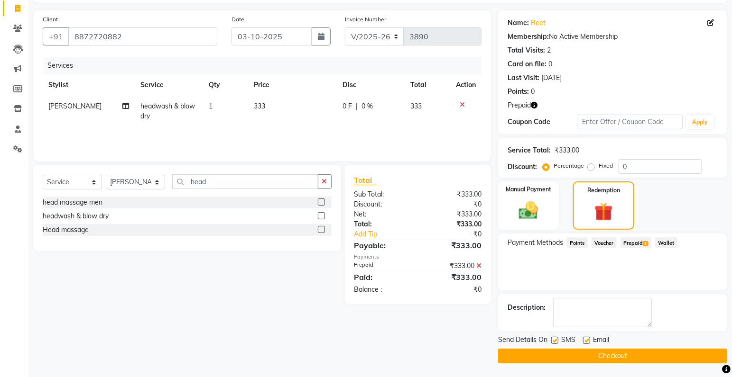
click at [564, 355] on button "Checkout" at bounding box center [612, 356] width 229 height 15
